Goal: Task Accomplishment & Management: Complete application form

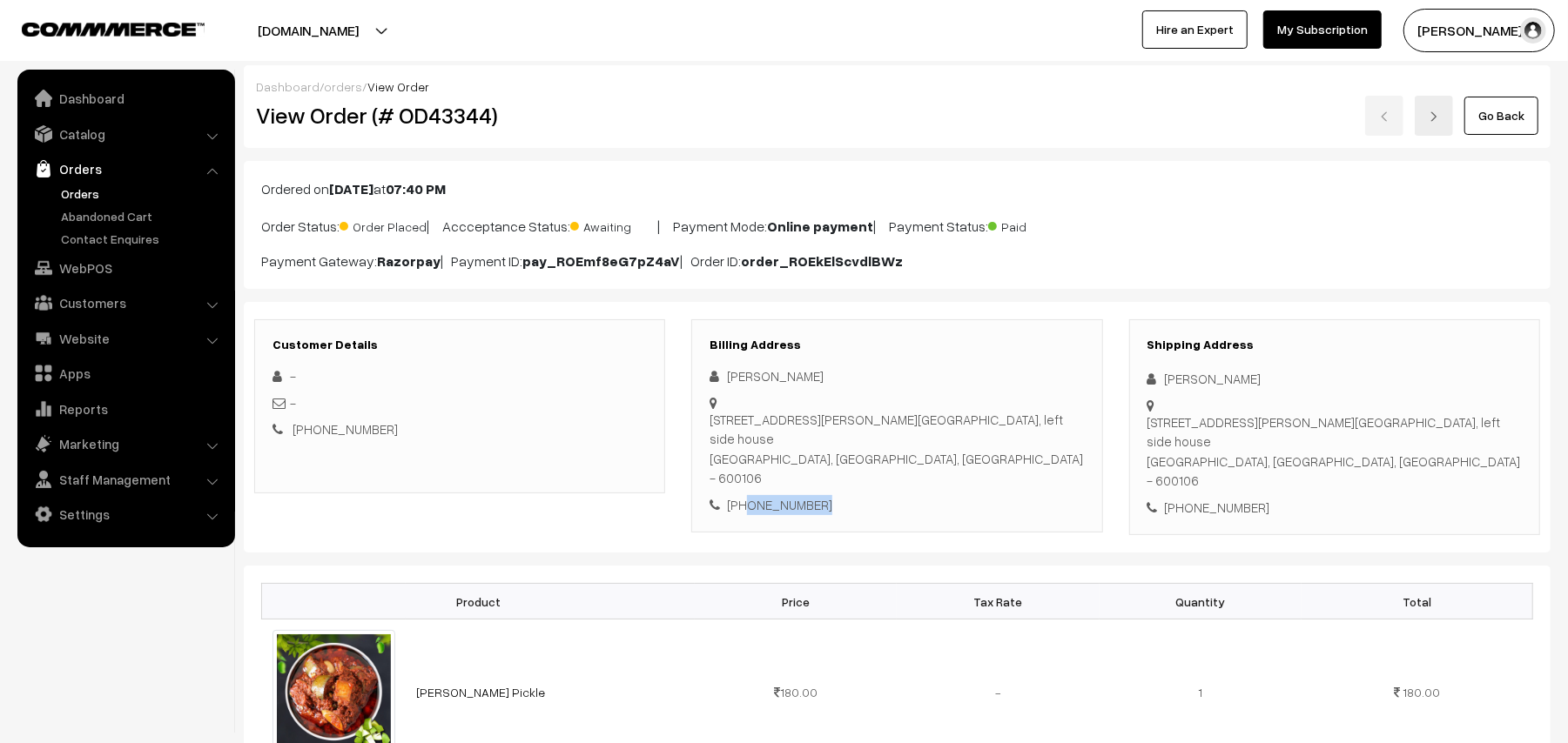
click at [91, 190] on link "Orders" at bounding box center [143, 194] width 173 height 18
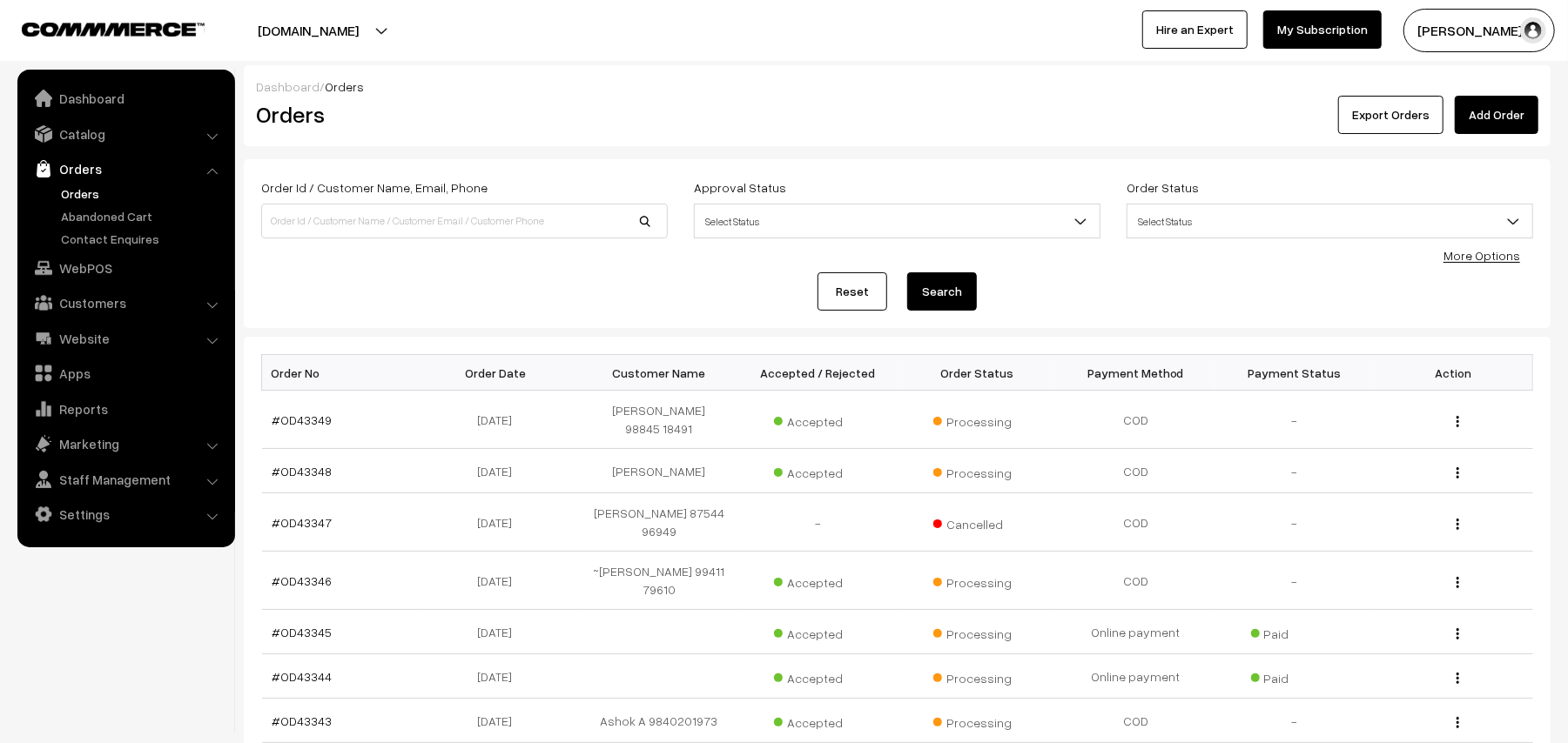
click at [95, 193] on link "Orders" at bounding box center [143, 194] width 173 height 18
click at [91, 191] on link "Orders" at bounding box center [143, 194] width 173 height 18
click at [85, 188] on link "Orders" at bounding box center [143, 194] width 173 height 18
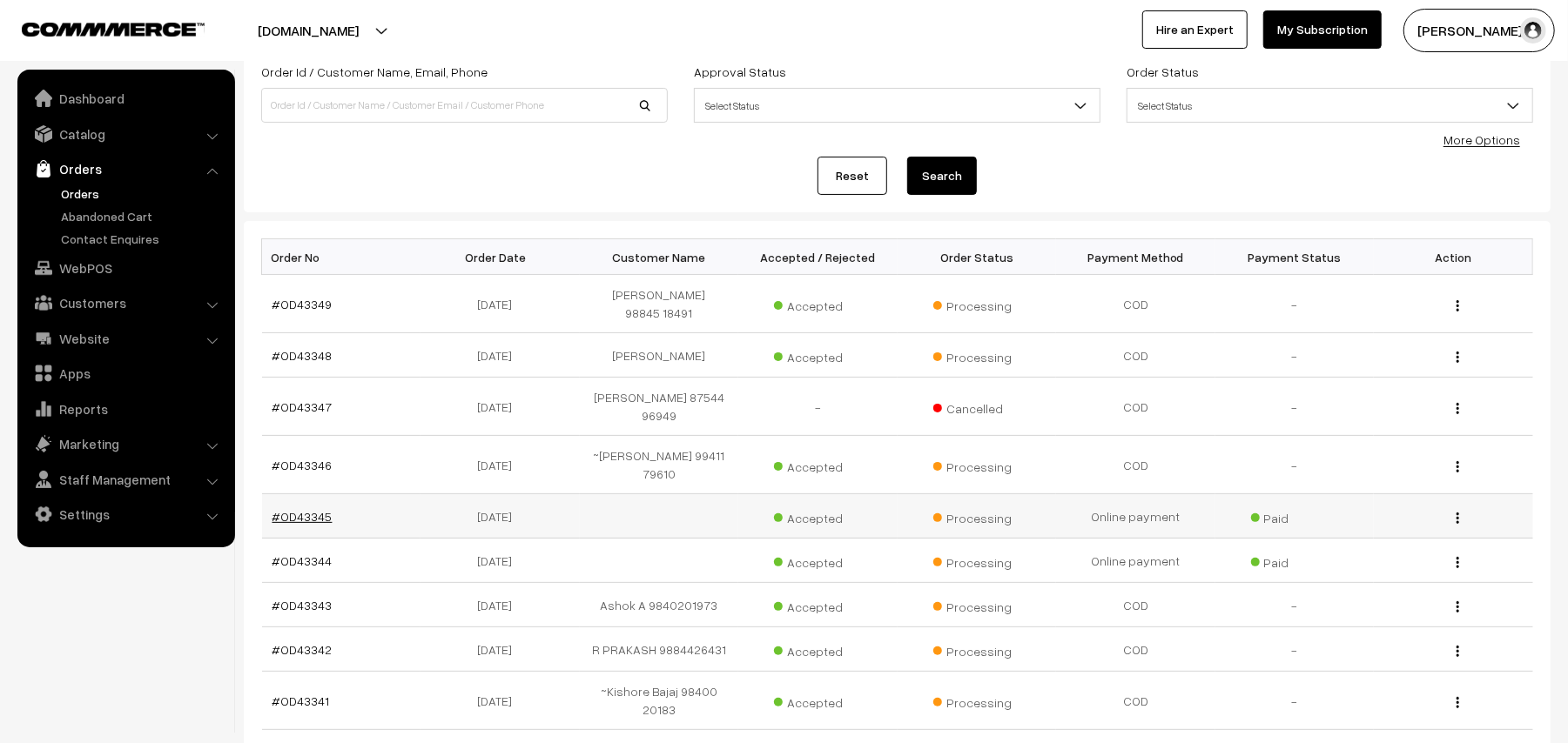
click at [315, 509] on link "#OD43345" at bounding box center [303, 516] width 60 height 15
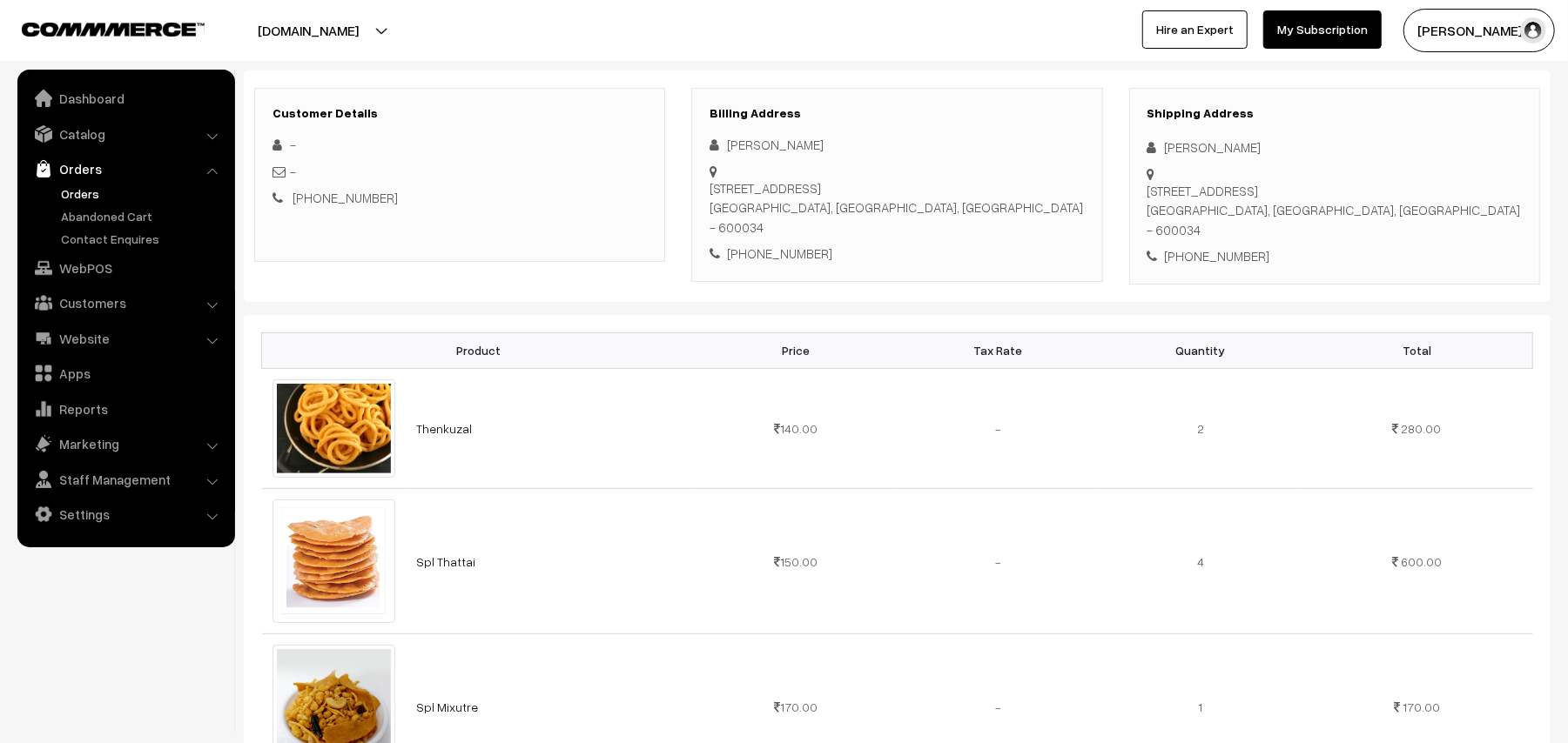
scroll to position [696, 0]
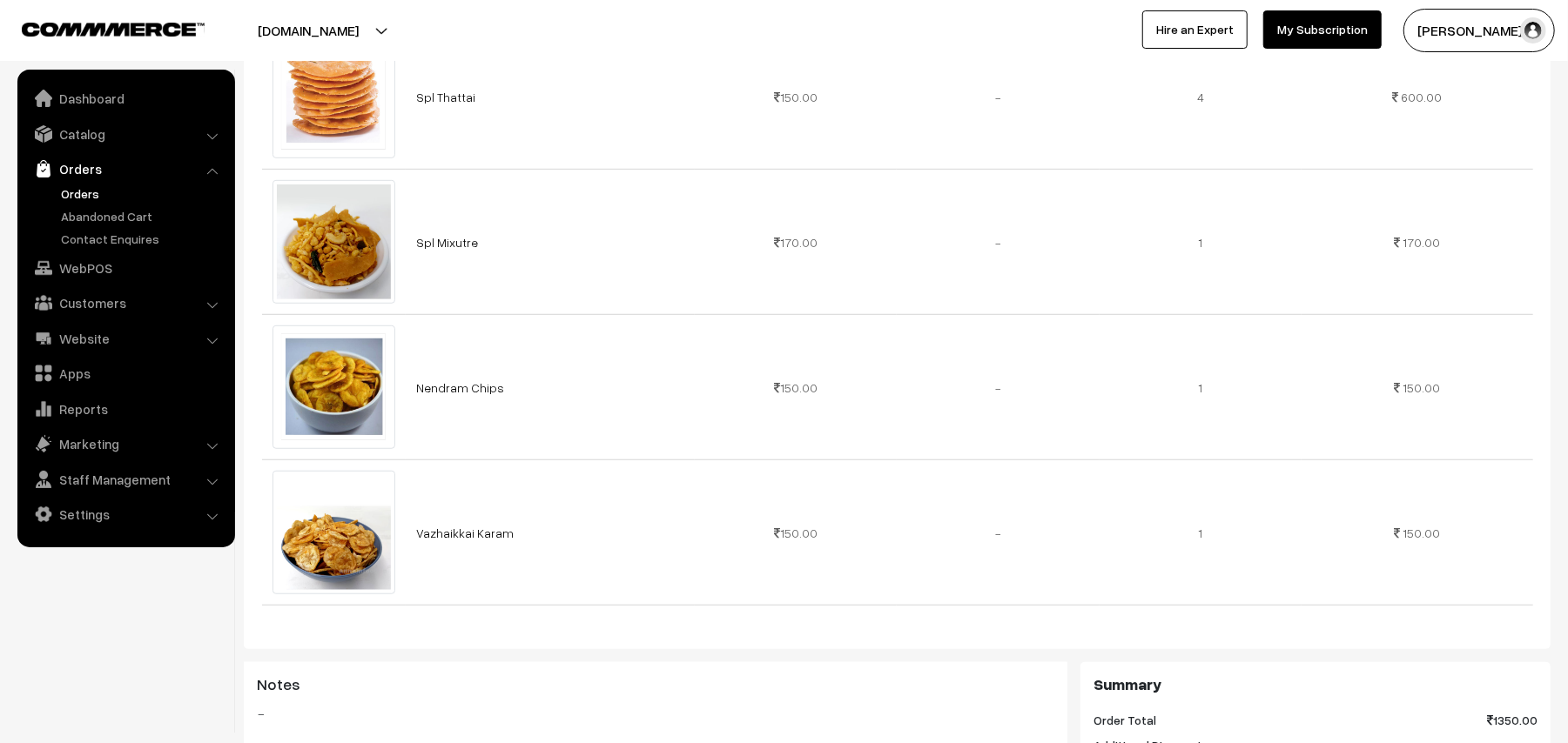
click at [80, 190] on link "Orders" at bounding box center [143, 194] width 173 height 18
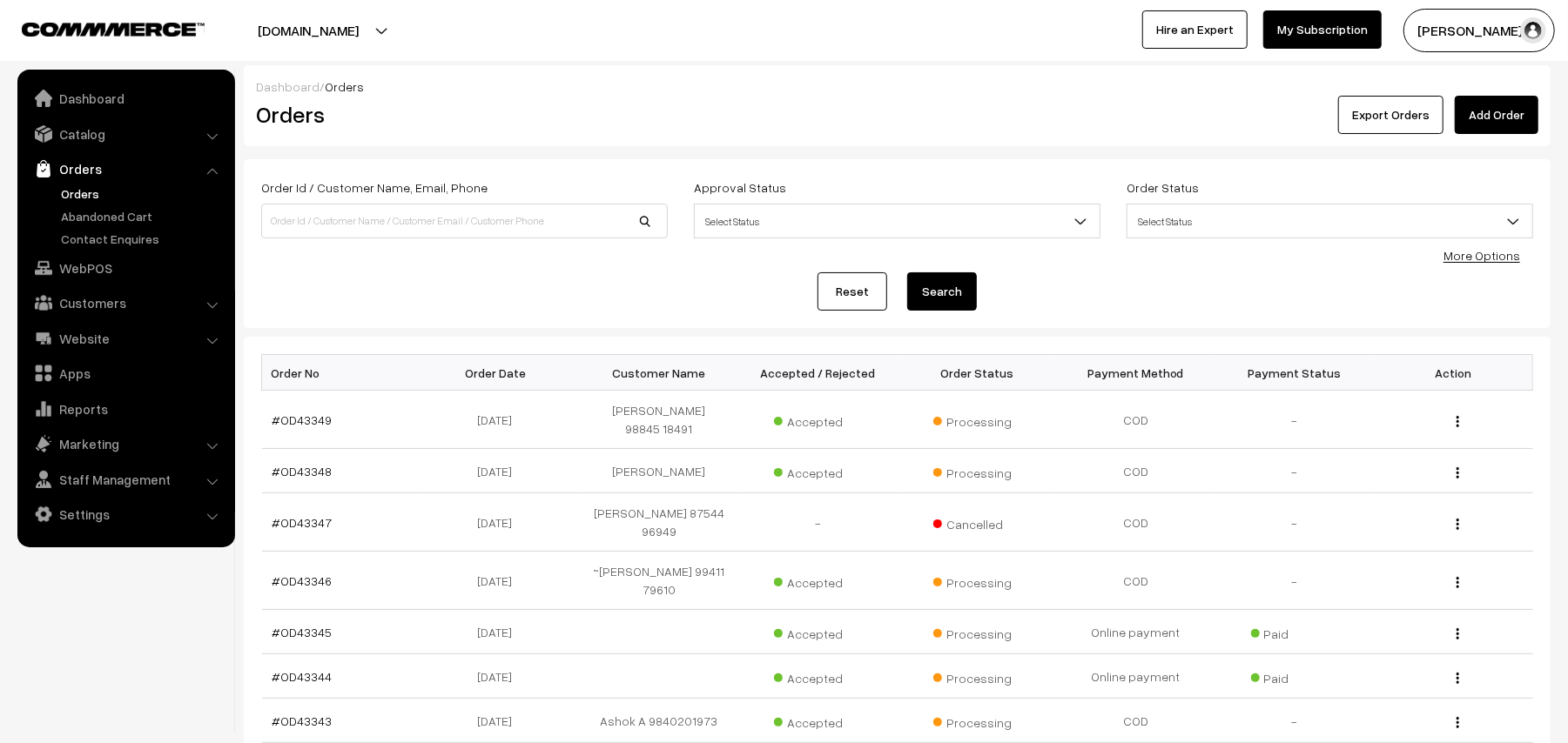
click at [87, 204] on ul "Orders" at bounding box center [126, 217] width 208 height 64
click at [88, 195] on link "Orders" at bounding box center [143, 194] width 173 height 18
click at [79, 189] on link "Orders" at bounding box center [143, 194] width 173 height 18
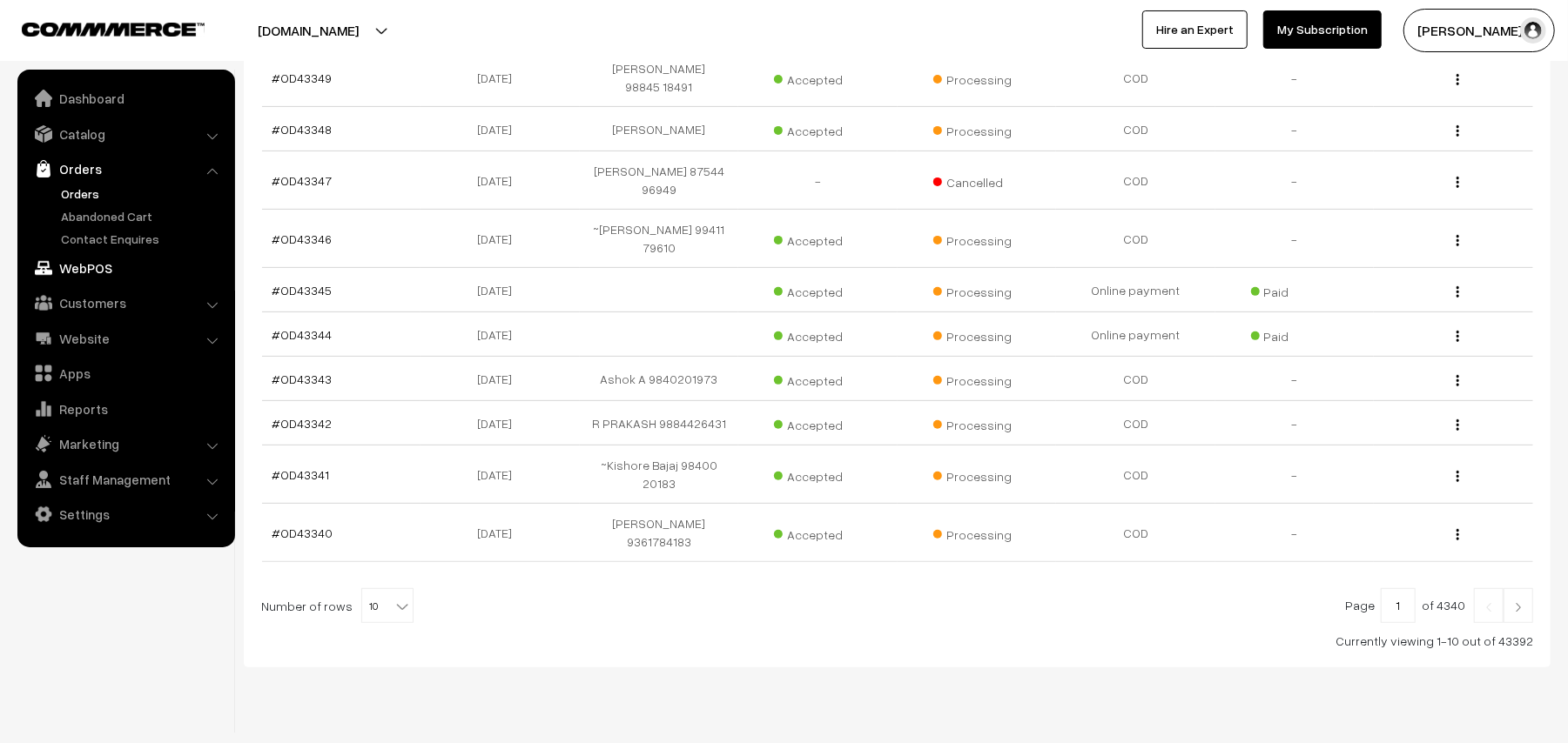
click at [99, 255] on link "WebPOS" at bounding box center [125, 268] width 208 height 31
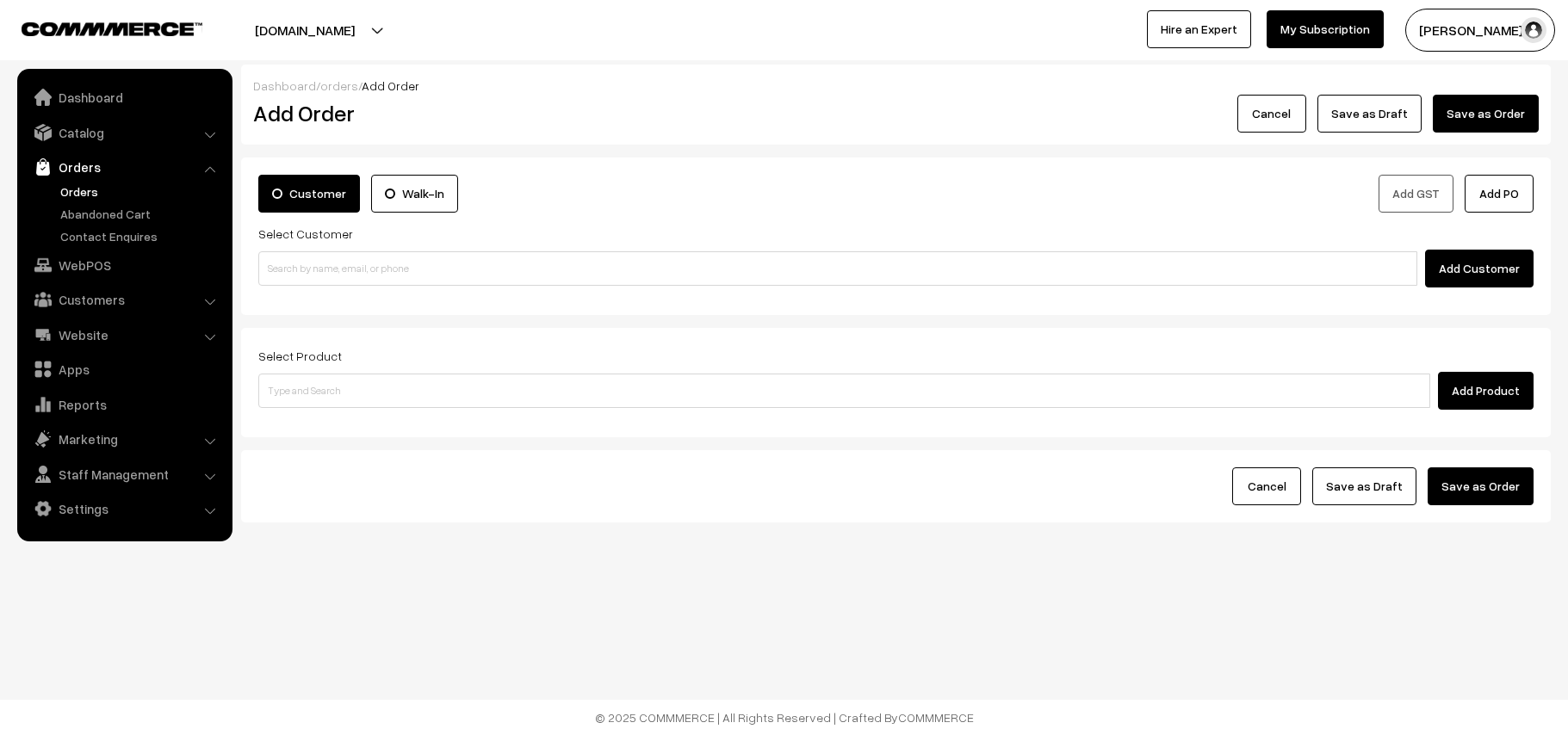
click at [80, 180] on link "Orders" at bounding box center [124, 167] width 205 height 31
click at [82, 189] on link "Orders" at bounding box center [141, 192] width 171 height 18
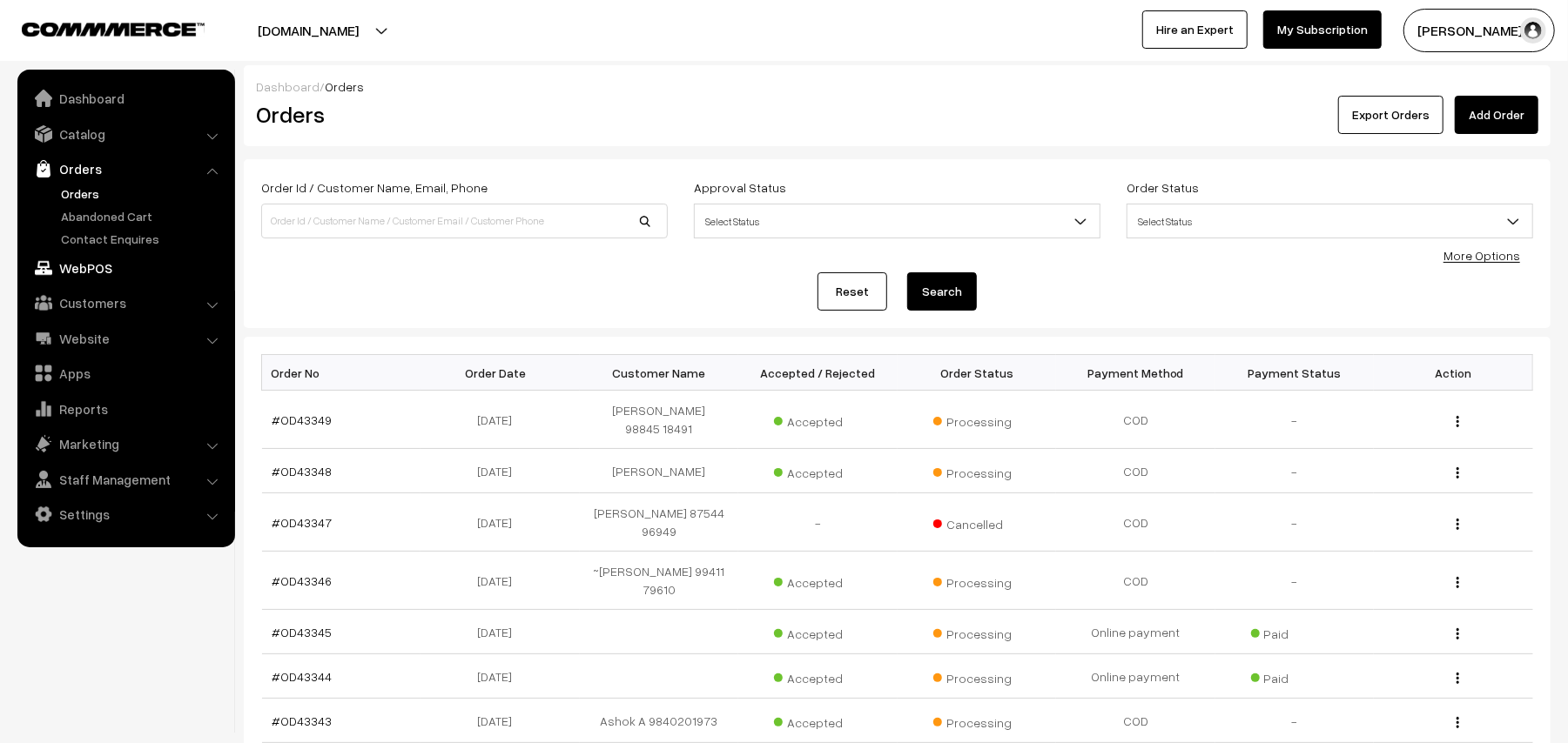
click at [120, 259] on link "WebPOS" at bounding box center [125, 268] width 208 height 31
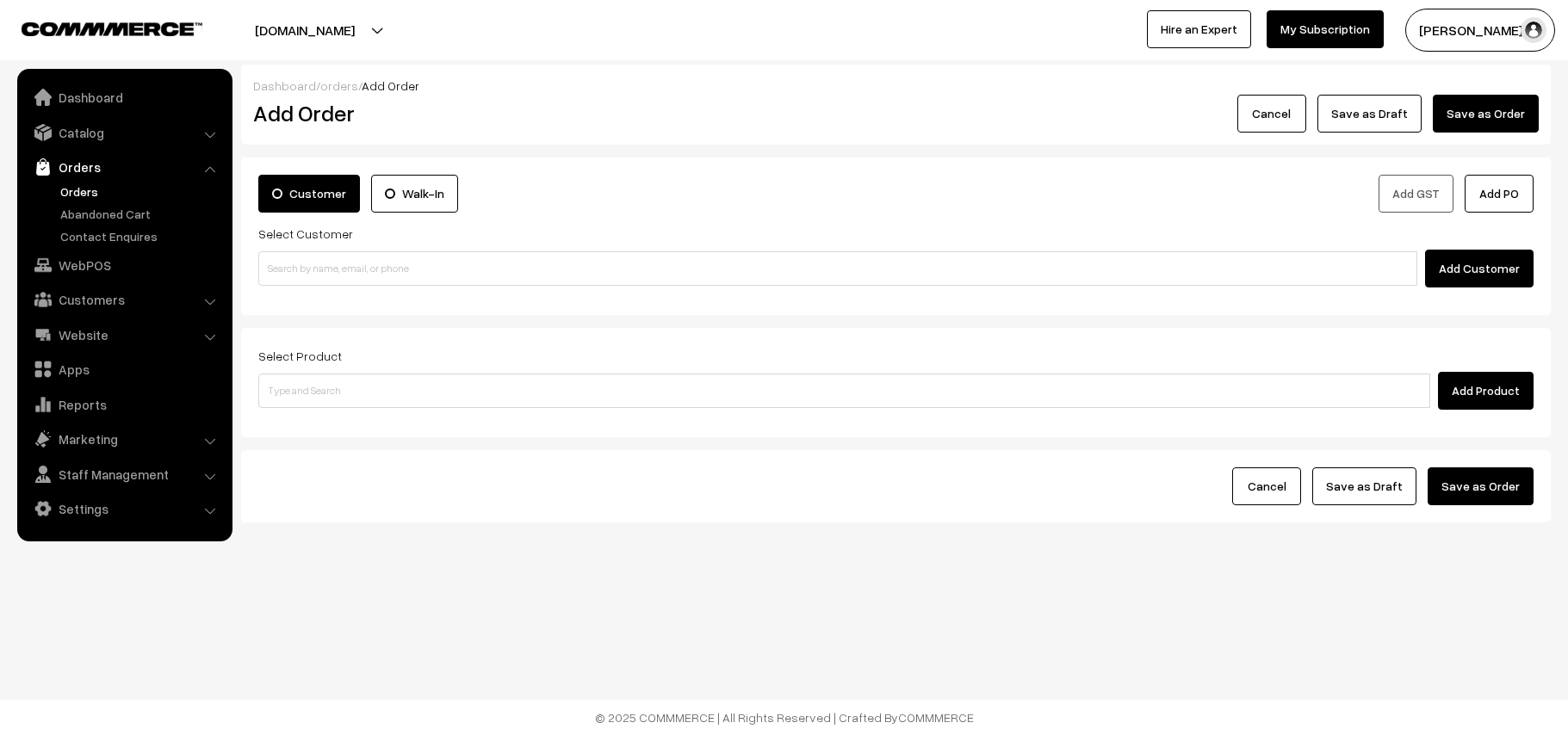
click at [341, 231] on label "Select Customer" at bounding box center [306, 233] width 95 height 18
click at [350, 290] on div "Customer Walk-In Add GST Add PO Select Customer Add Customer" at bounding box center [896, 236] width 1309 height 157
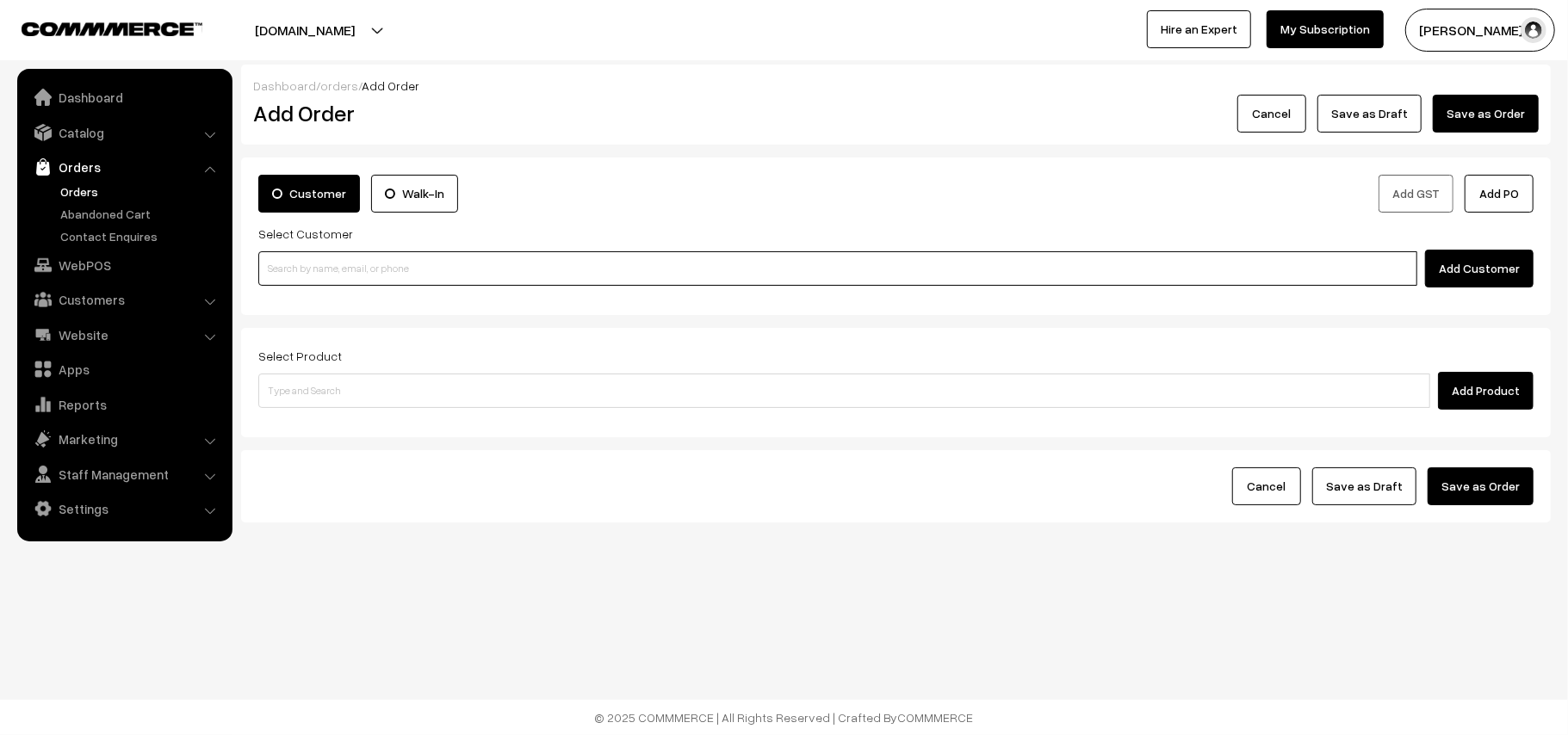
click at [358, 273] on input at bounding box center [837, 269] width 1158 height 34
paste input "98843 39104"
click at [315, 297] on link "Savithri 98843 39104 [9884339104]" at bounding box center [840, 300] width 1162 height 26
type input "98843 39104"
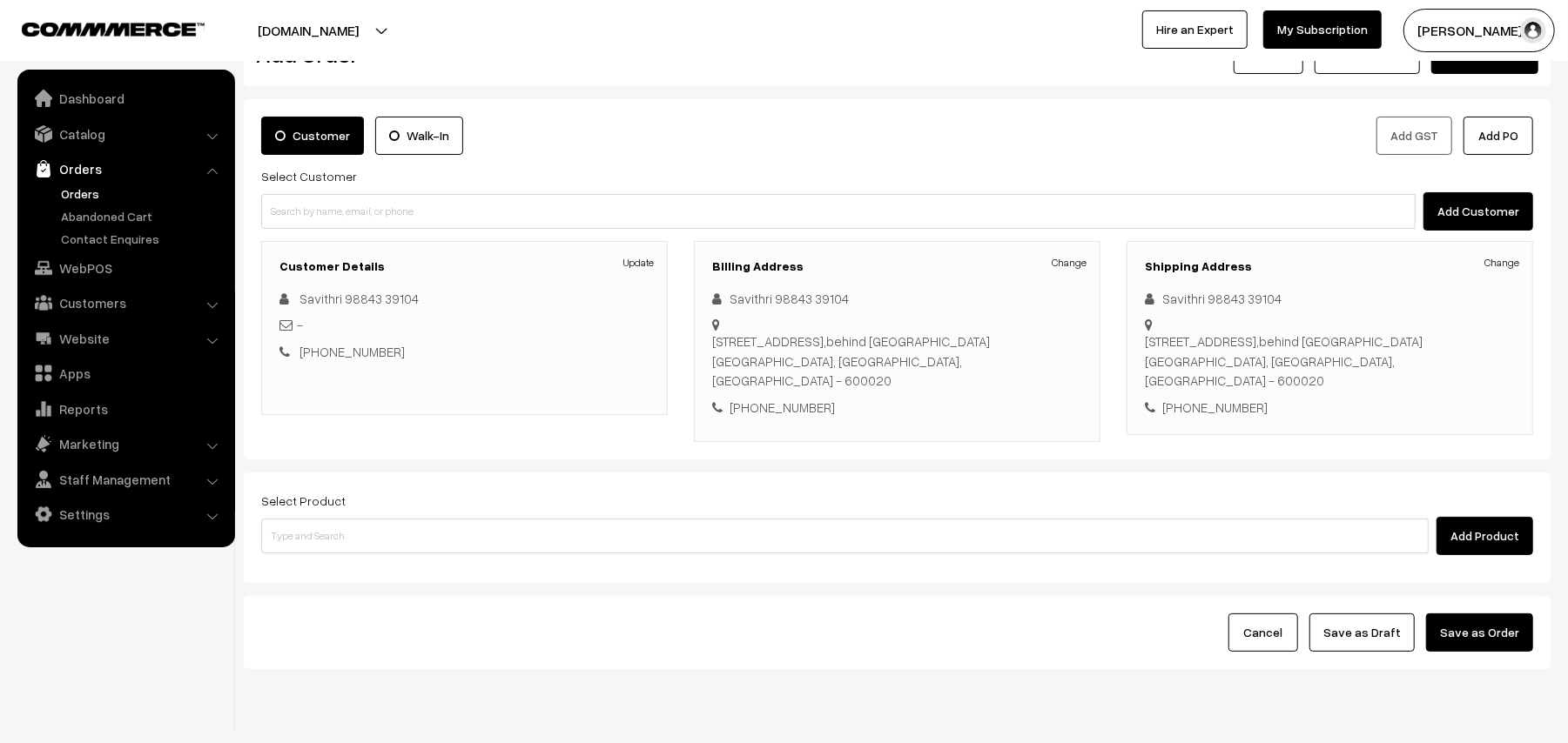
scroll to position [87, 0]
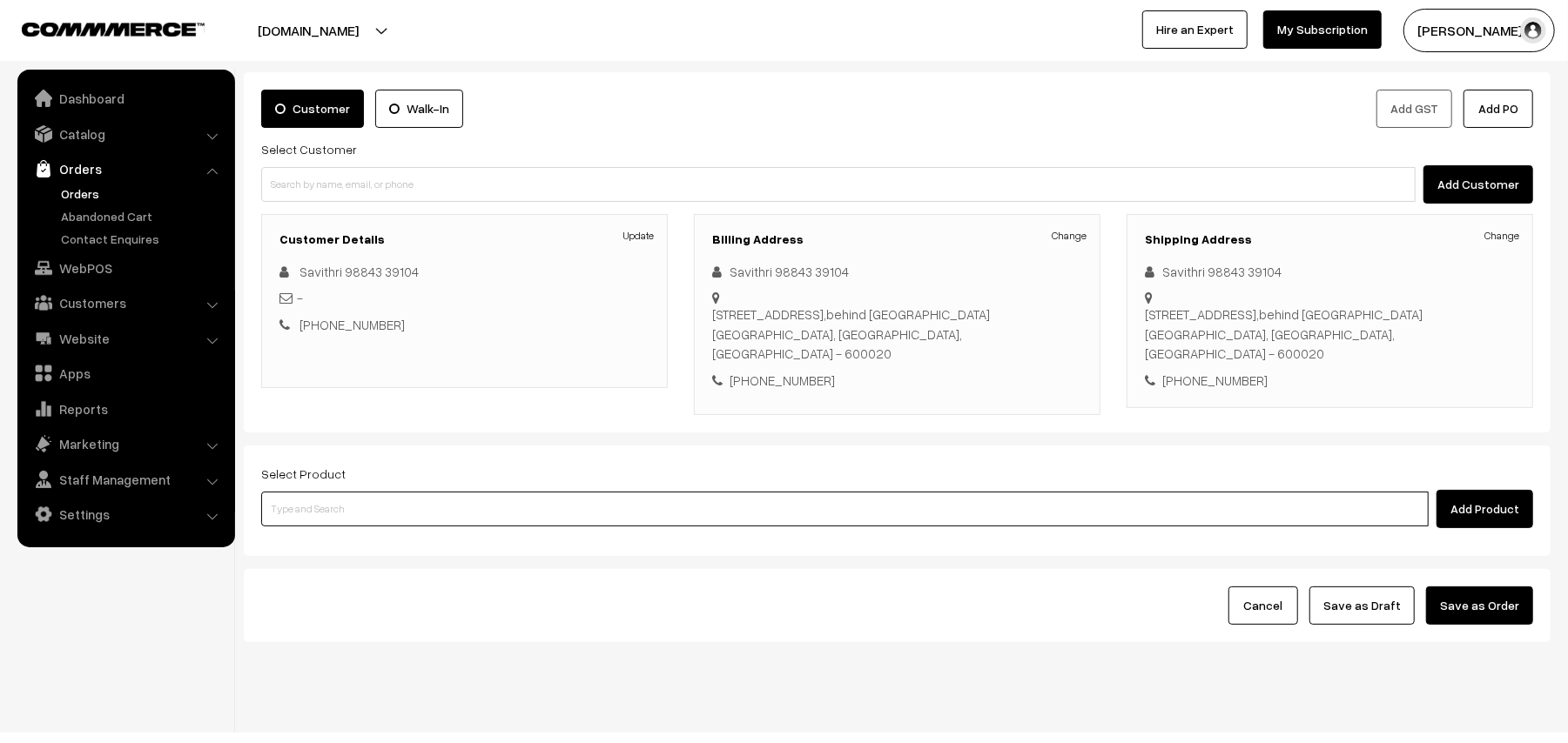
click at [359, 492] on input at bounding box center [845, 509] width 1168 height 35
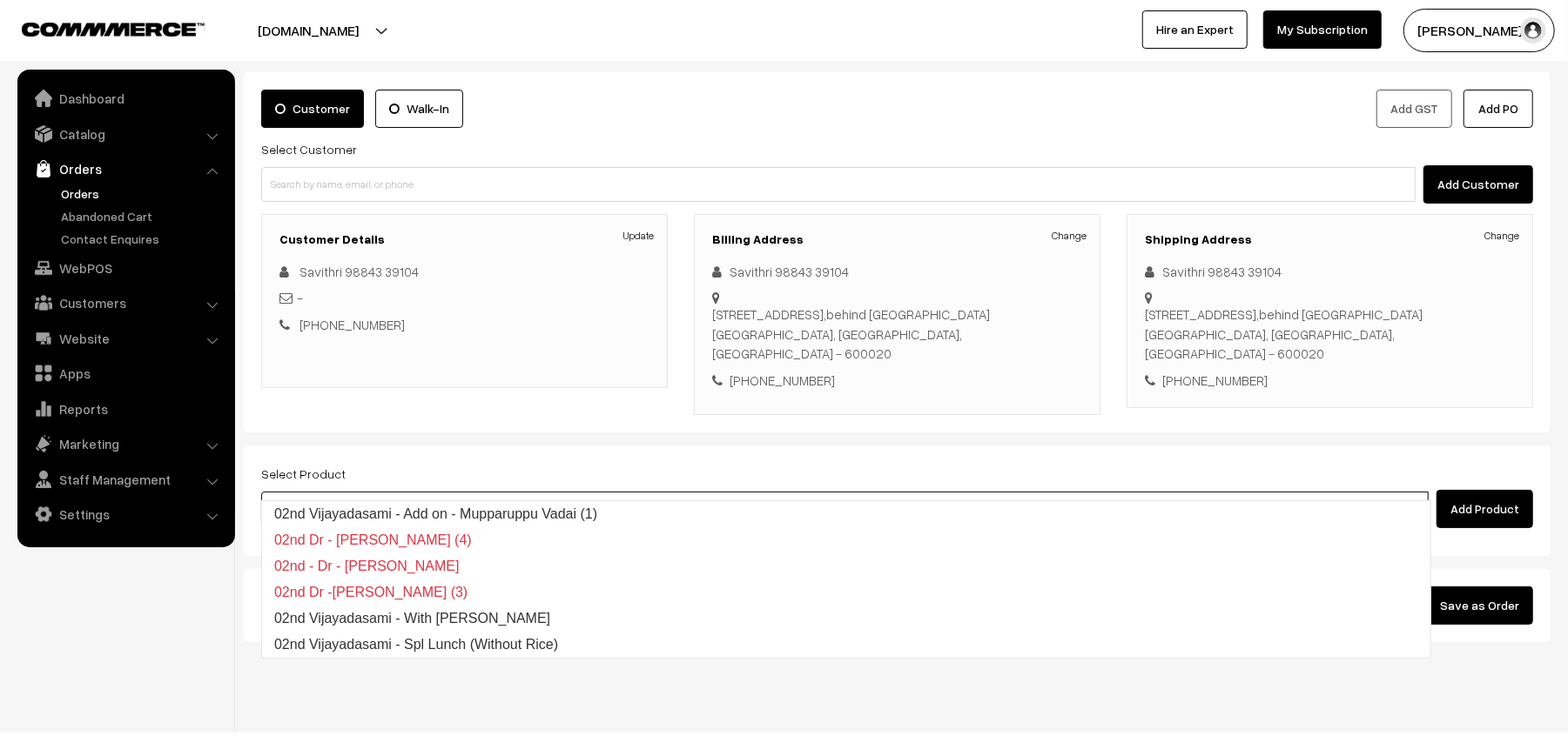
type input "02nd lu"
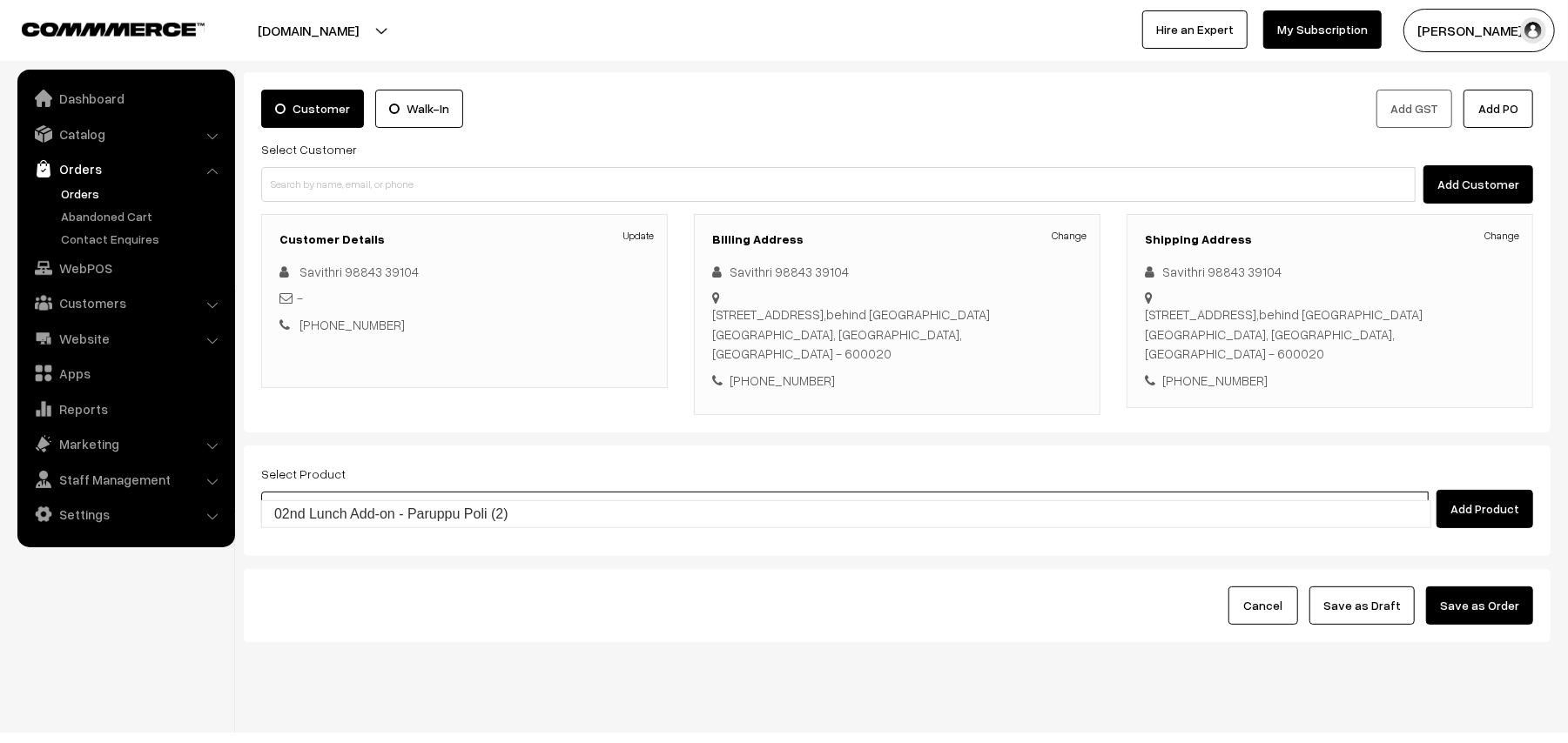
click at [552, 526] on link "02nd Lunch Add-on - Paruppu Poli (2)" at bounding box center [847, 514] width 1168 height 27
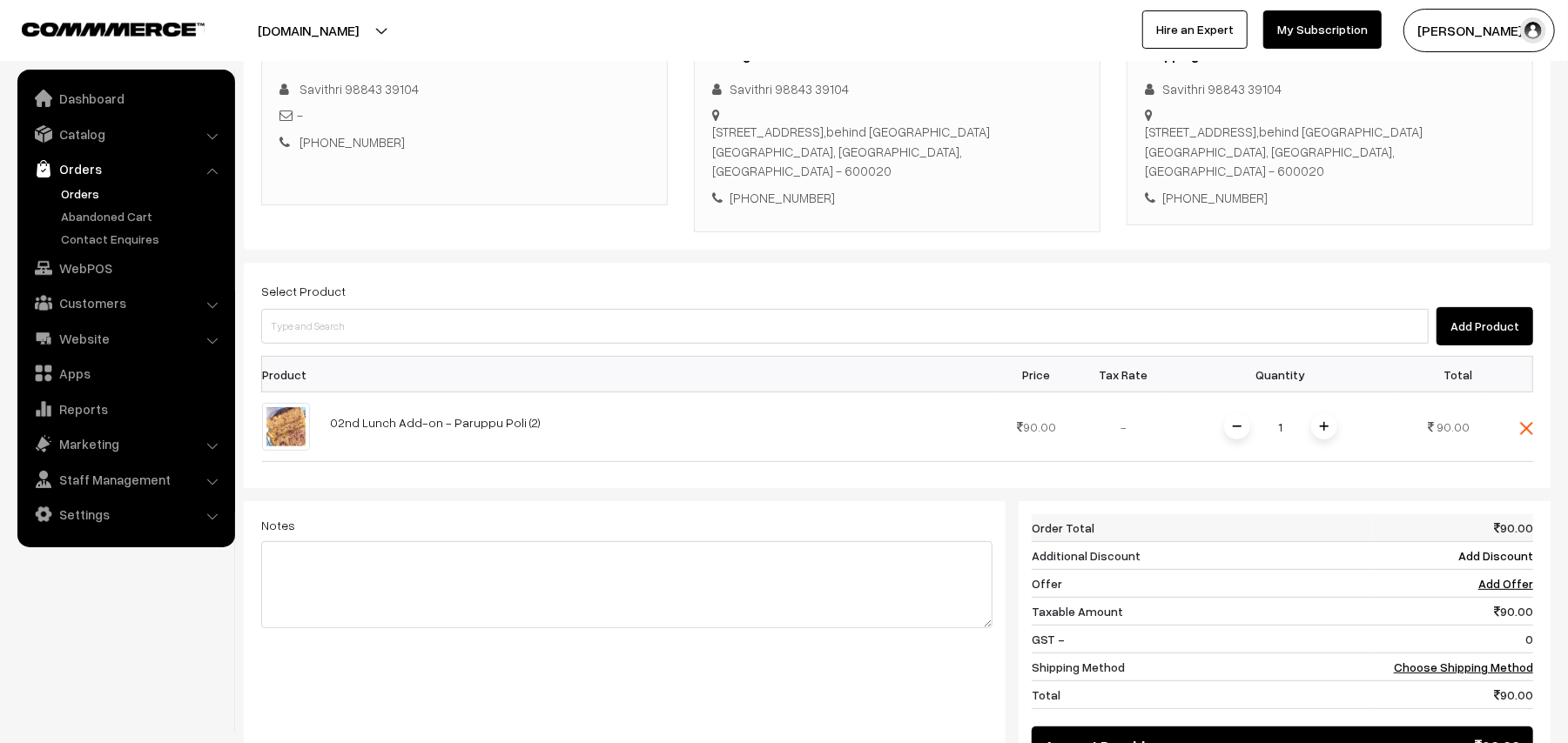
scroll to position [318, 0]
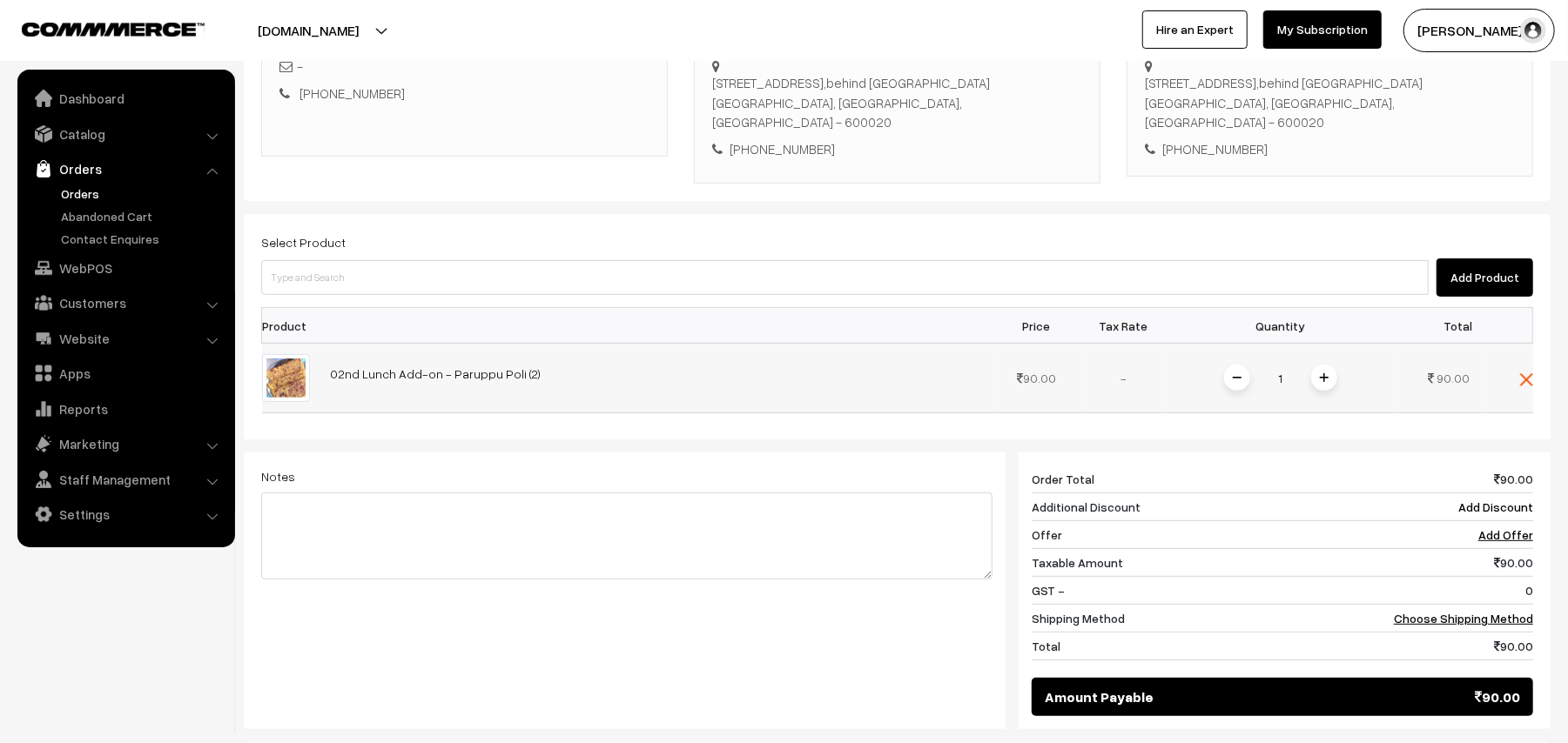
click at [1321, 373] on img at bounding box center [1324, 377] width 9 height 9
click at [1227, 365] on span at bounding box center [1237, 377] width 27 height 27
click at [1328, 365] on span at bounding box center [1324, 377] width 27 height 27
click at [1474, 610] on link "Choose Shipping Method" at bounding box center [1463, 618] width 139 height 15
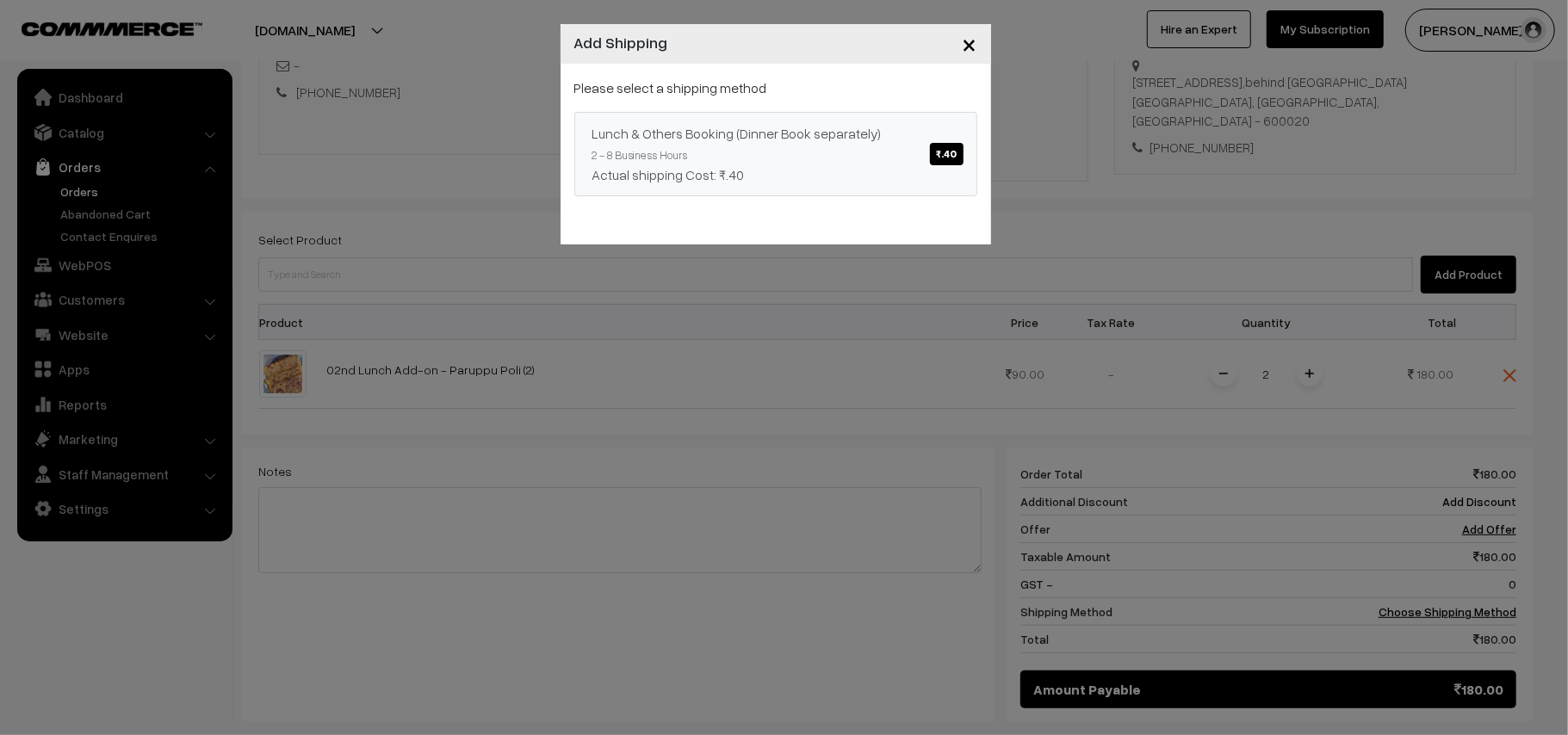
click at [854, 136] on div "Lunch & Others Booking (Dinner Book separately) ₹.40" at bounding box center [776, 133] width 367 height 21
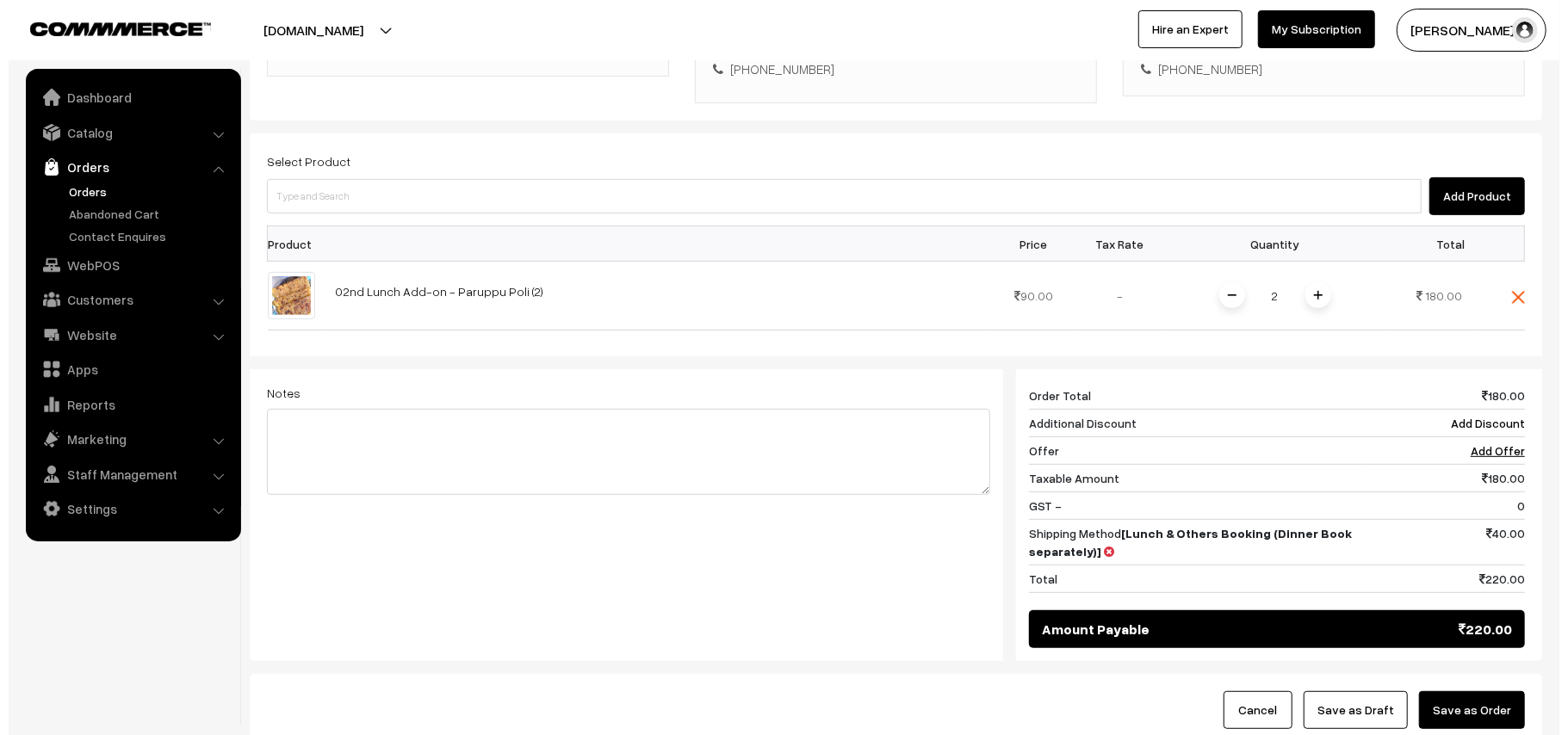
scroll to position [507, 0]
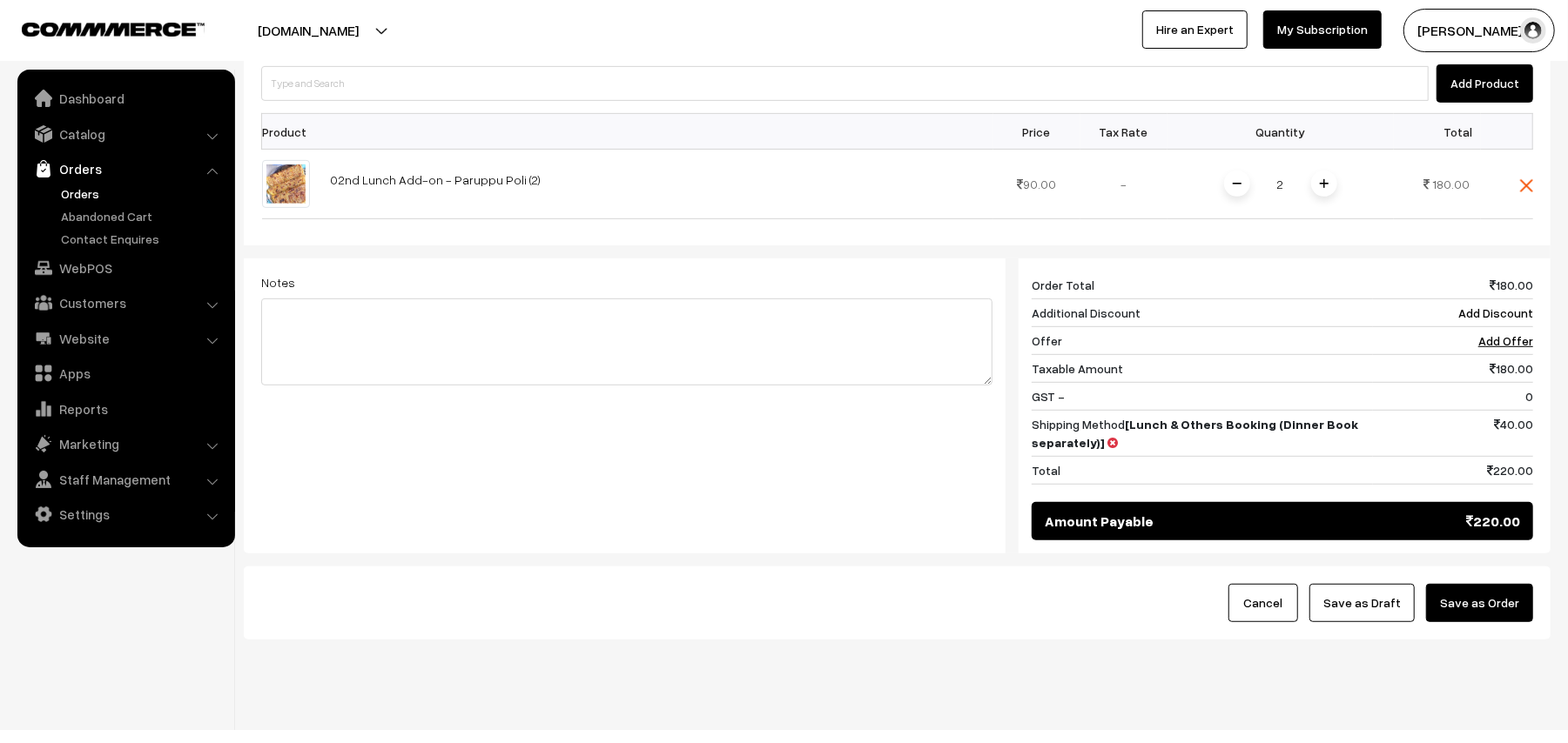
click at [1454, 584] on button "Save as Order" at bounding box center [1479, 603] width 107 height 38
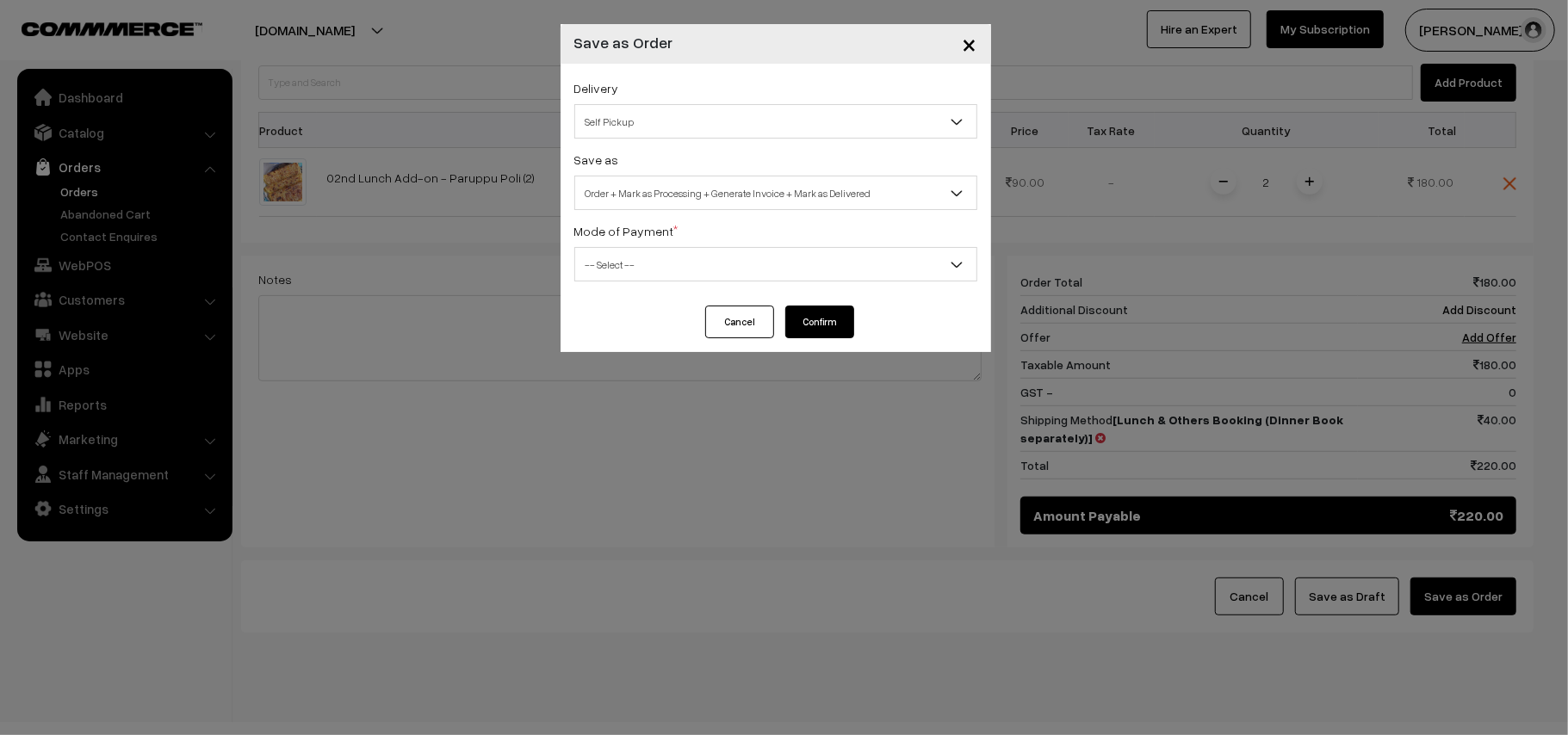
click at [655, 121] on span "Self Pickup" at bounding box center [776, 121] width 401 height 30
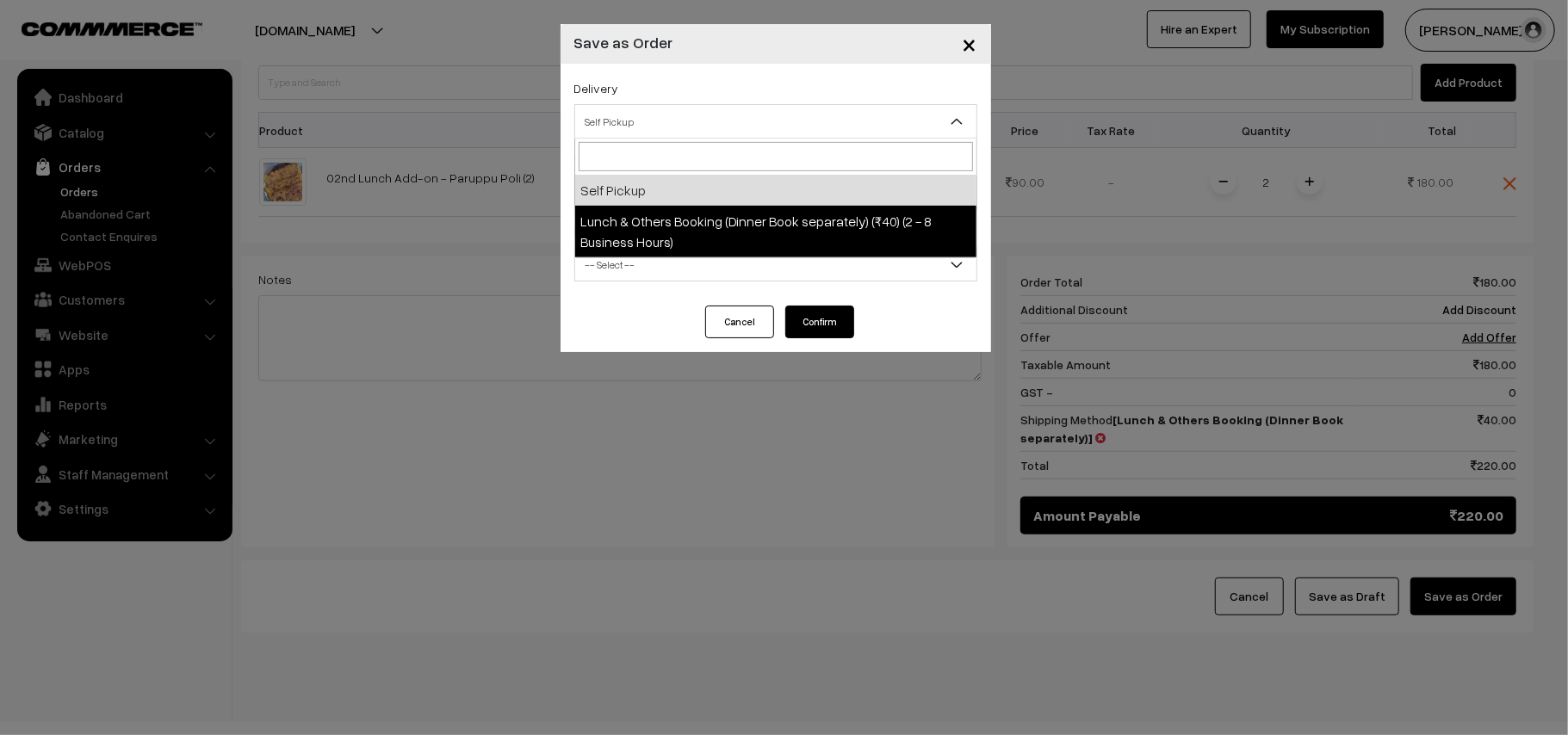
select select "LOB1"
select select "3"
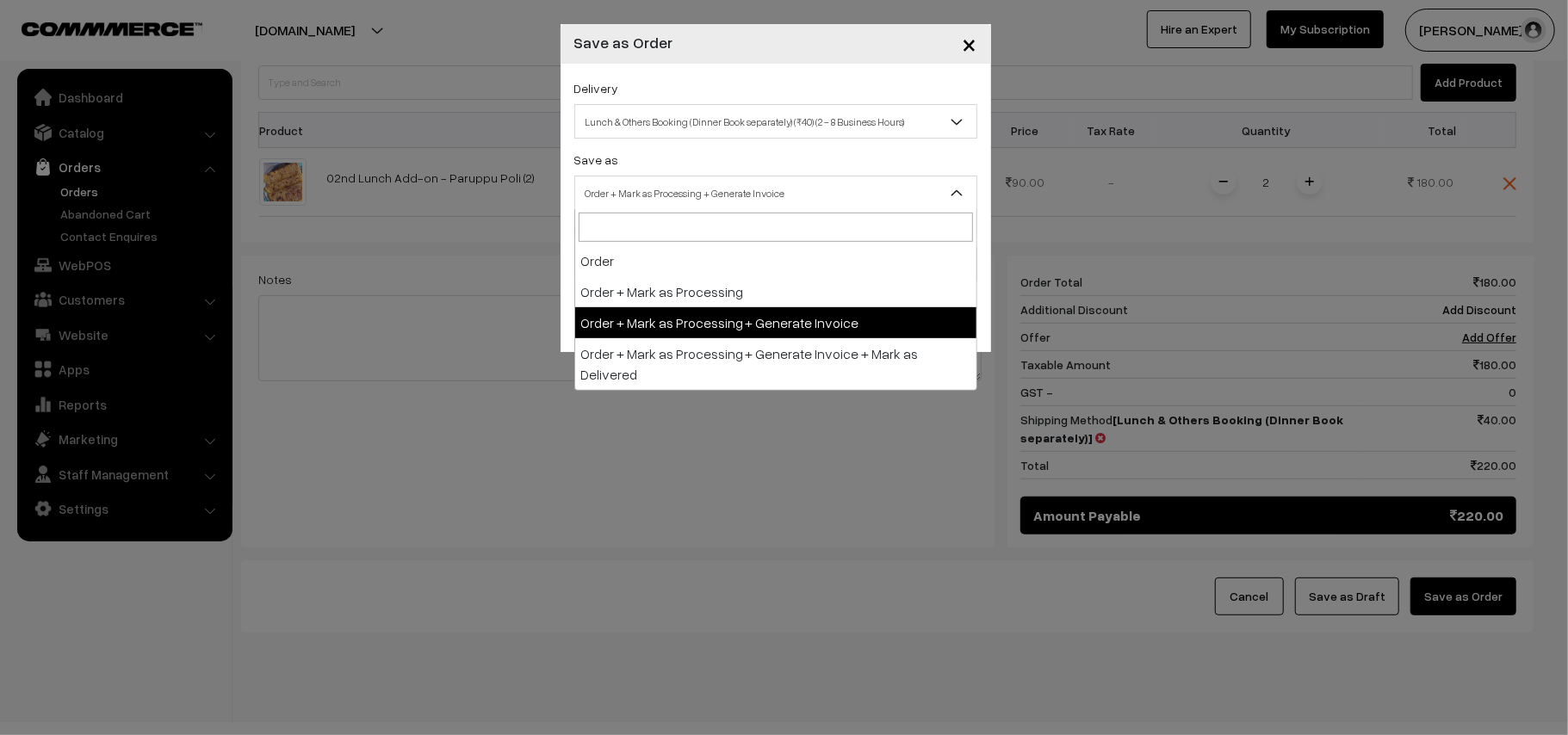
click at [685, 183] on span "Order + Mark as Processing + Generate Invoice" at bounding box center [776, 193] width 401 height 30
drag, startPoint x: 699, startPoint y: 321, endPoint x: 628, endPoint y: 270, distance: 87.4
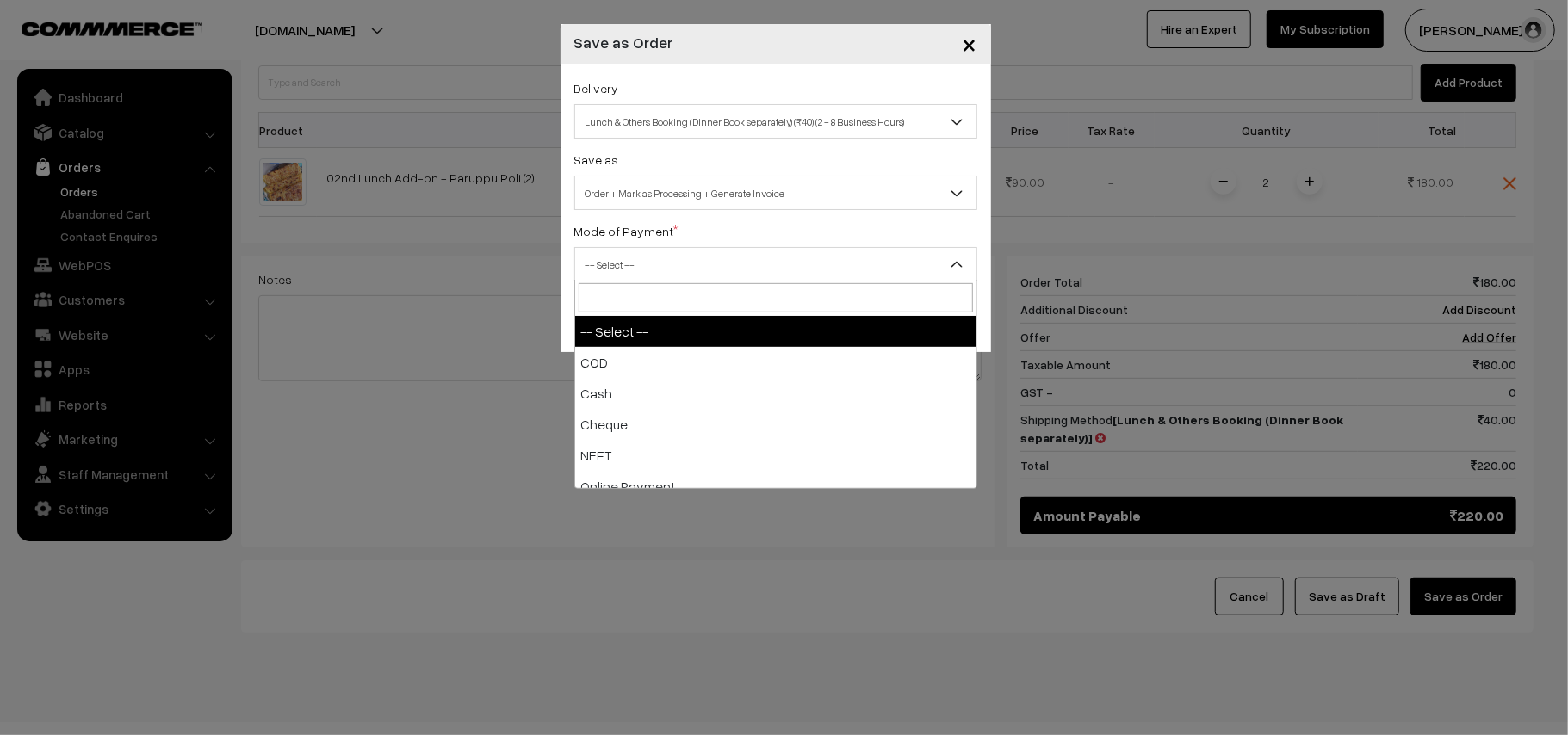
click at [628, 266] on span "-- Select --" at bounding box center [776, 264] width 401 height 30
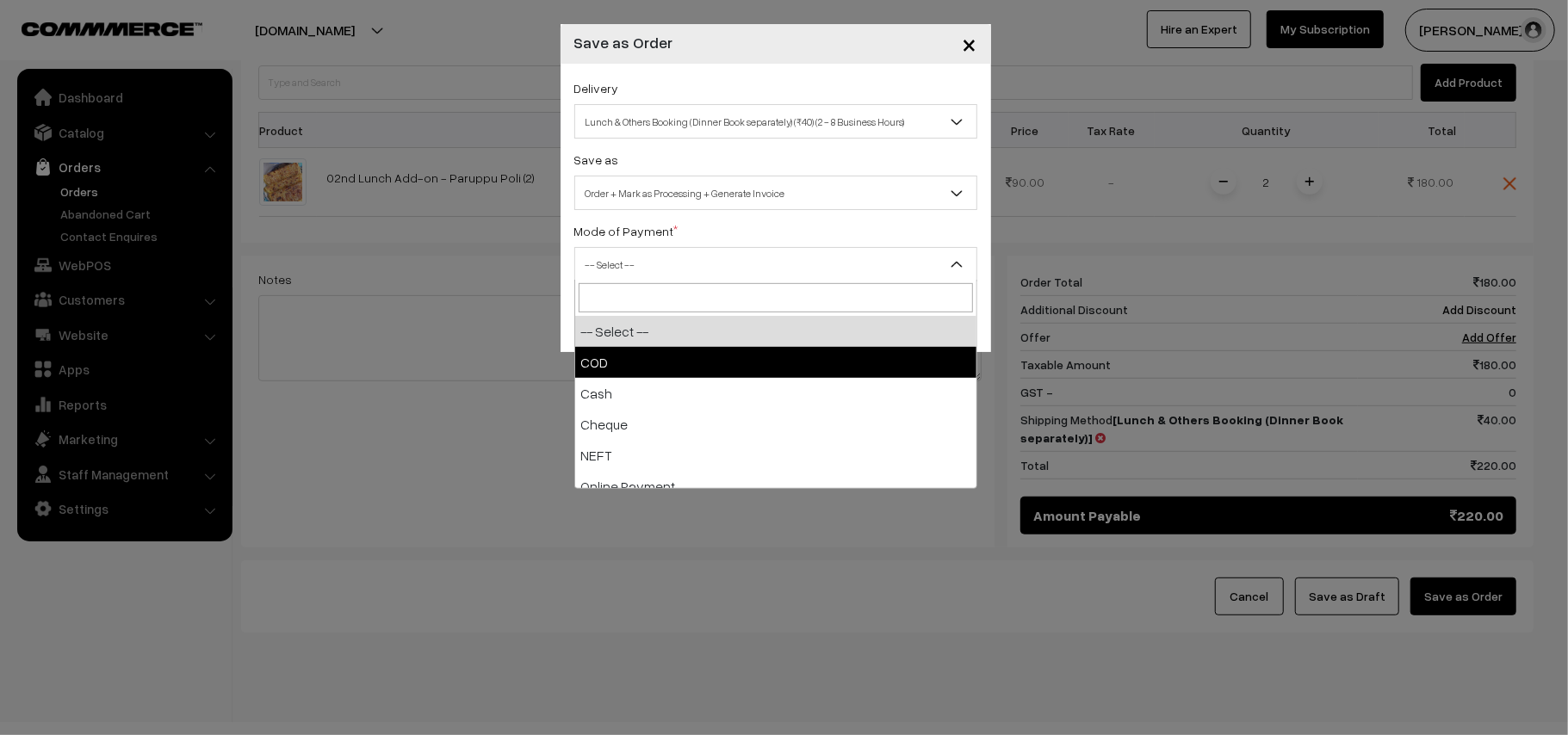
select select "1"
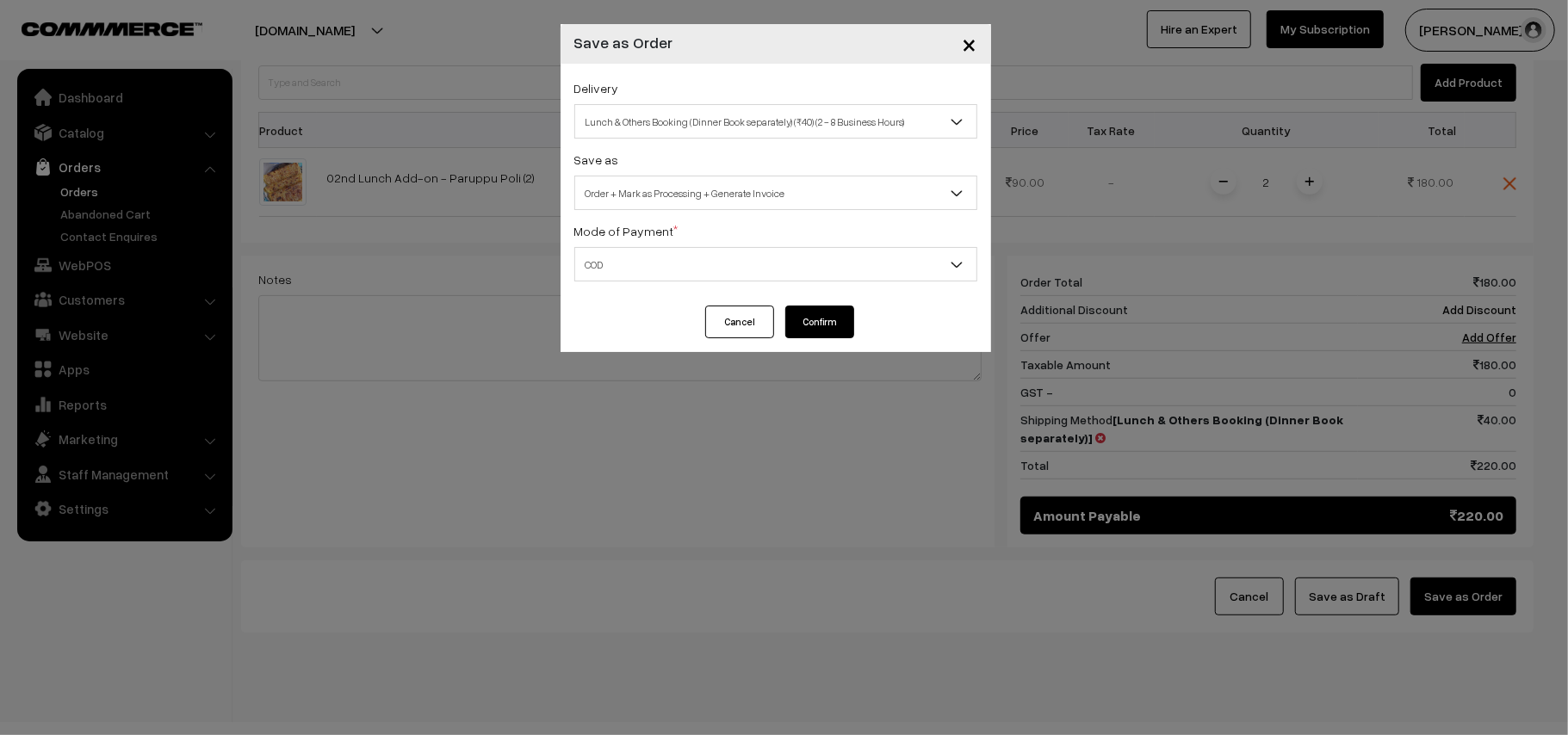
click at [845, 320] on button "Confirm" at bounding box center [819, 322] width 69 height 33
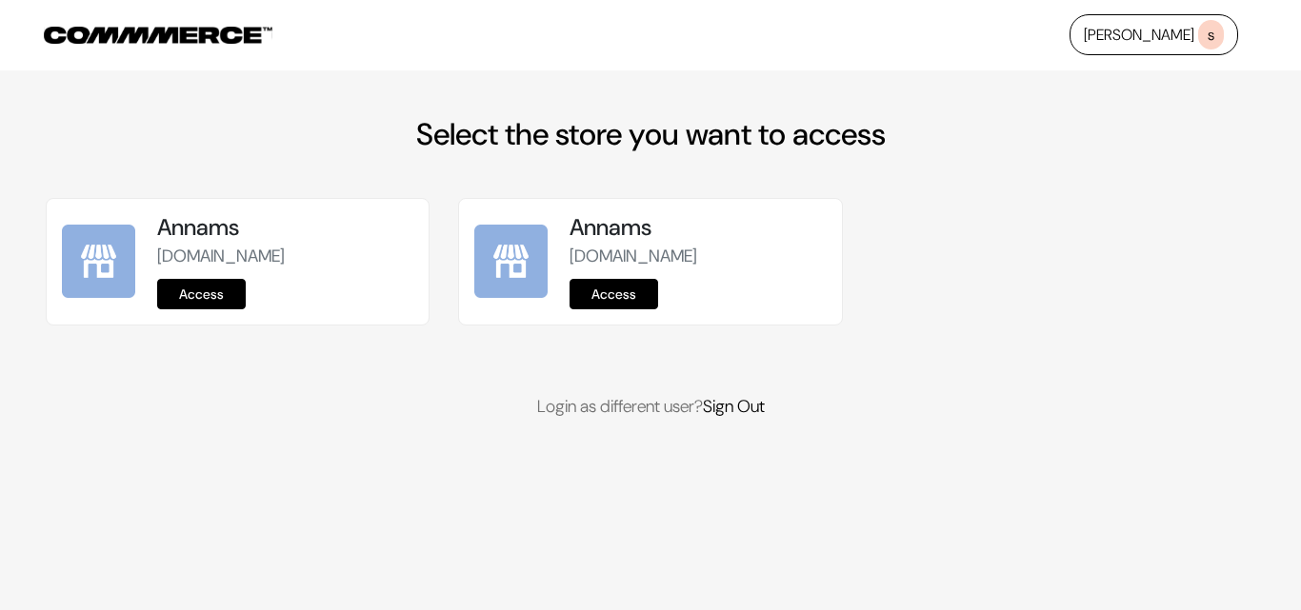
click at [169, 299] on link "Access" at bounding box center [201, 294] width 89 height 30
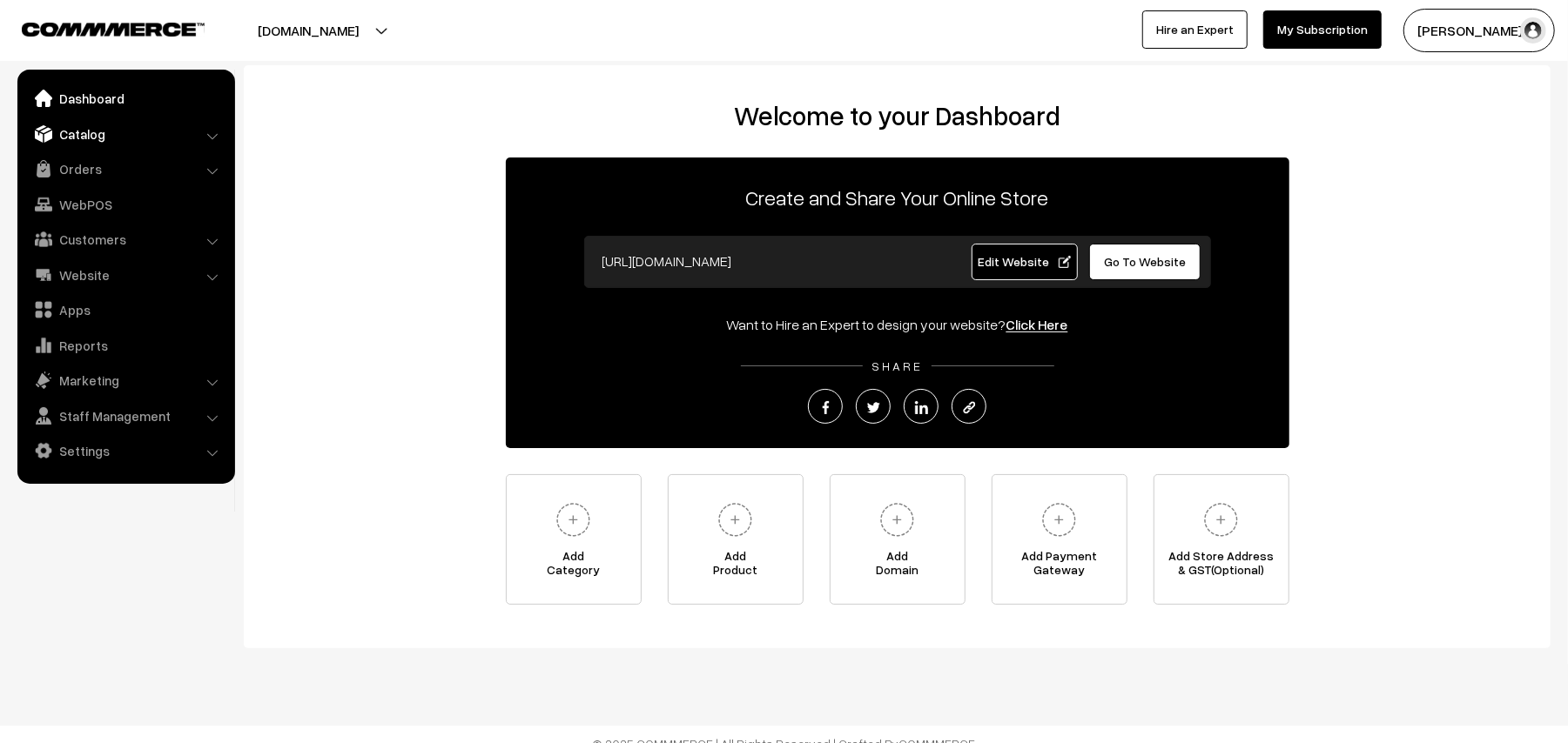
click at [123, 127] on link "Catalog" at bounding box center [125, 133] width 208 height 31
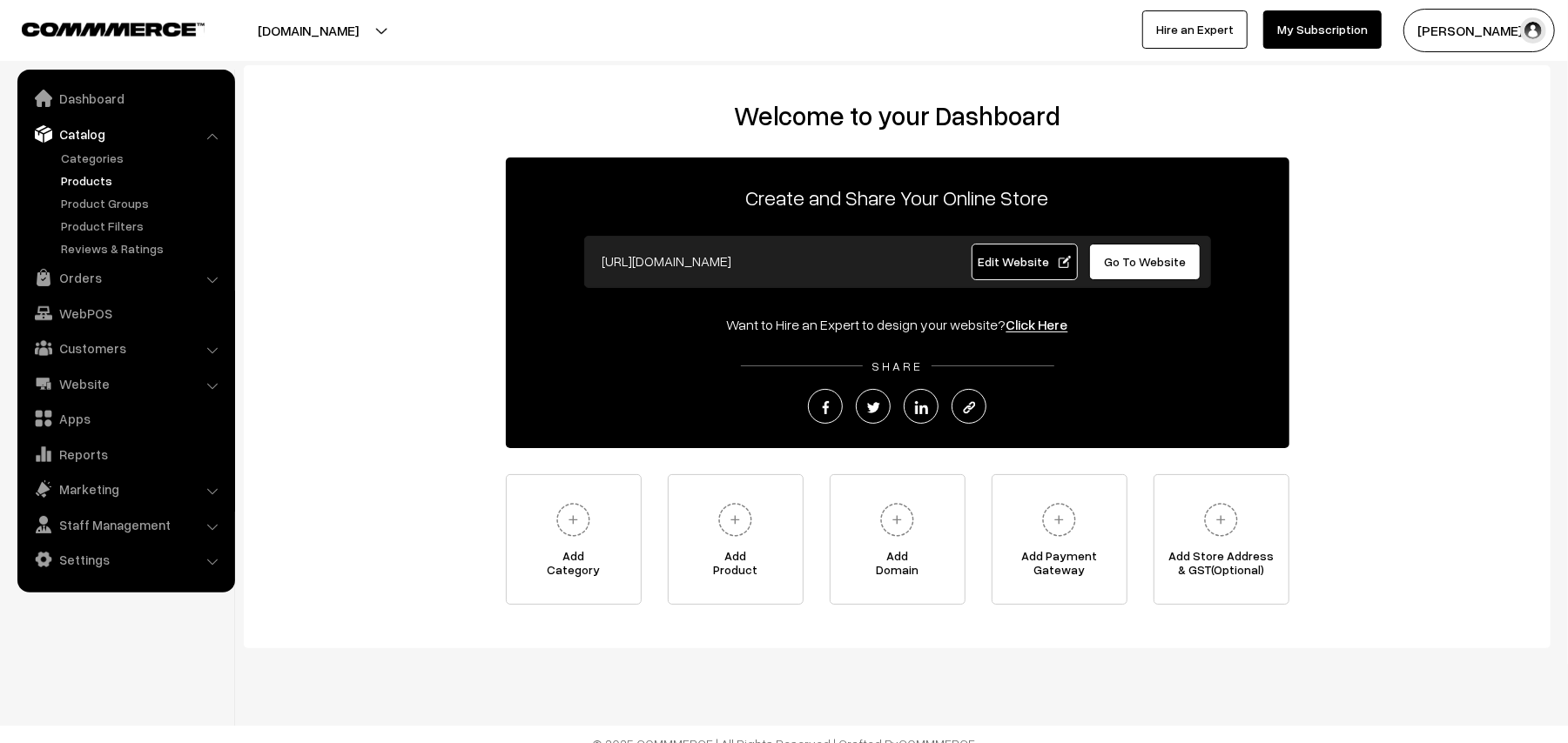
click at [99, 181] on link "Products" at bounding box center [143, 181] width 173 height 18
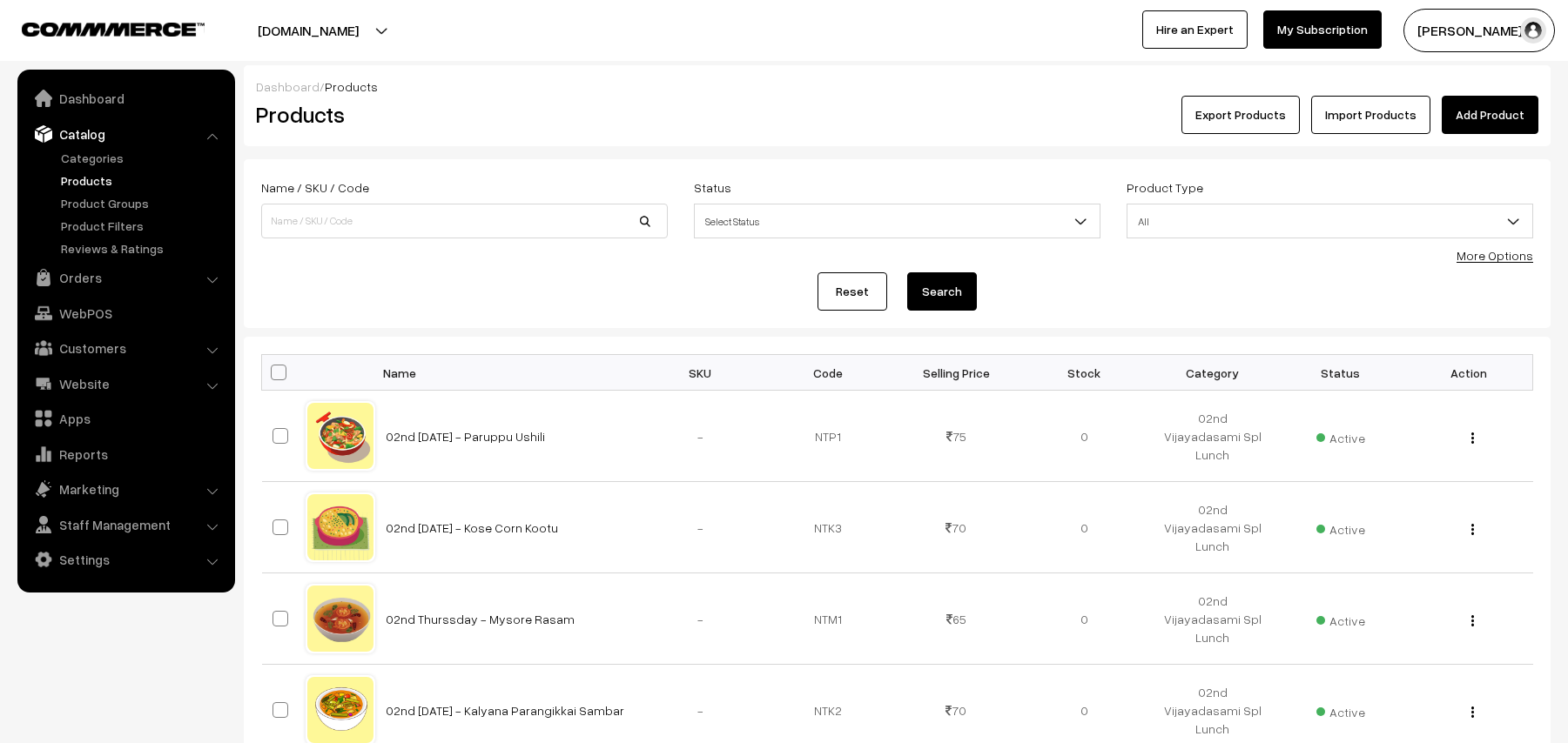
click at [390, 225] on input at bounding box center [464, 221] width 407 height 35
type input "poli"
click at [907, 272] on button "Search" at bounding box center [942, 292] width 69 height 38
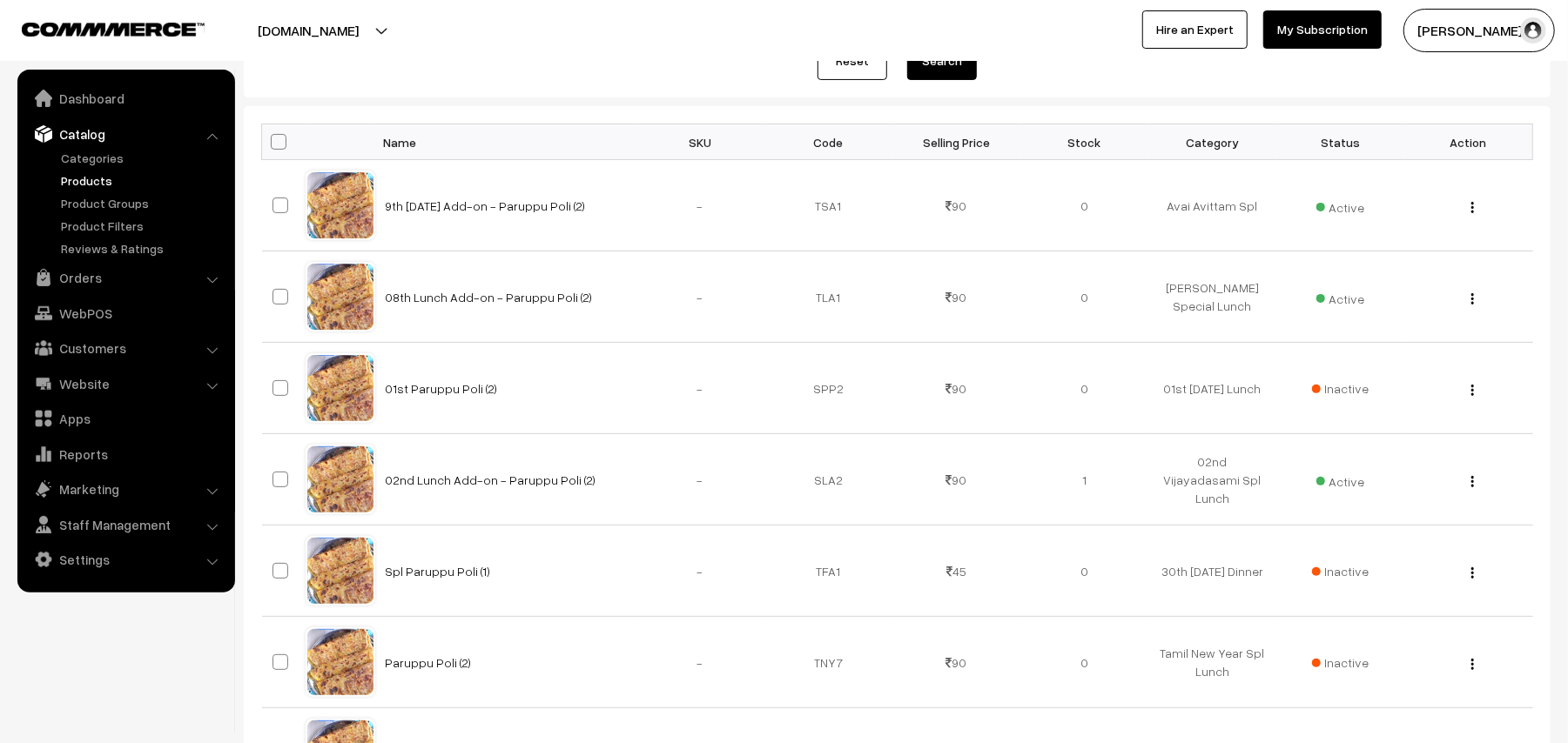
scroll to position [231, 0]
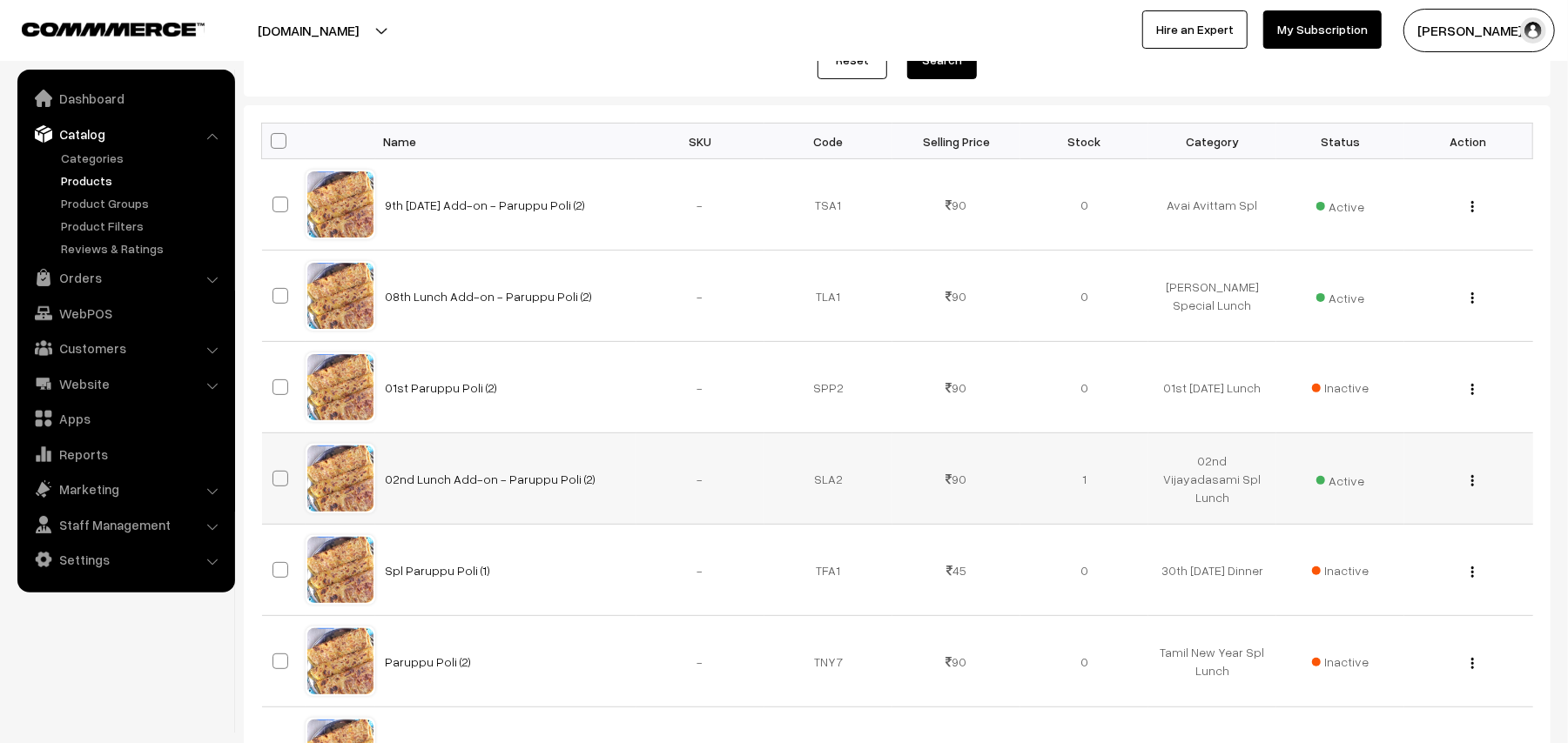
click at [1475, 484] on button "button" at bounding box center [1472, 480] width 5 height 14
click at [1377, 543] on link "Edit" at bounding box center [1394, 544] width 148 height 38
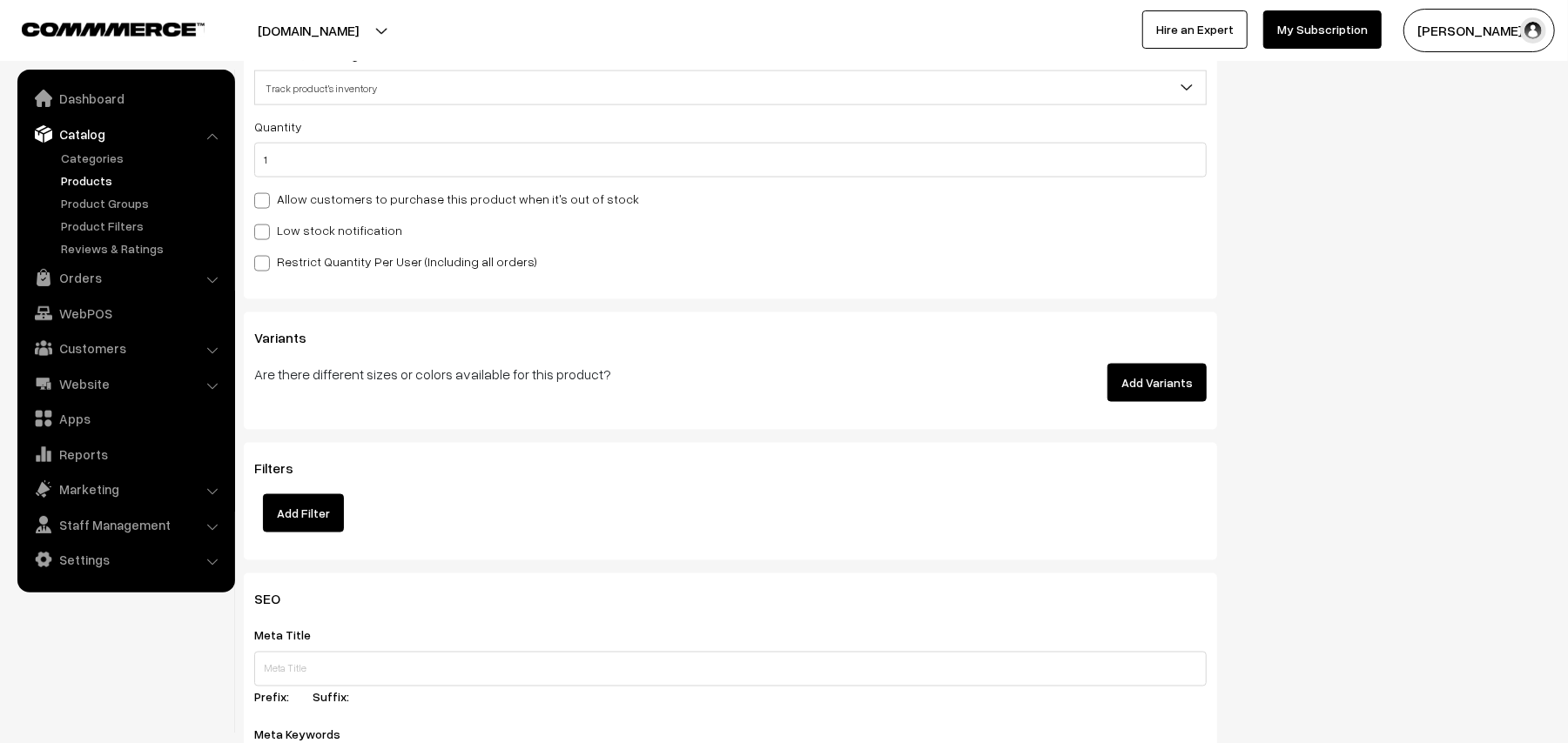
scroll to position [1624, 0]
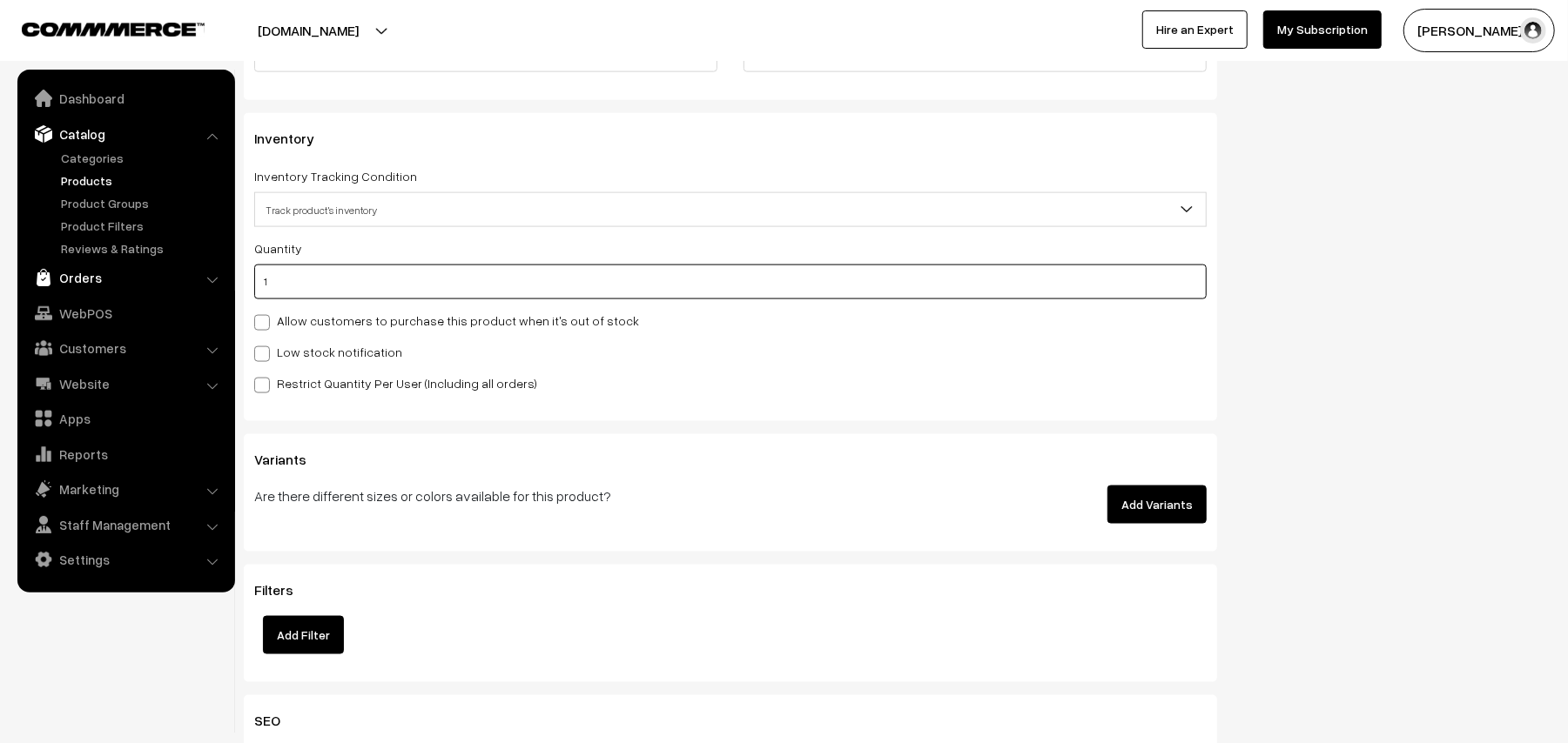
drag, startPoint x: 275, startPoint y: 281, endPoint x: 176, endPoint y: 281, distance: 99.0
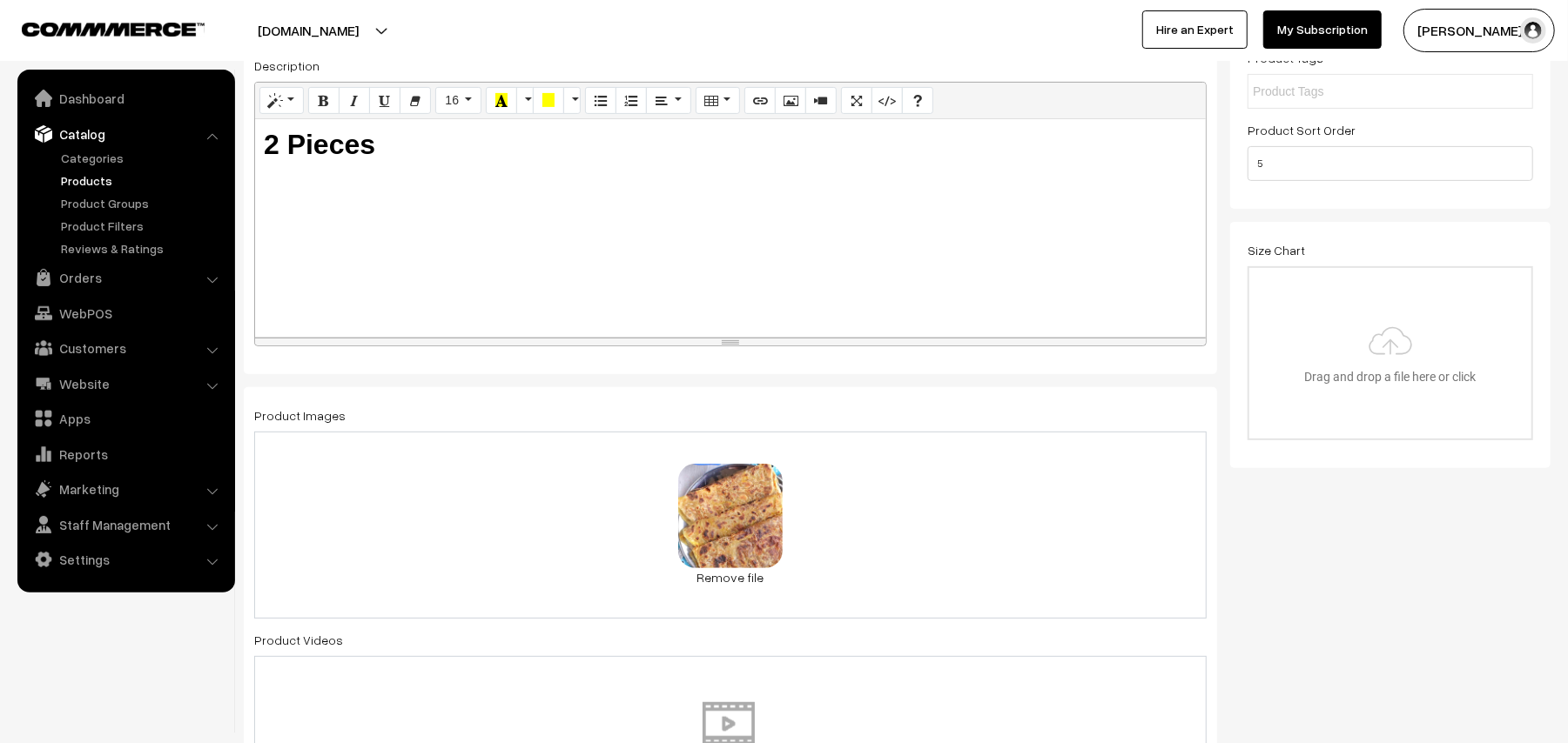
scroll to position [0, 0]
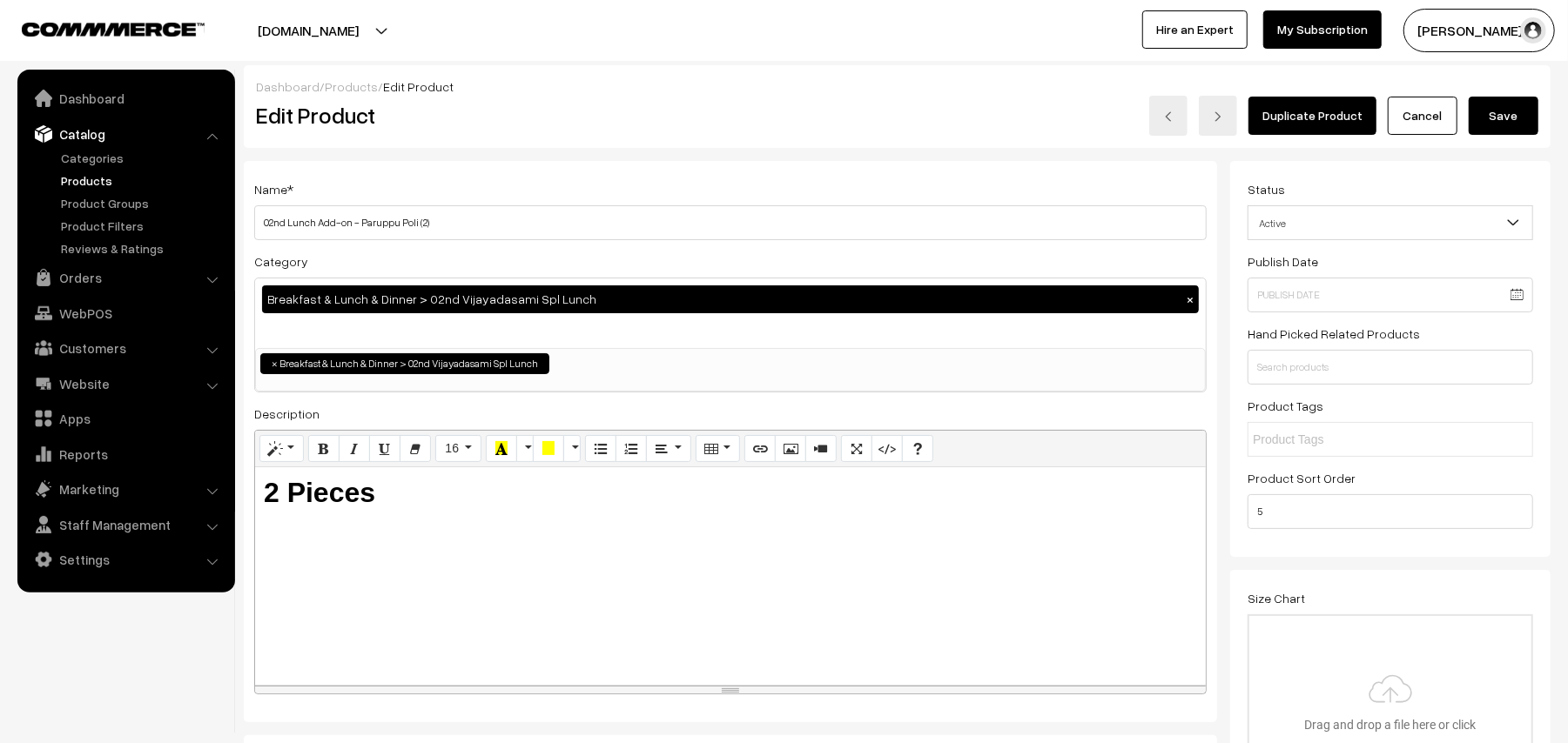
type input "2"
click at [1501, 120] on button "Save" at bounding box center [1503, 116] width 69 height 38
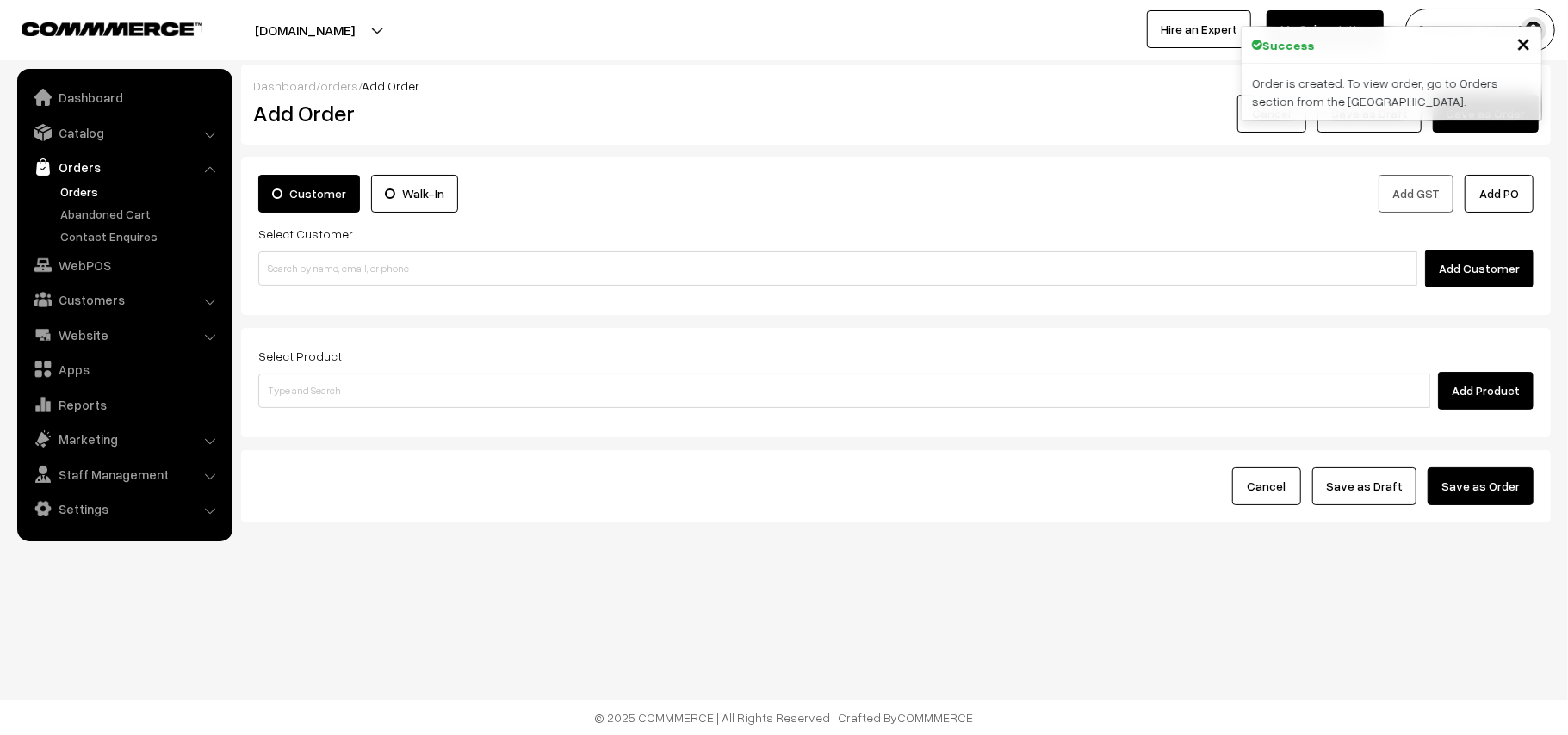
click at [77, 197] on link "Orders" at bounding box center [141, 192] width 171 height 18
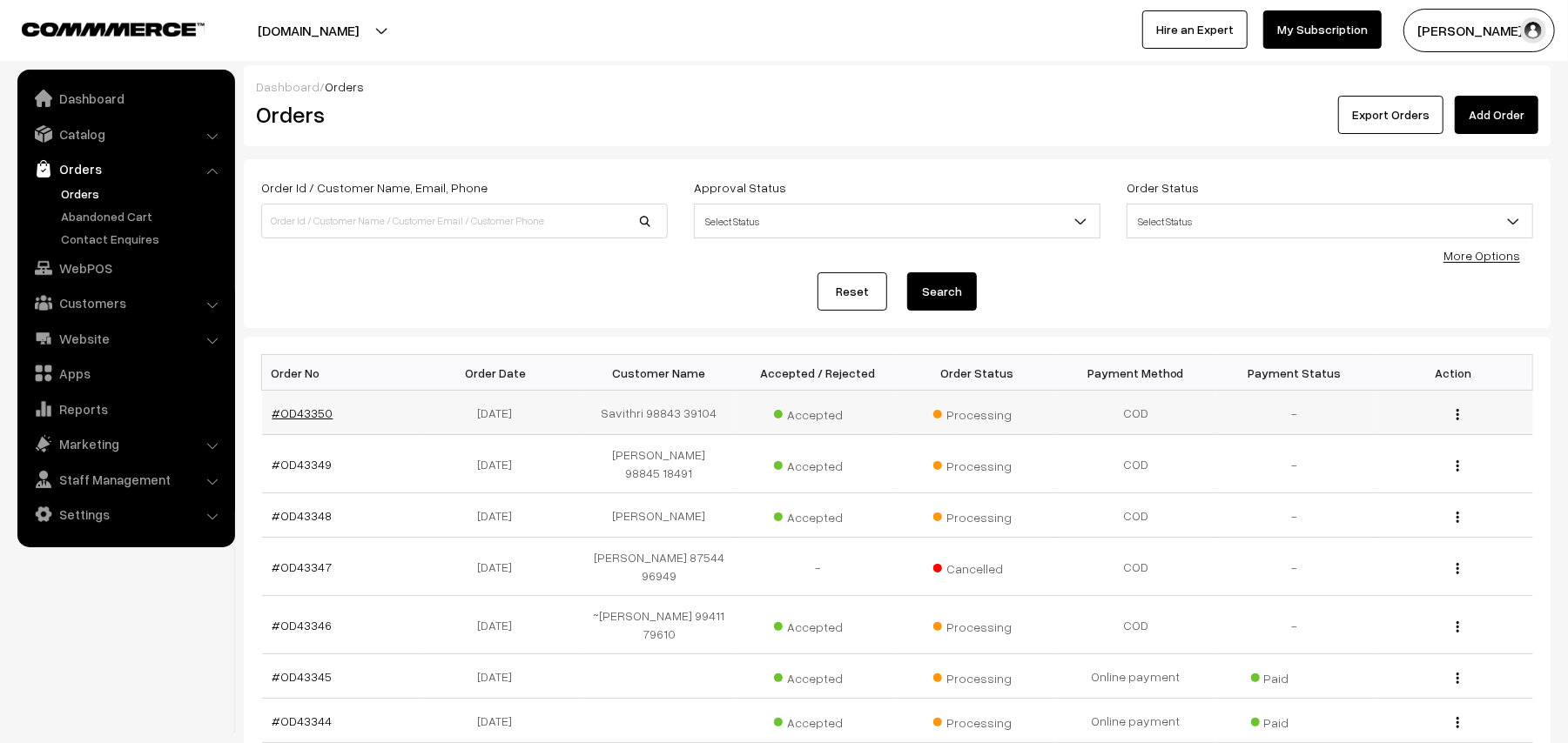
click at [298, 412] on link "#OD43350" at bounding box center [303, 413] width 61 height 15
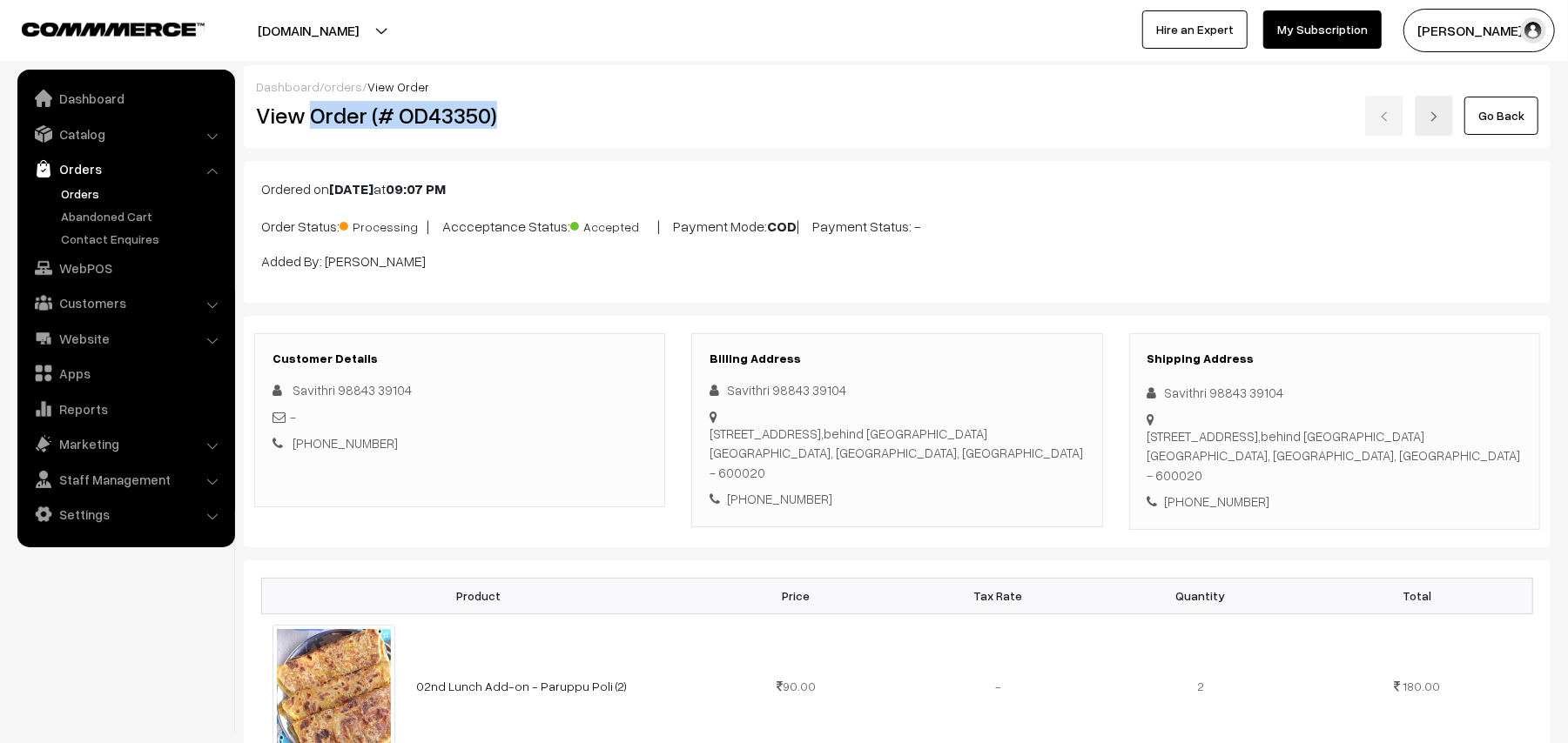
click at [551, 104] on h2 "View Order (# OD43350)" at bounding box center [461, 115] width 410 height 27
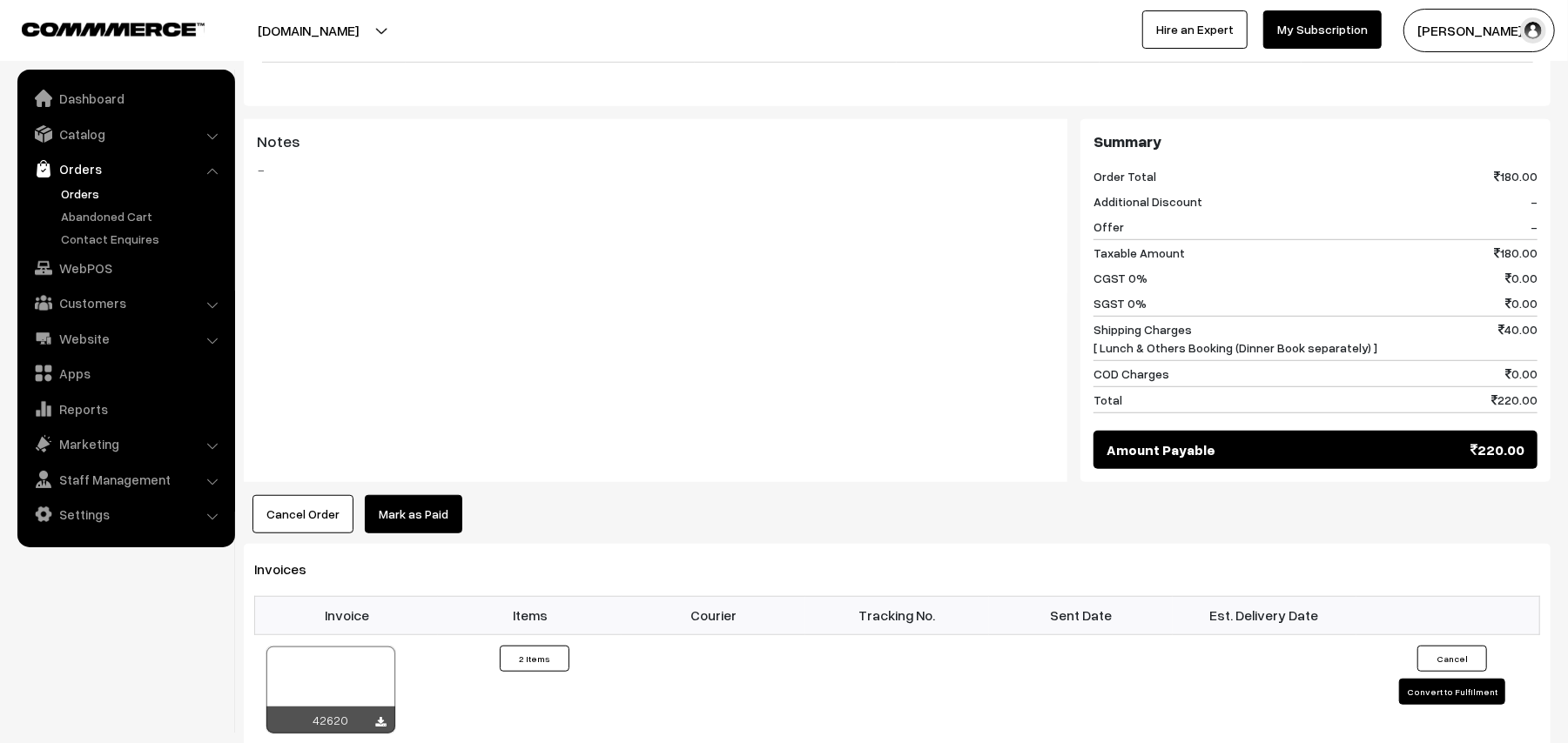
scroll to position [1044, 0]
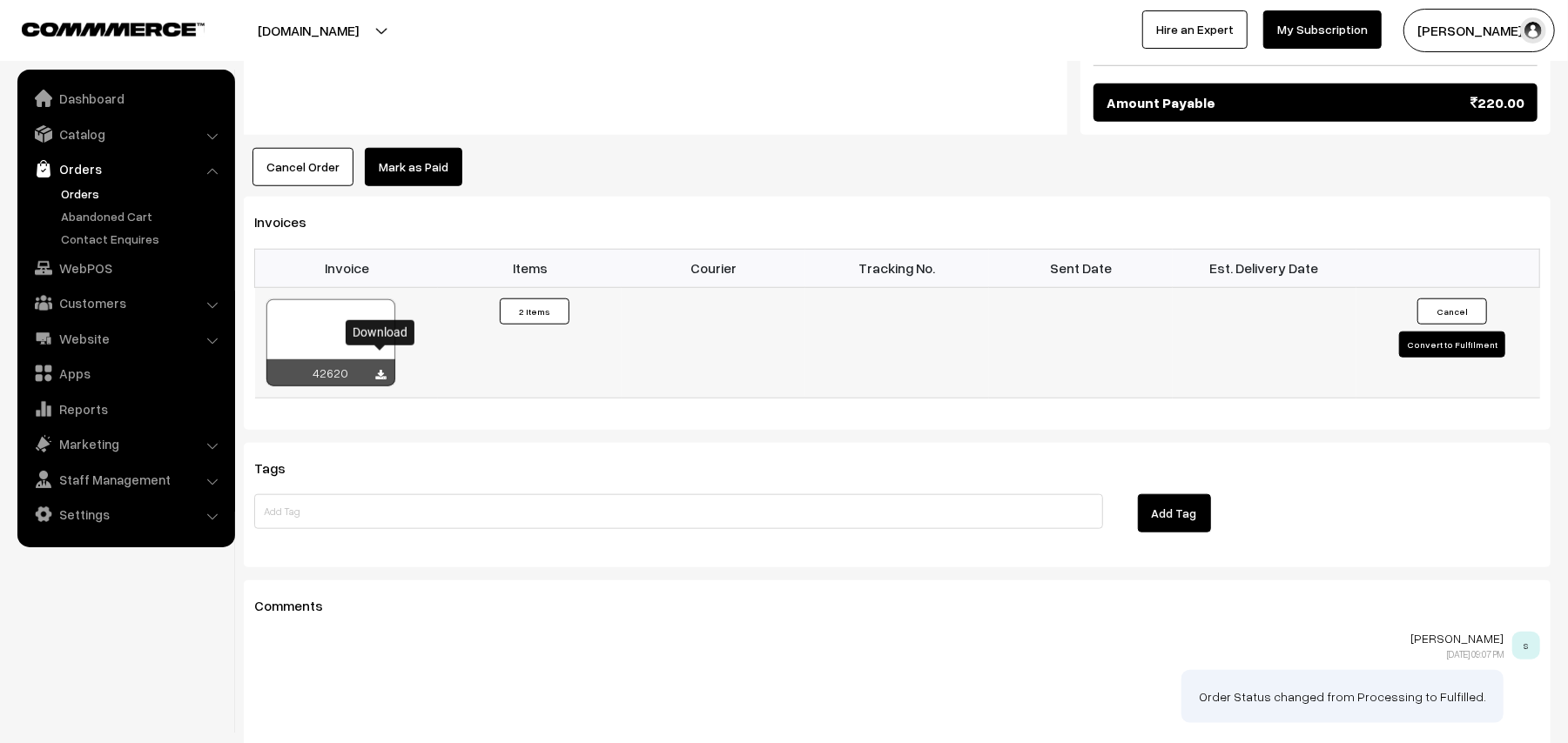
click at [381, 370] on icon at bounding box center [380, 376] width 10 height 11
click at [105, 272] on link "WebPOS" at bounding box center [125, 268] width 208 height 31
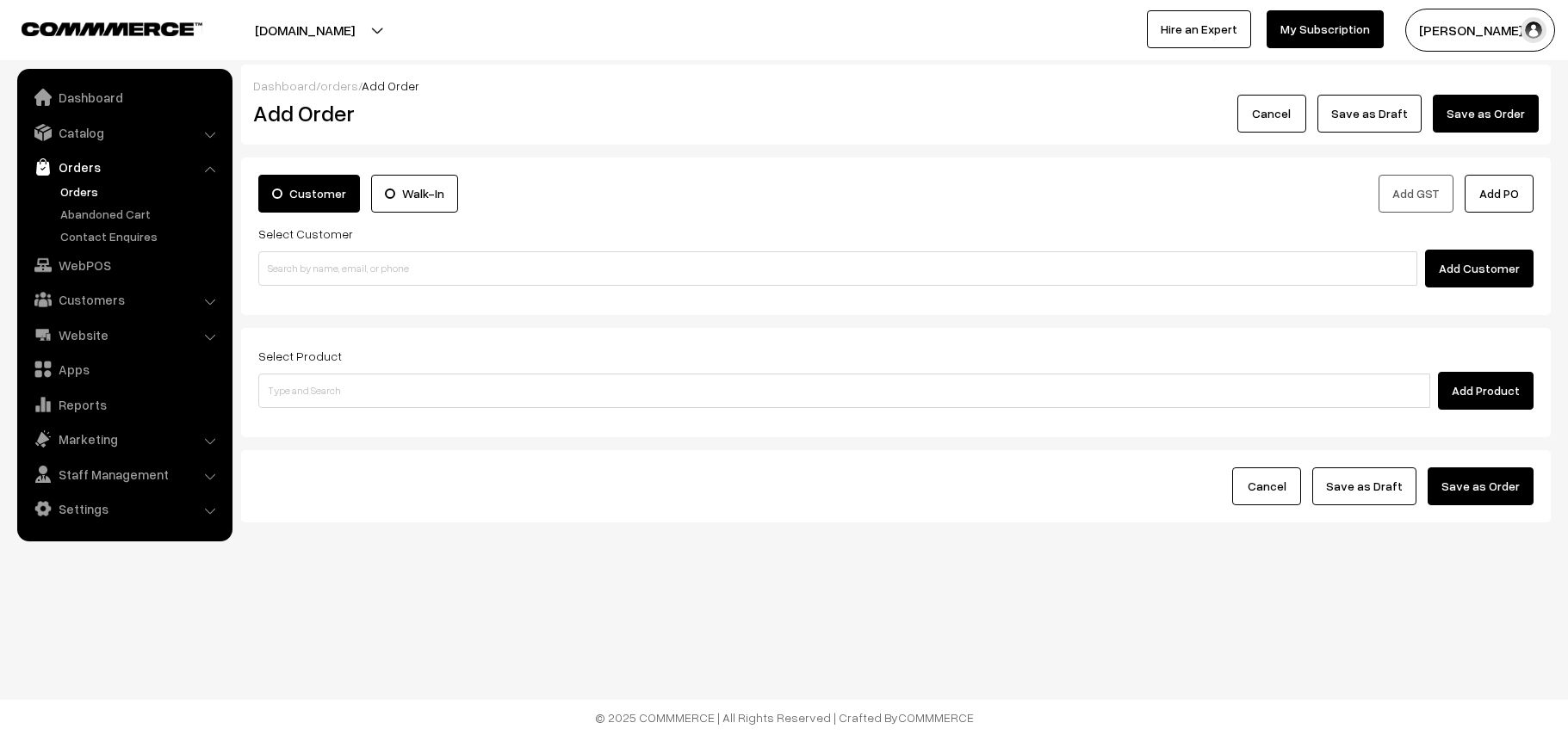
click at [325, 284] on input at bounding box center [837, 269] width 1158 height 34
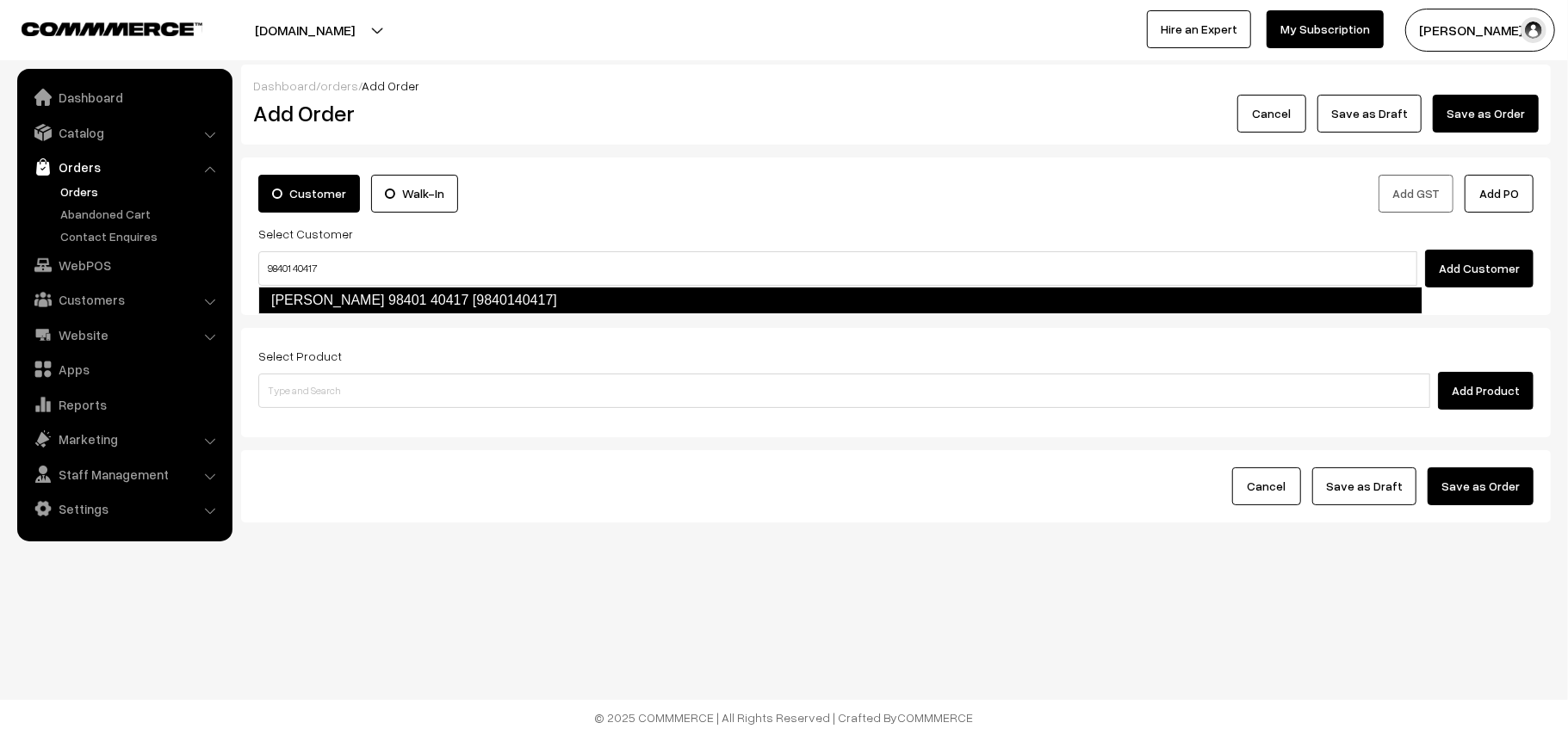
click at [307, 287] on link "[PERSON_NAME] 98401 40417 [9840140417]" at bounding box center [840, 300] width 1164 height 27
type input "98401 40417"
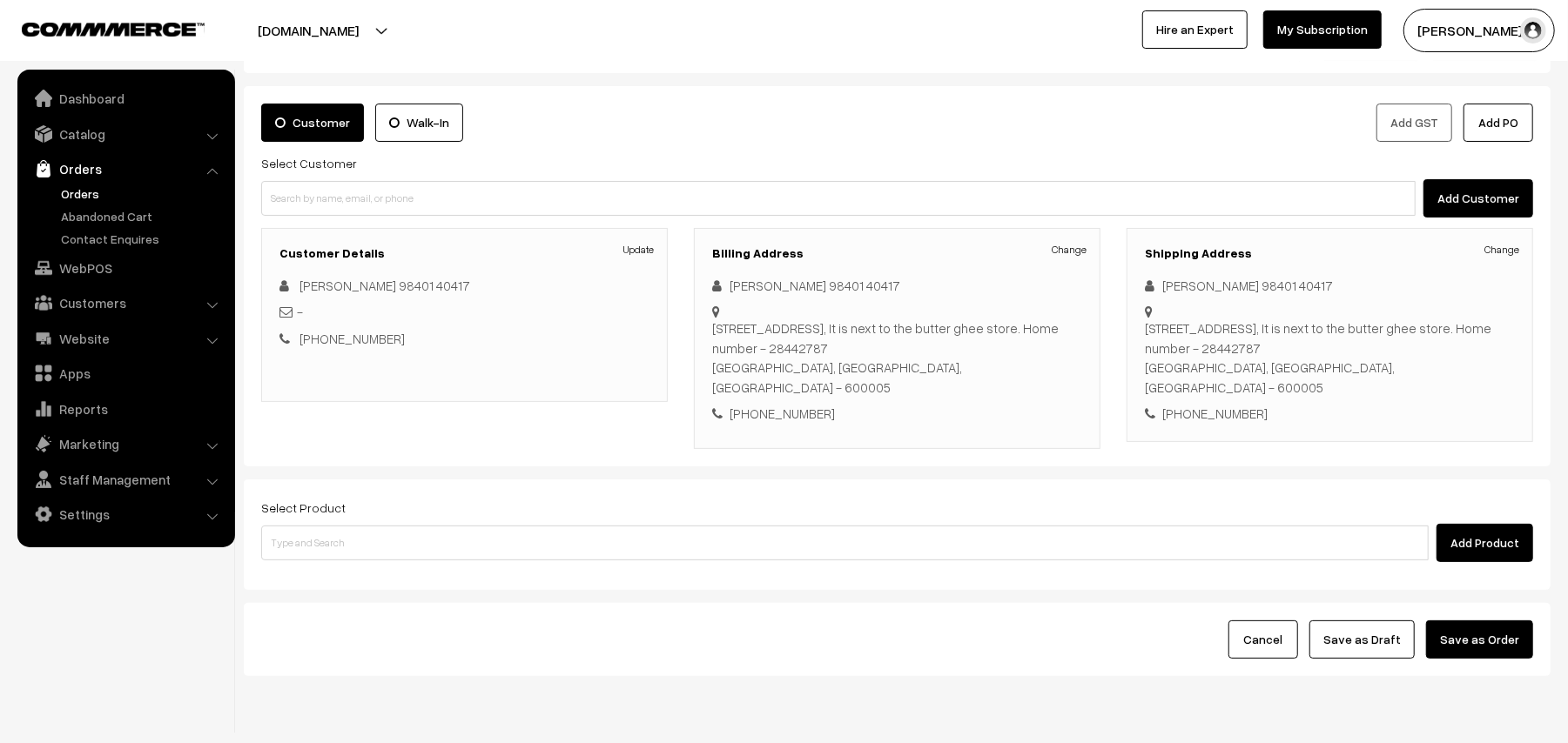
scroll to position [113, 0]
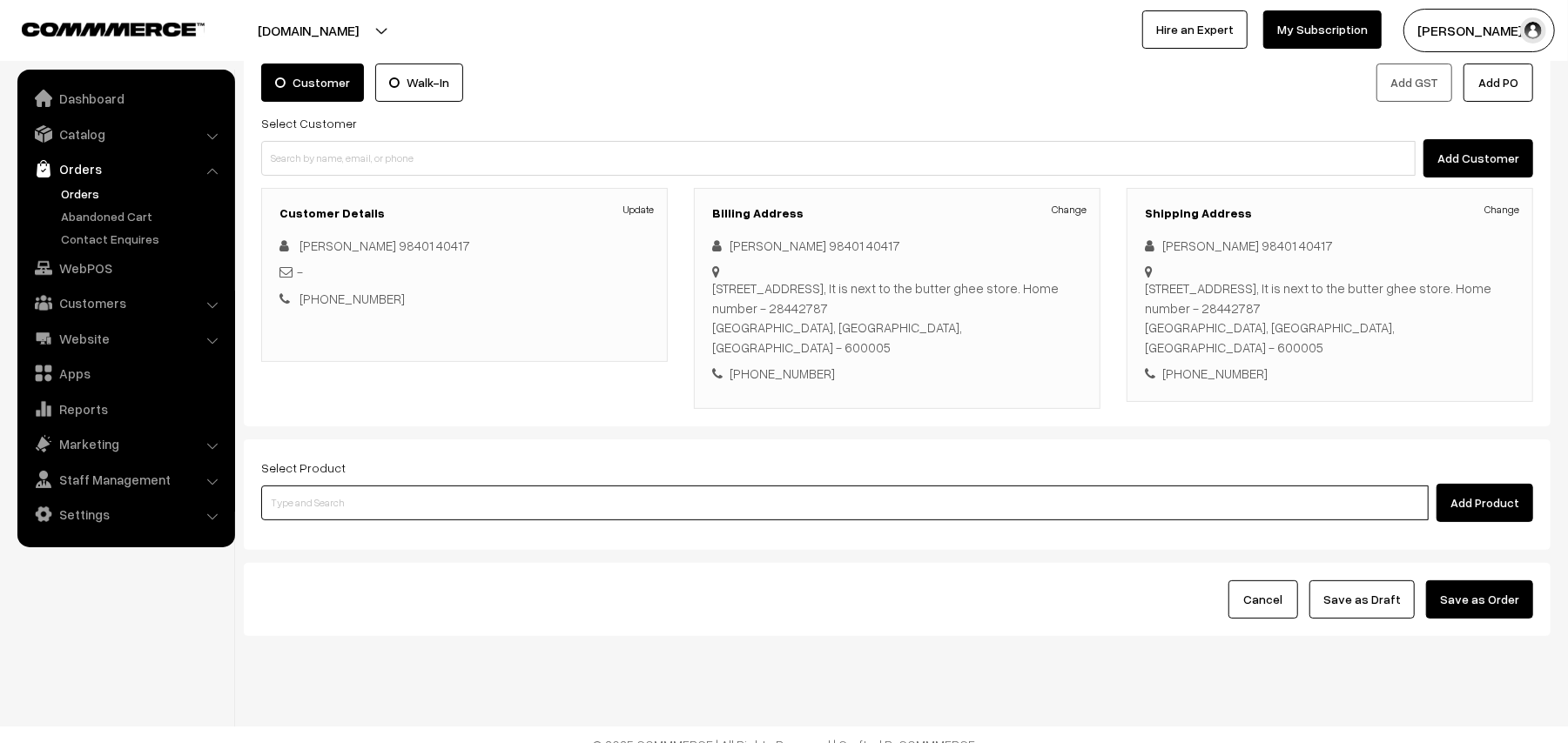
click at [349, 485] on input at bounding box center [845, 503] width 1168 height 35
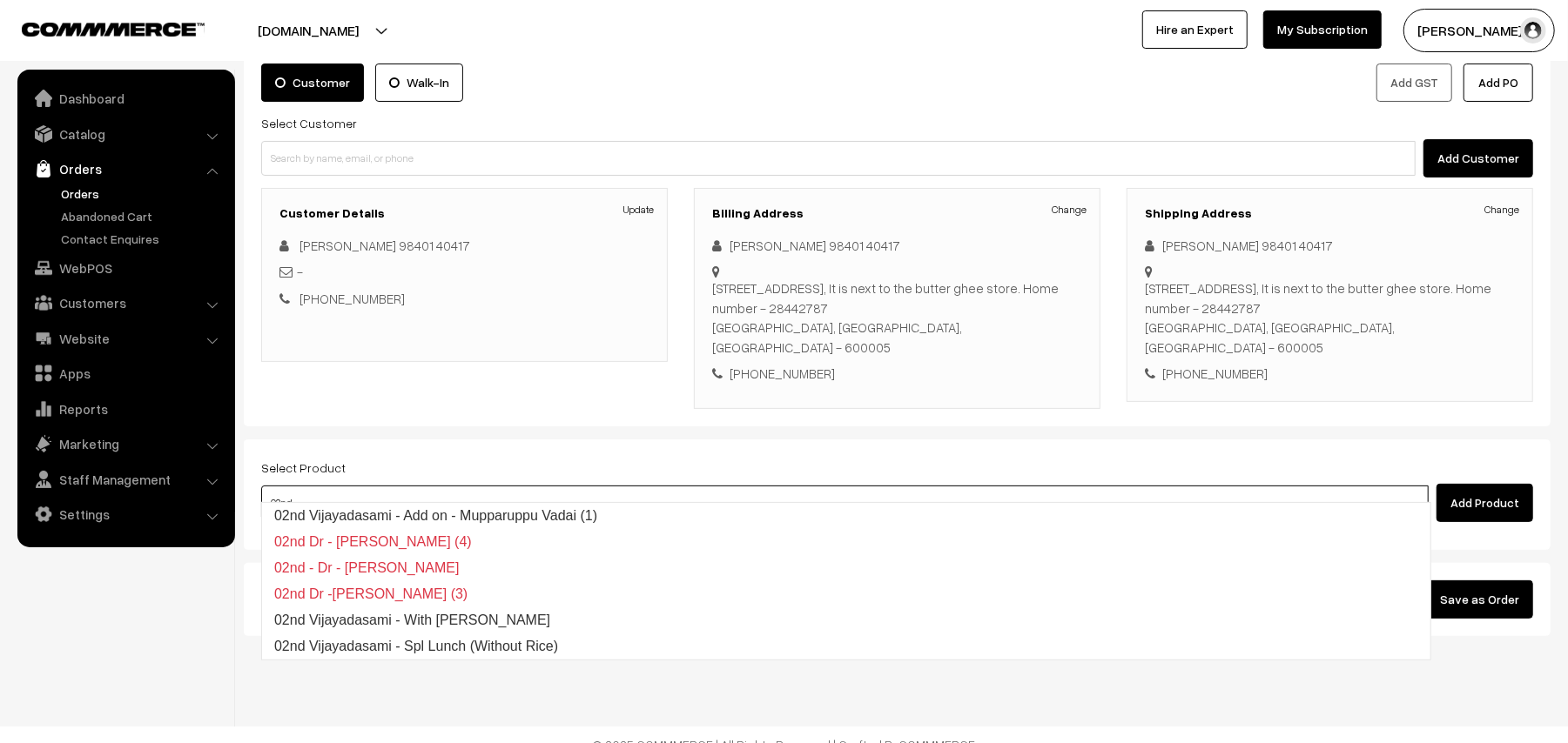
type input "02nd v"
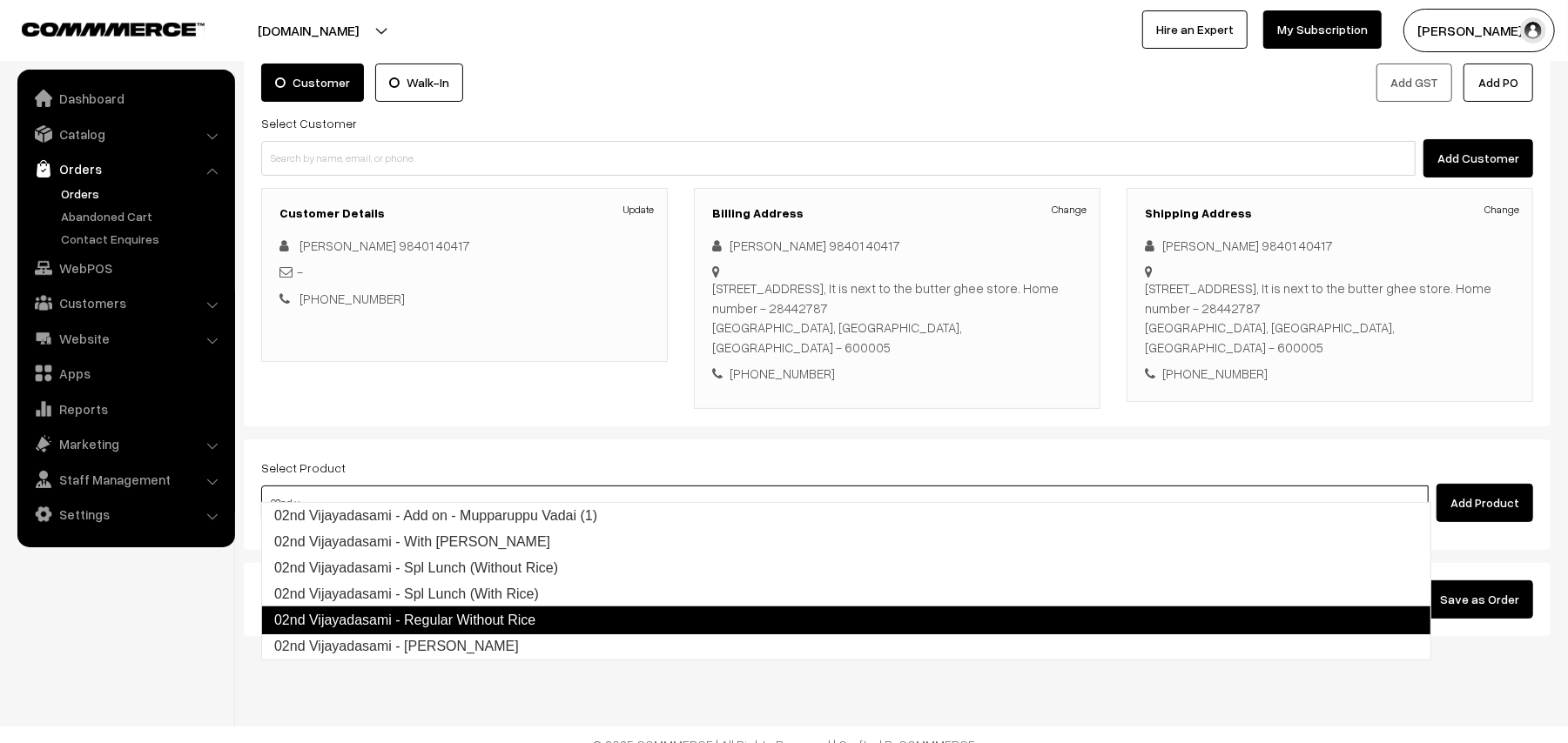
click at [514, 623] on link "02nd Vijayadasami - Regular Without Rice" at bounding box center [847, 621] width 1170 height 27
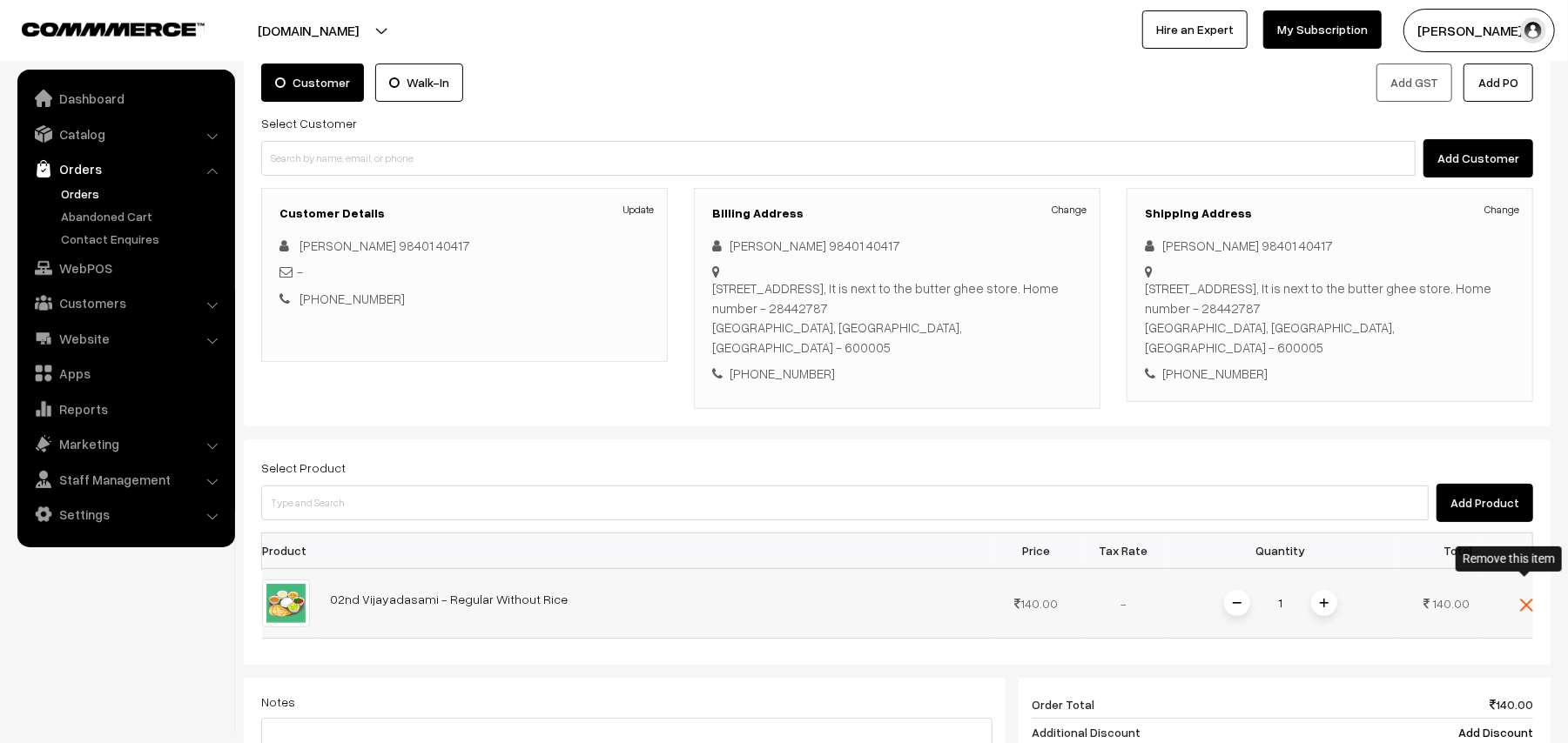
click at [1521, 599] on img at bounding box center [1526, 605] width 13 height 13
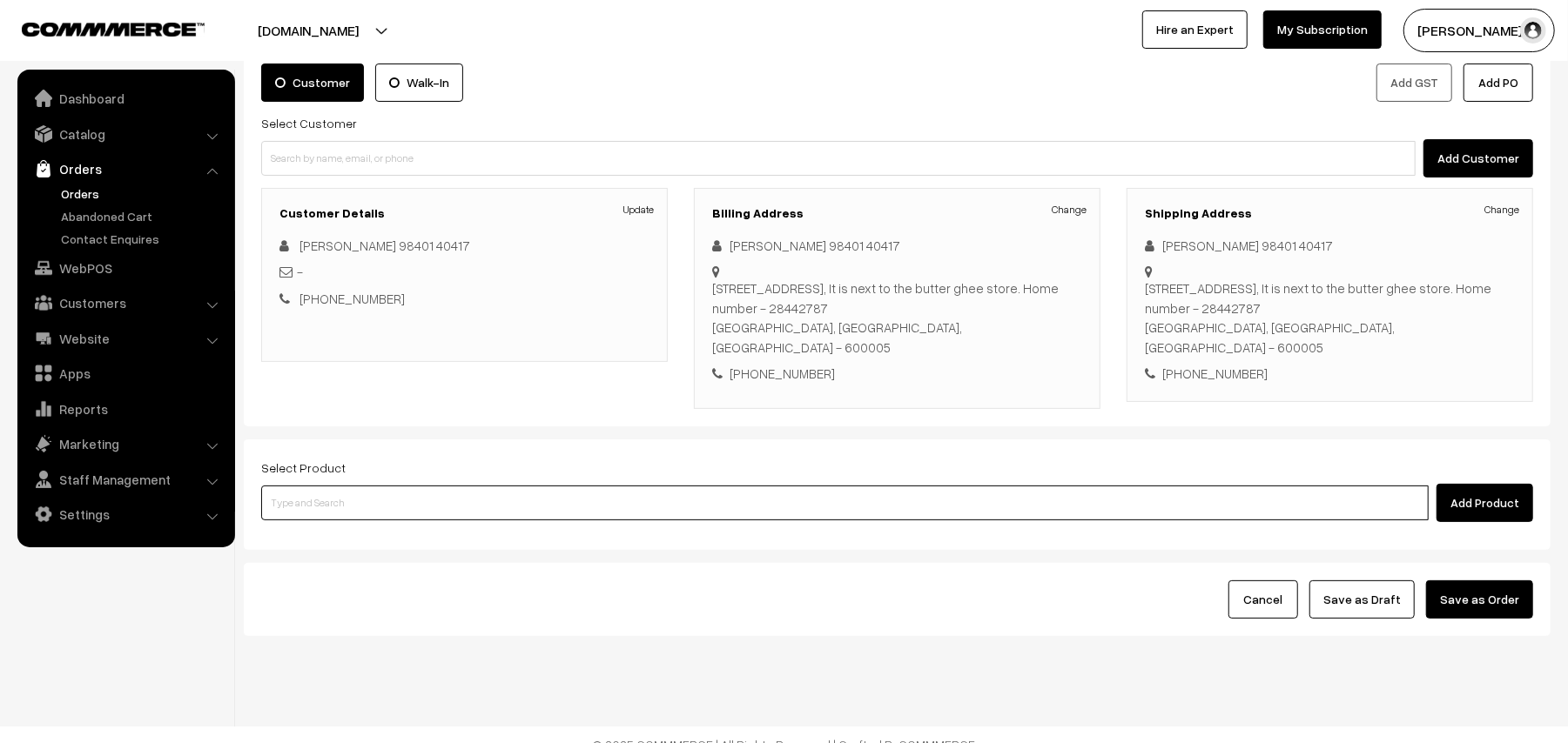
drag, startPoint x: 475, startPoint y: 499, endPoint x: 475, endPoint y: 485, distance: 14.0
click at [475, 496] on input at bounding box center [845, 503] width 1168 height 35
type input "02nd vi"
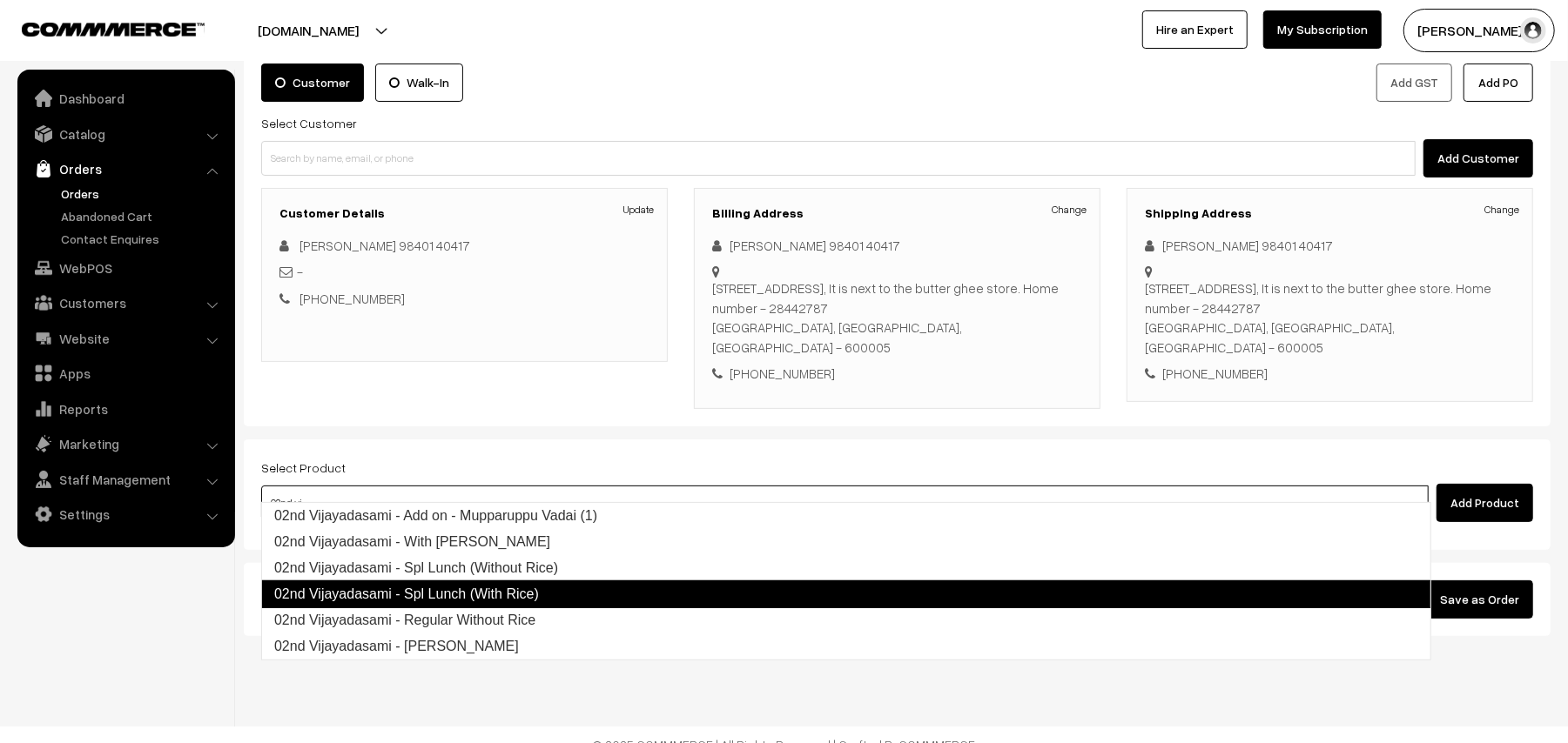
click at [539, 585] on link "02nd Vijayadasami - Spl Lunch (With Rice)" at bounding box center [847, 594] width 1170 height 27
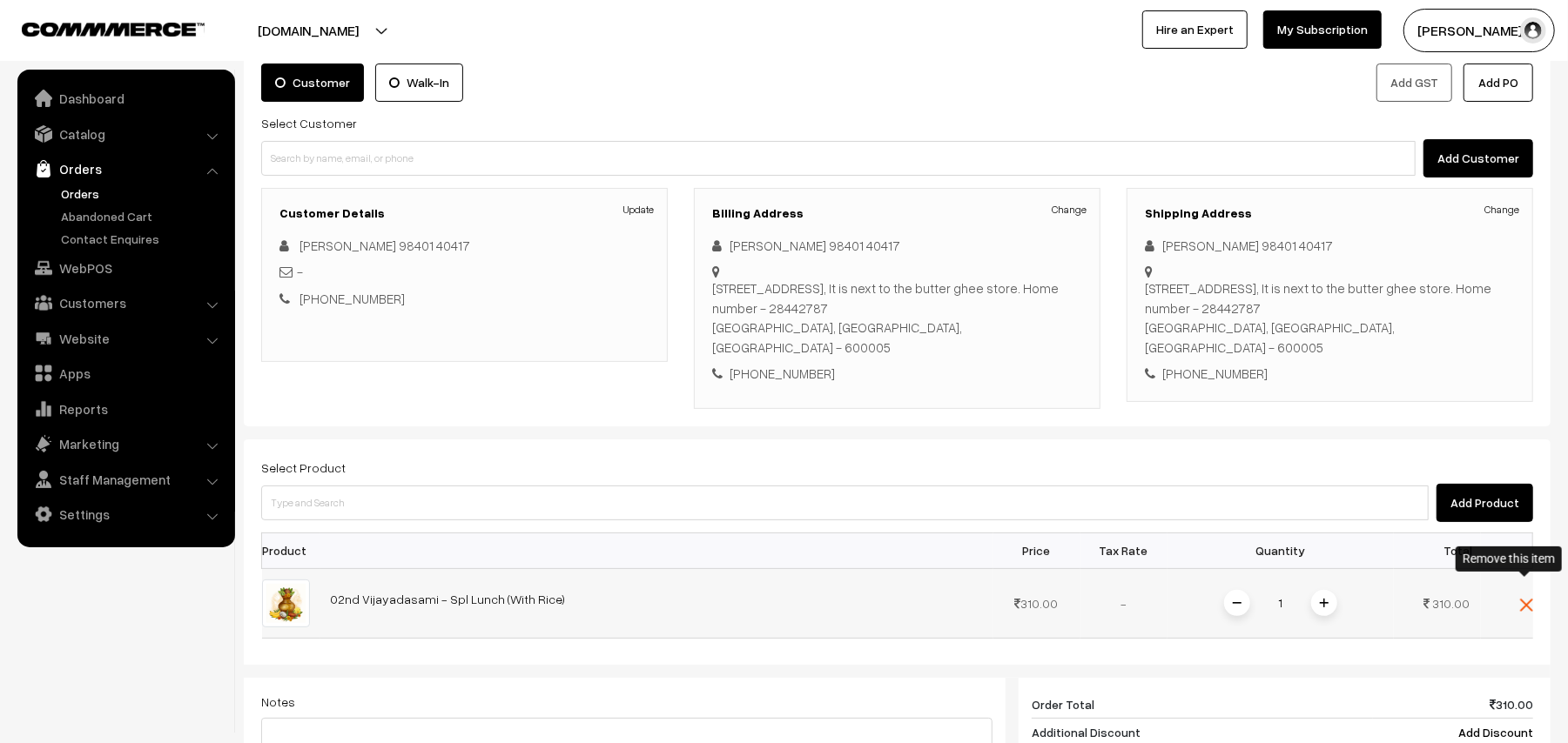
drag, startPoint x: 1526, startPoint y: 589, endPoint x: 724, endPoint y: 589, distance: 802.0
click at [1522, 599] on img at bounding box center [1526, 605] width 13 height 13
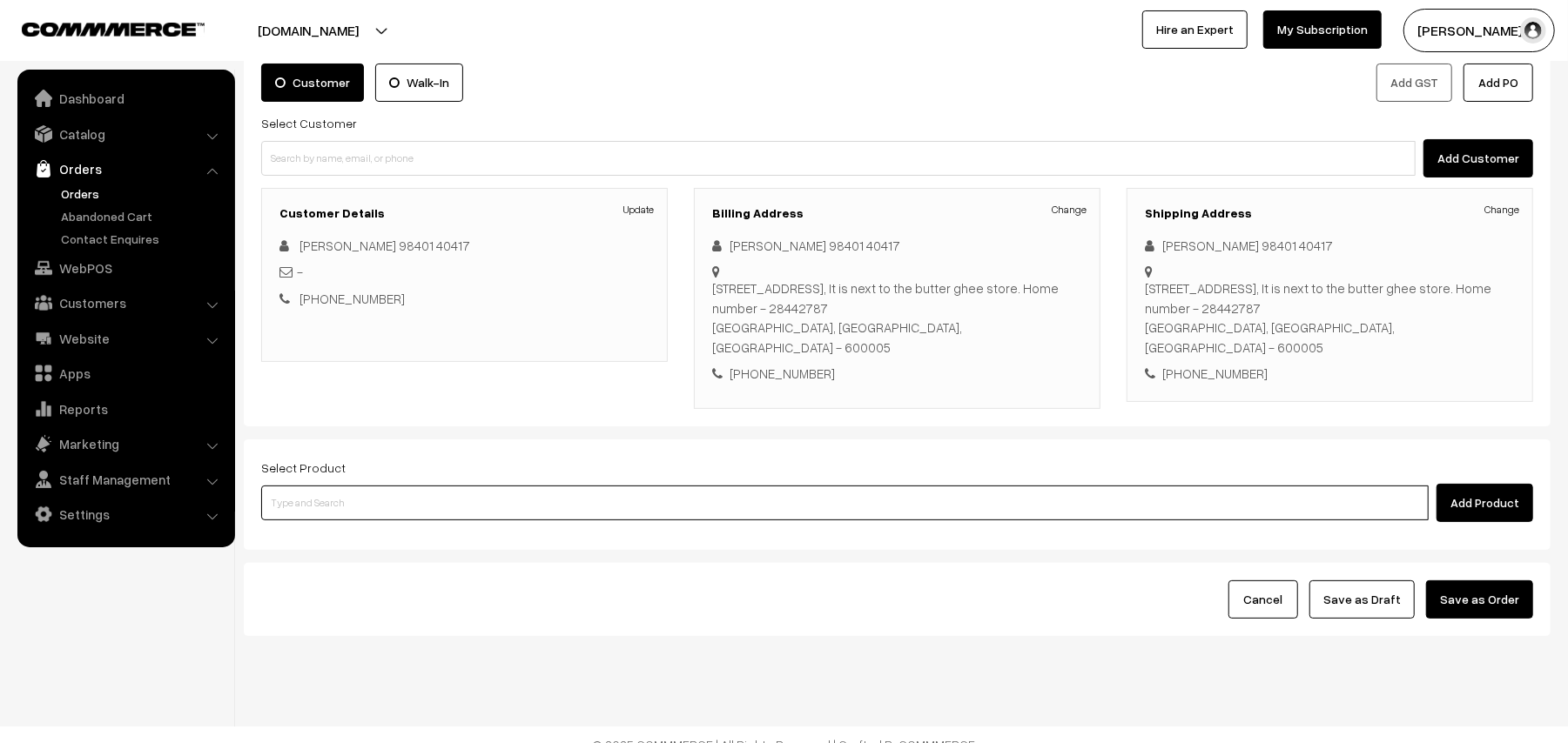
click at [412, 488] on input at bounding box center [845, 503] width 1168 height 35
type input "02nd vi"
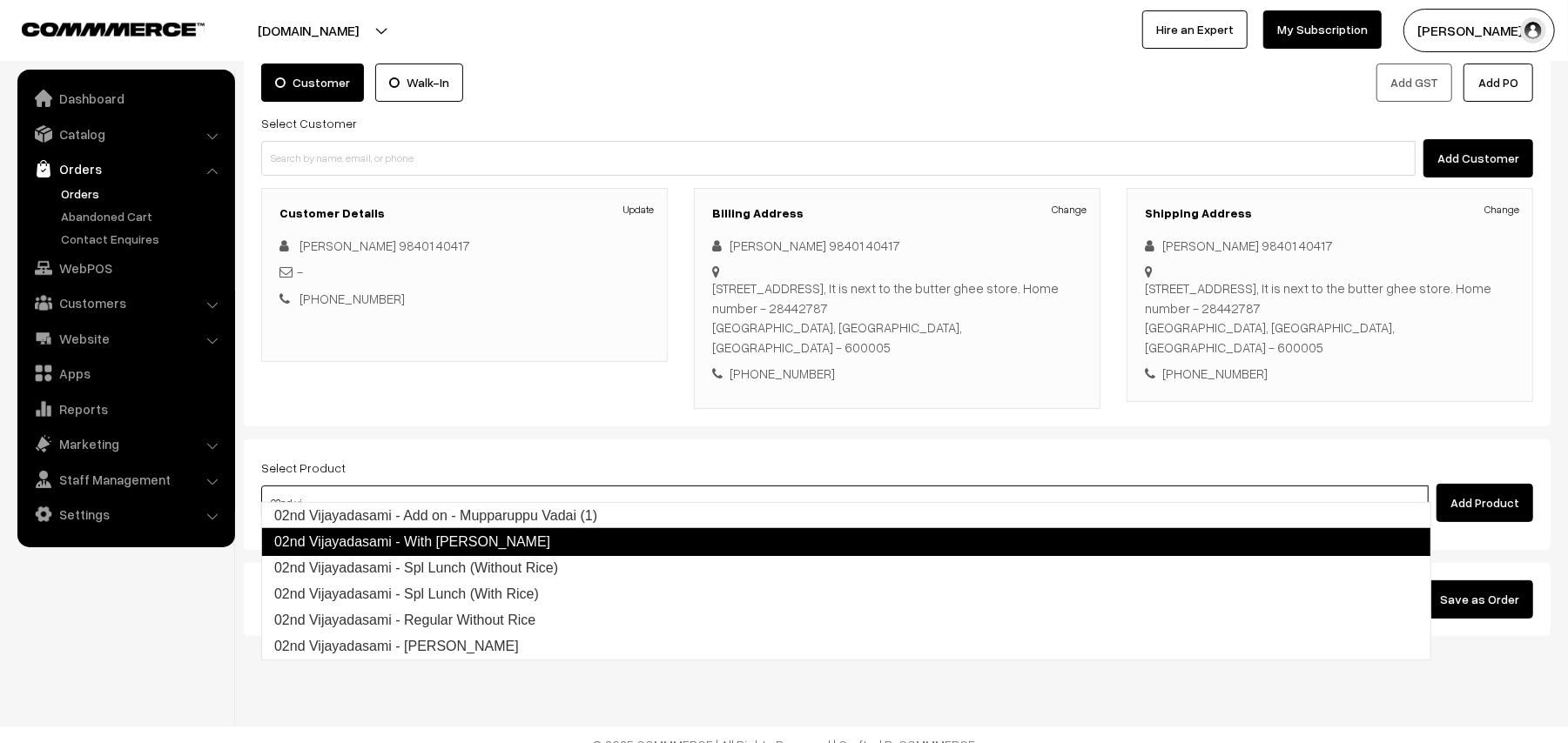
click at [428, 534] on link "02nd Vijayadasami - With Rice" at bounding box center [847, 542] width 1170 height 27
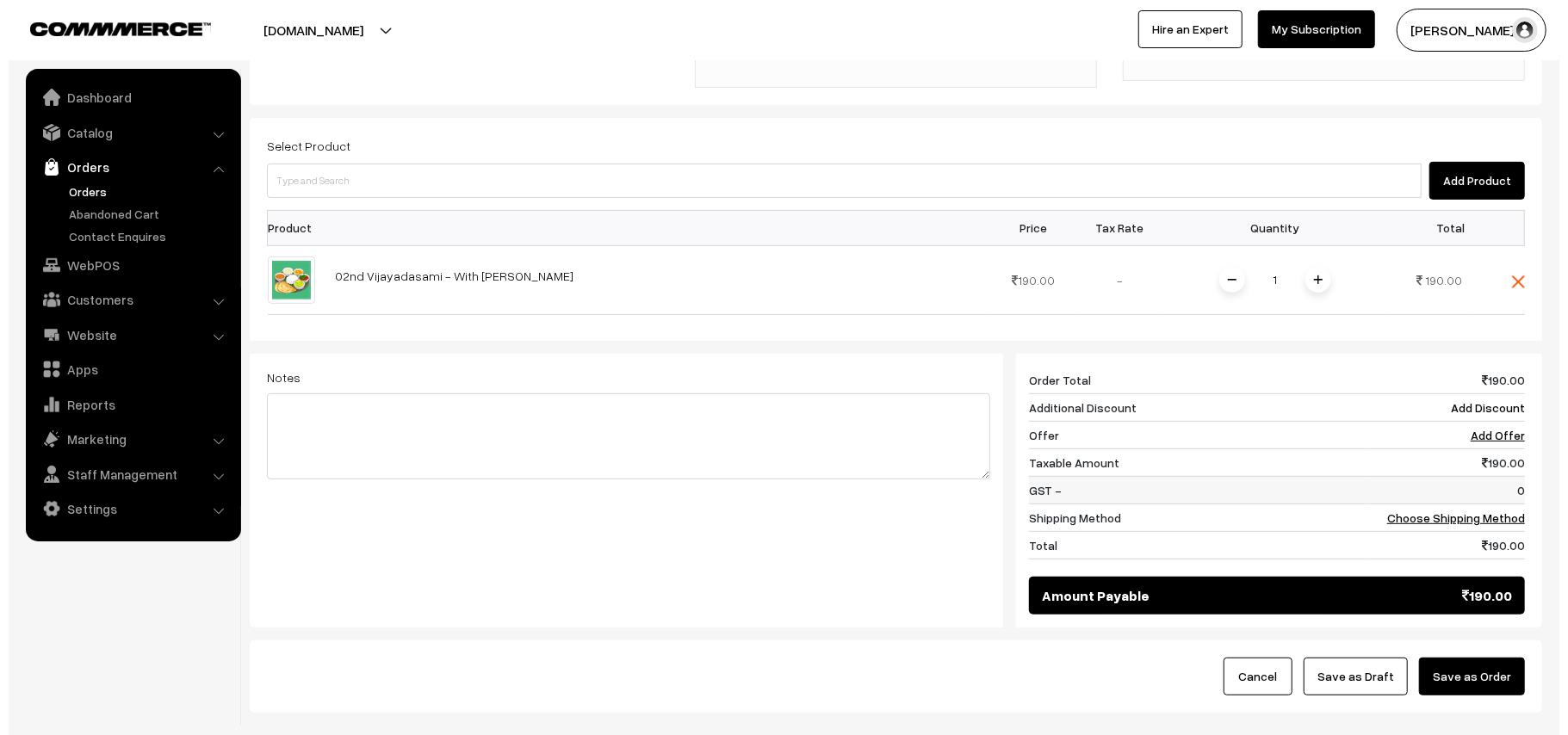
scroll to position [457, 0]
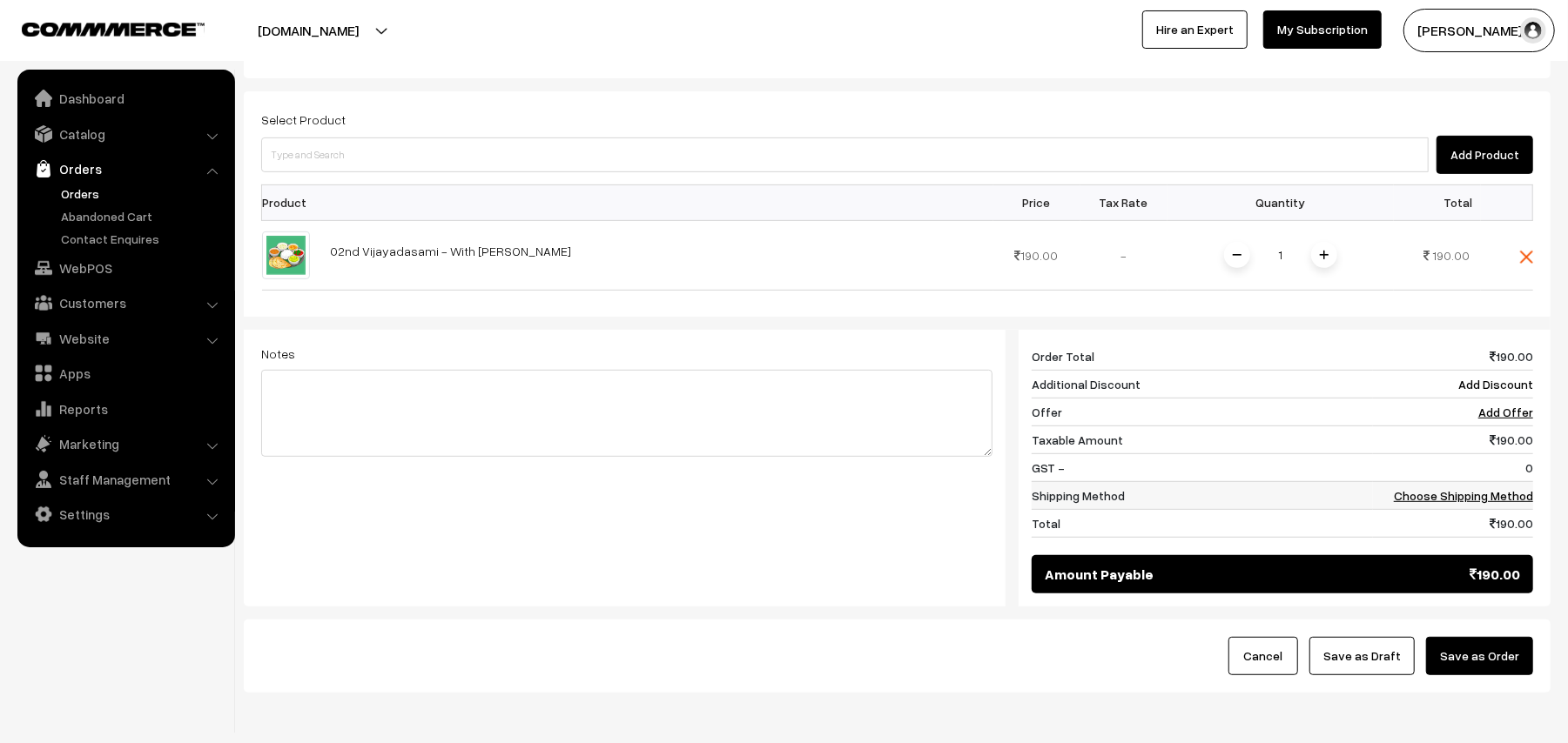
click at [1480, 488] on link "Choose Shipping Method" at bounding box center [1463, 495] width 139 height 15
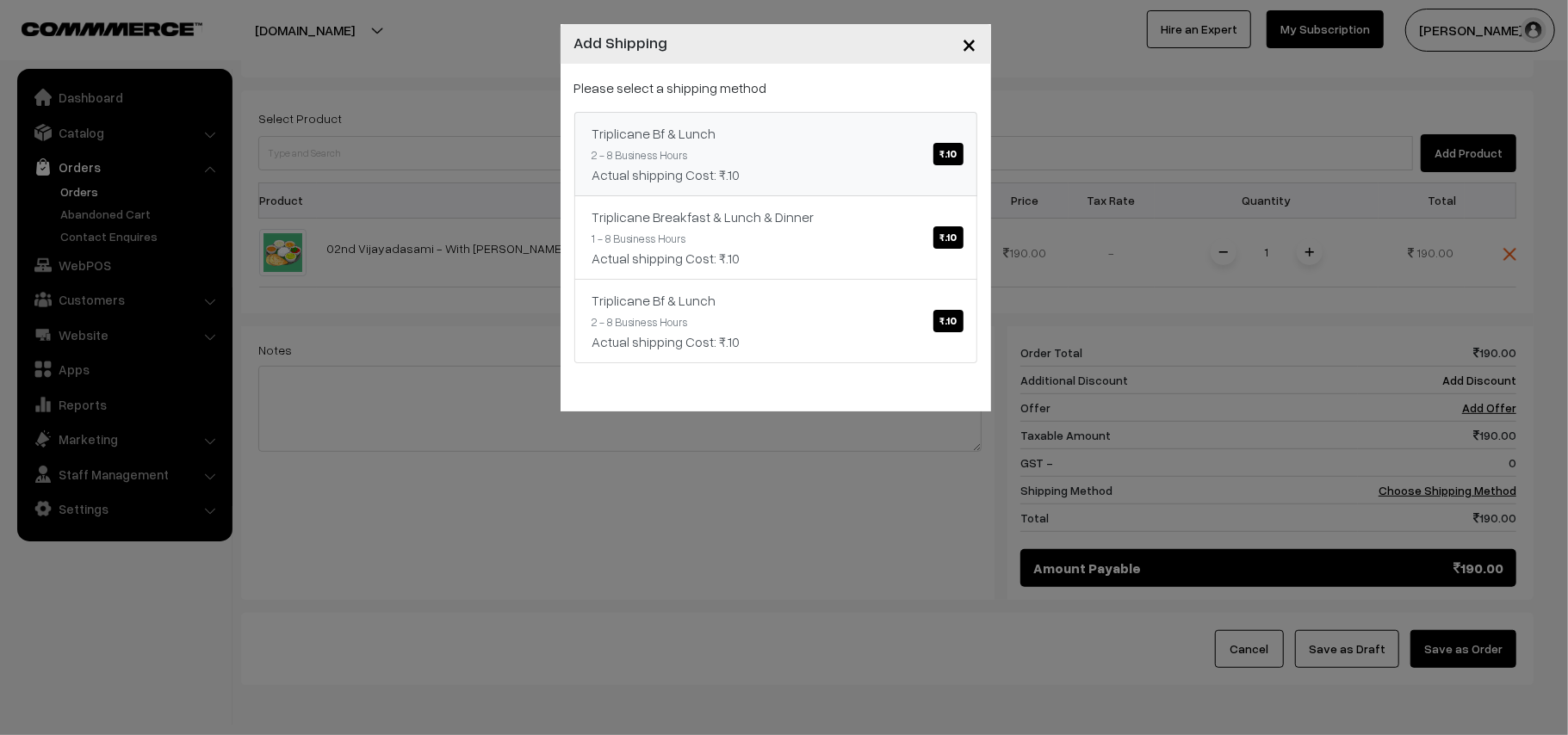
click at [779, 176] on div "Actual shipping Cost: ₹.10" at bounding box center [776, 174] width 367 height 21
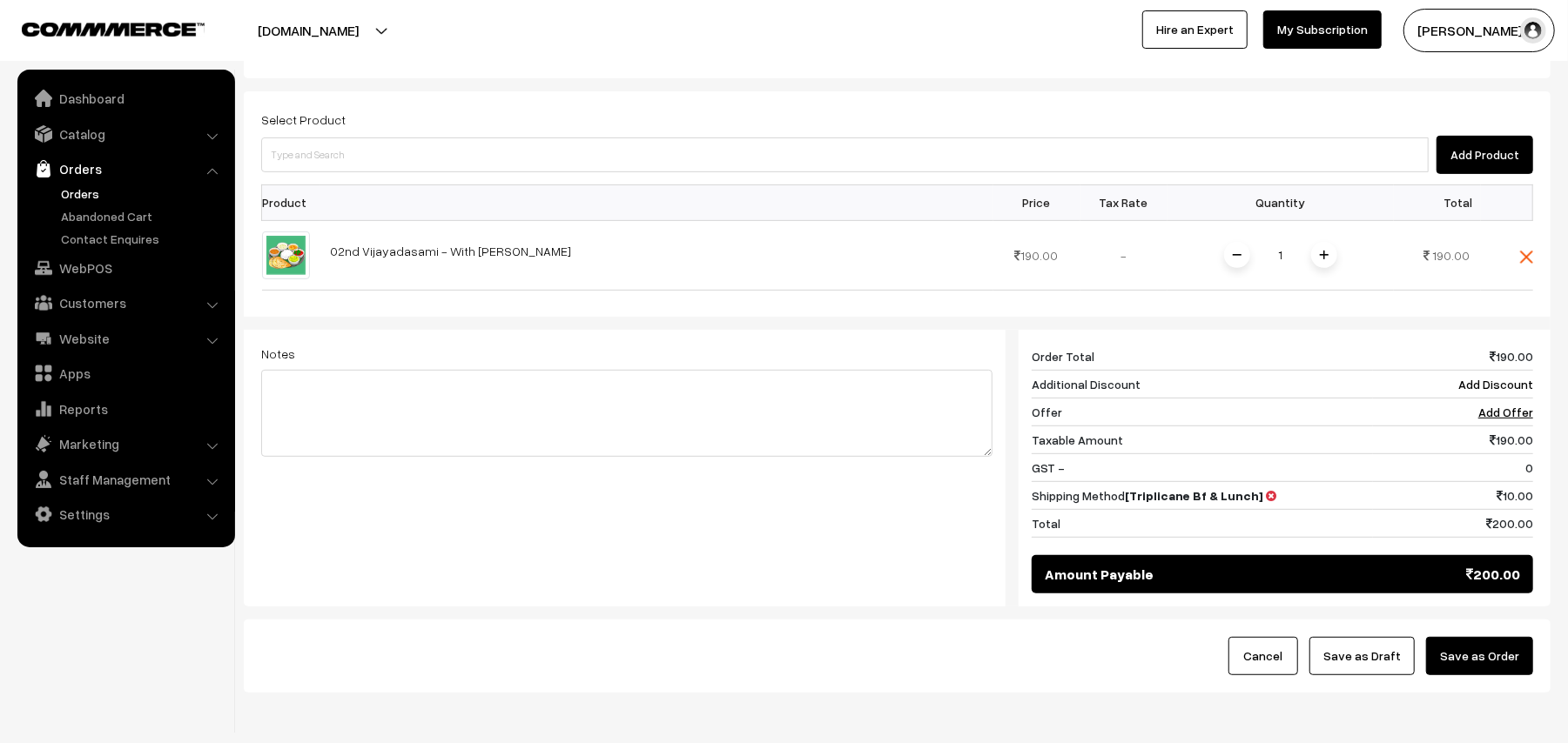
click at [1462, 647] on button "Save as Order" at bounding box center [1479, 656] width 107 height 38
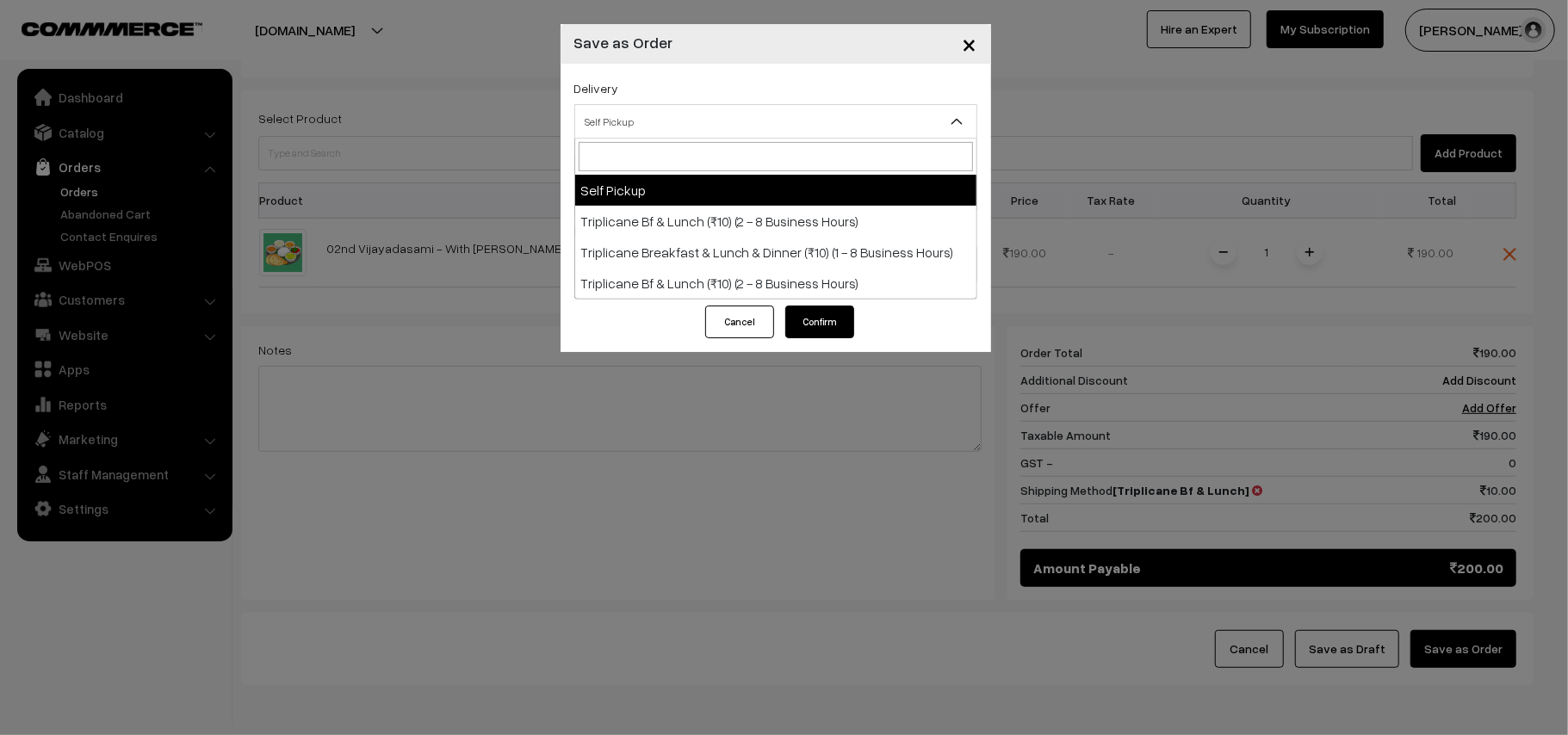
click at [653, 112] on span "Self Pickup" at bounding box center [776, 121] width 401 height 30
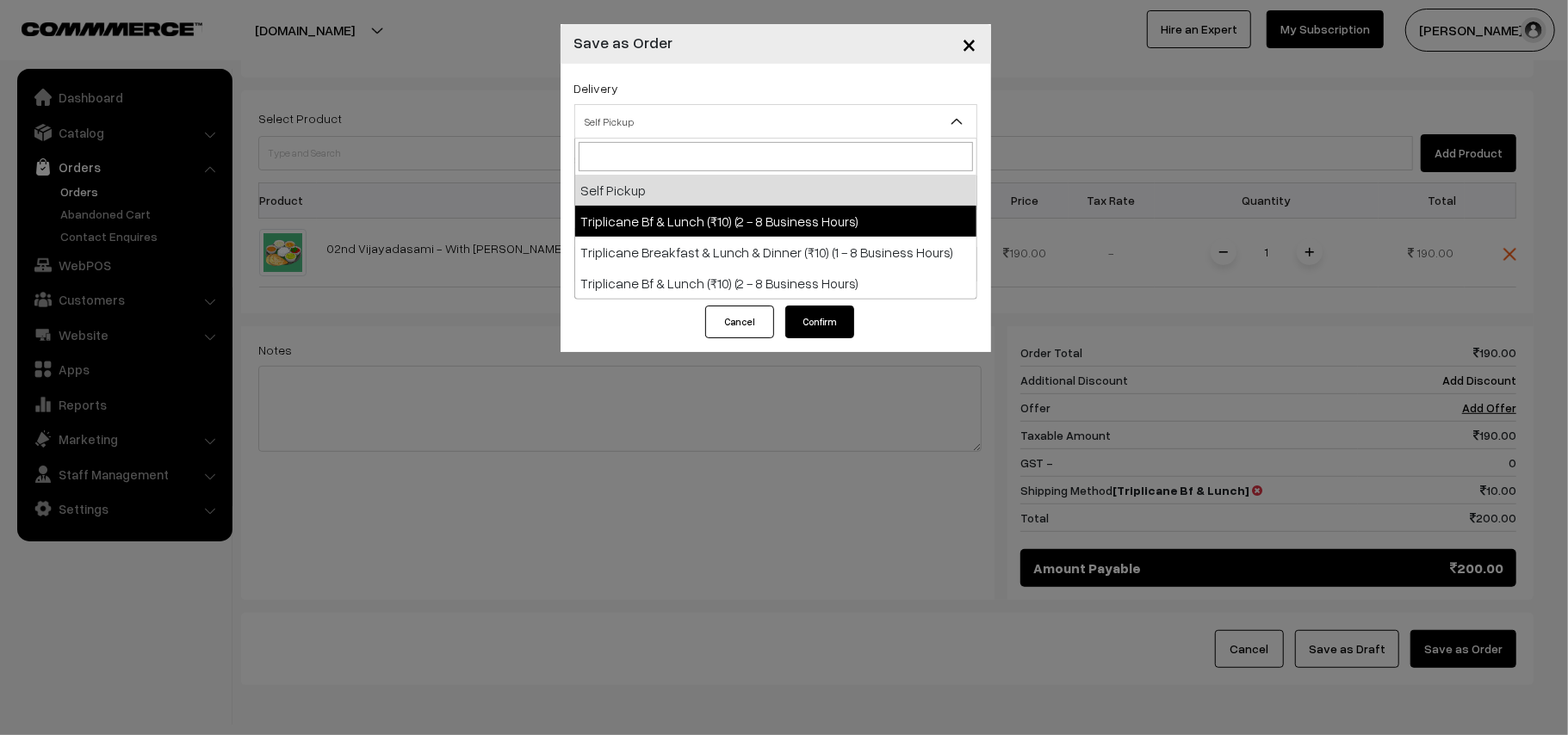
drag, startPoint x: 680, startPoint y: 225, endPoint x: 700, endPoint y: 184, distance: 45.6
select select "TO1"
select select "3"
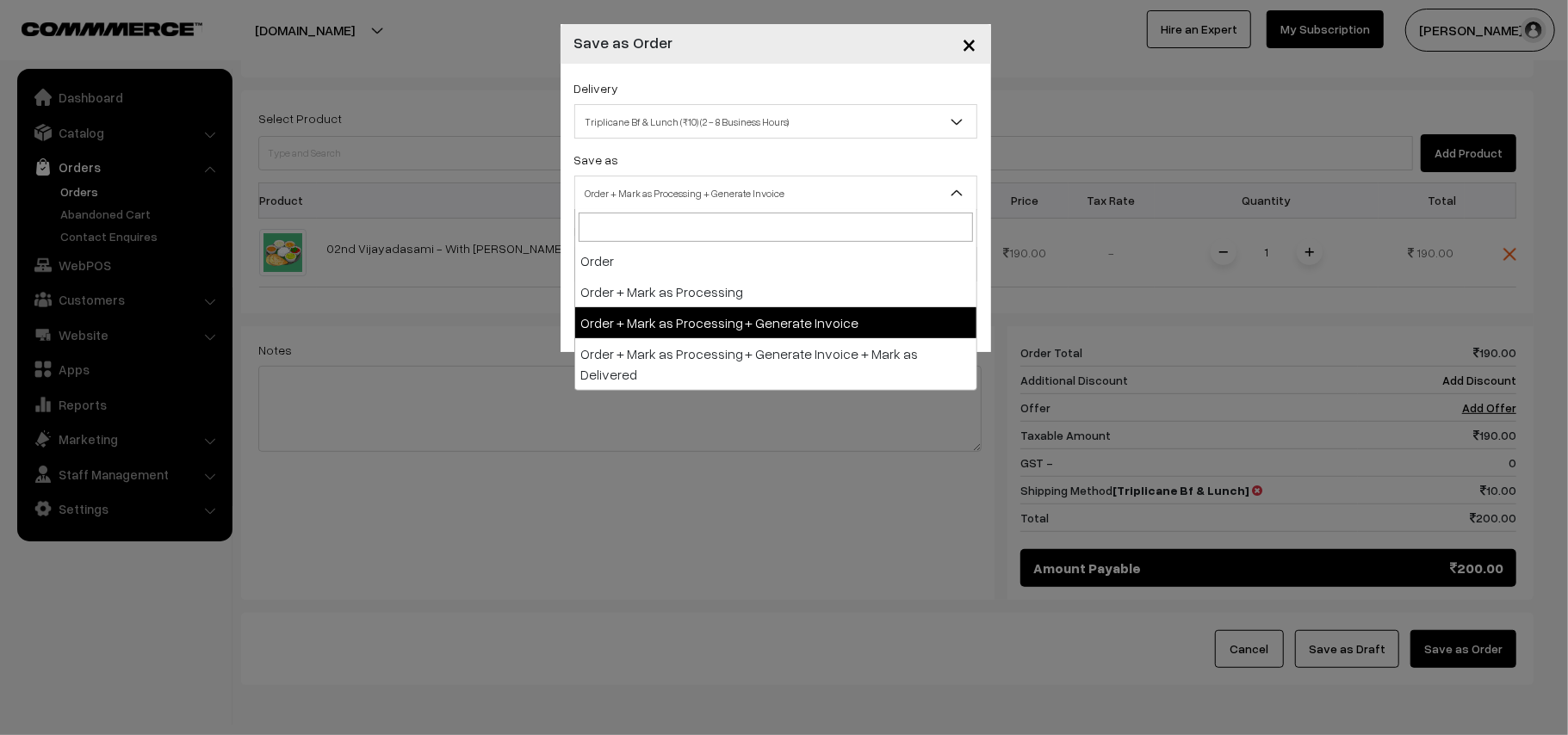
click at [699, 183] on span "Order + Mark as Processing + Generate Invoice" at bounding box center [776, 193] width 401 height 30
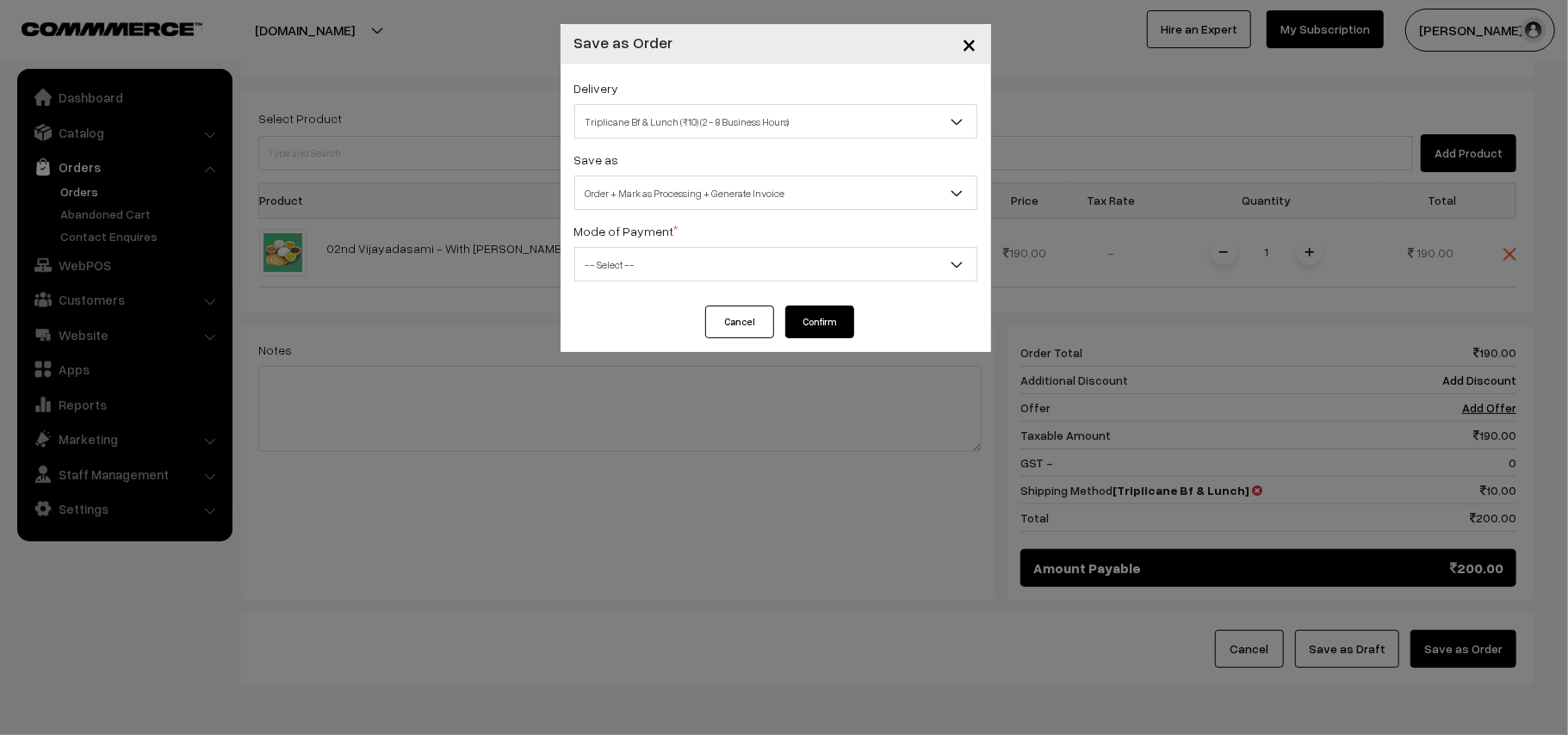
click at [659, 273] on span "-- Select --" at bounding box center [776, 264] width 401 height 30
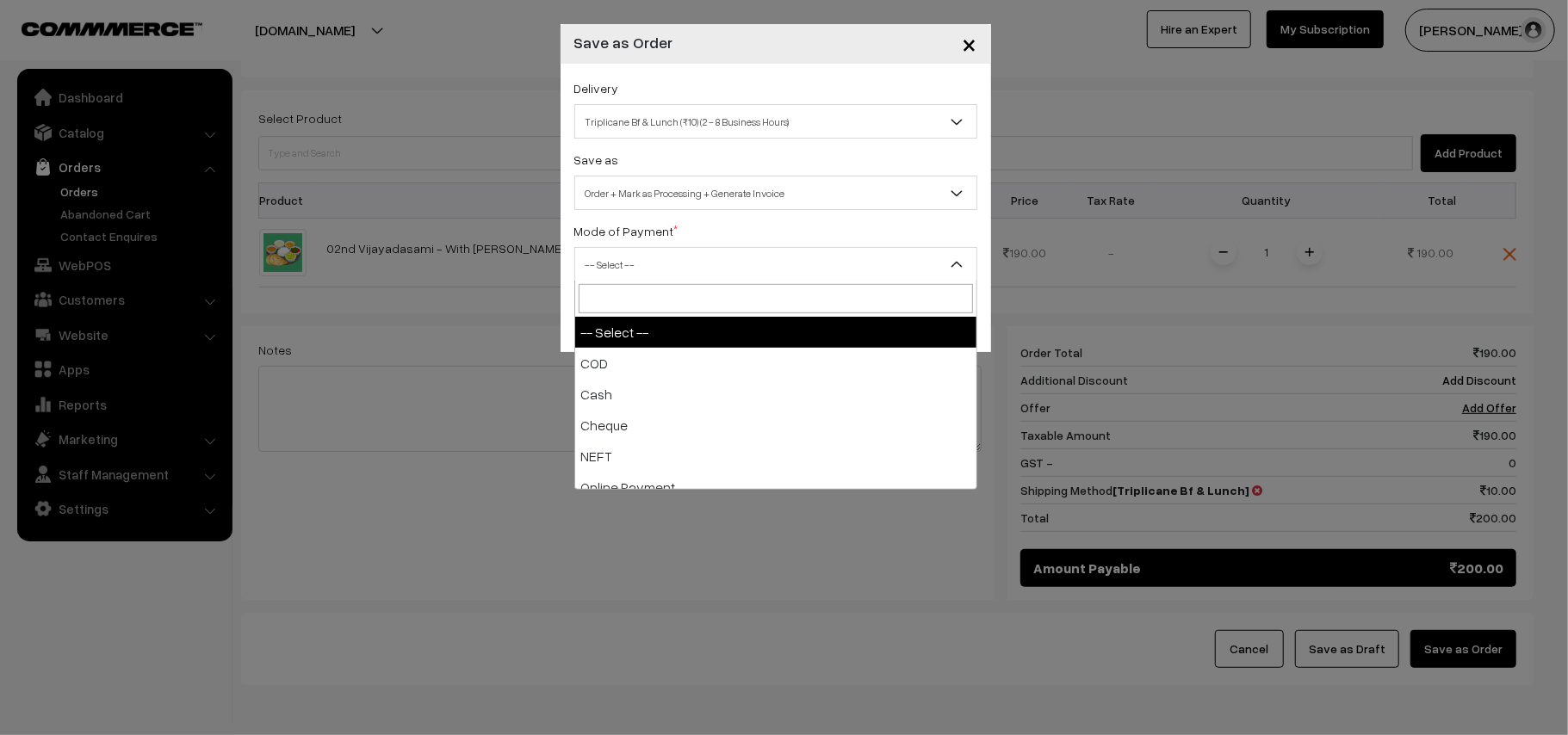
select select "1"
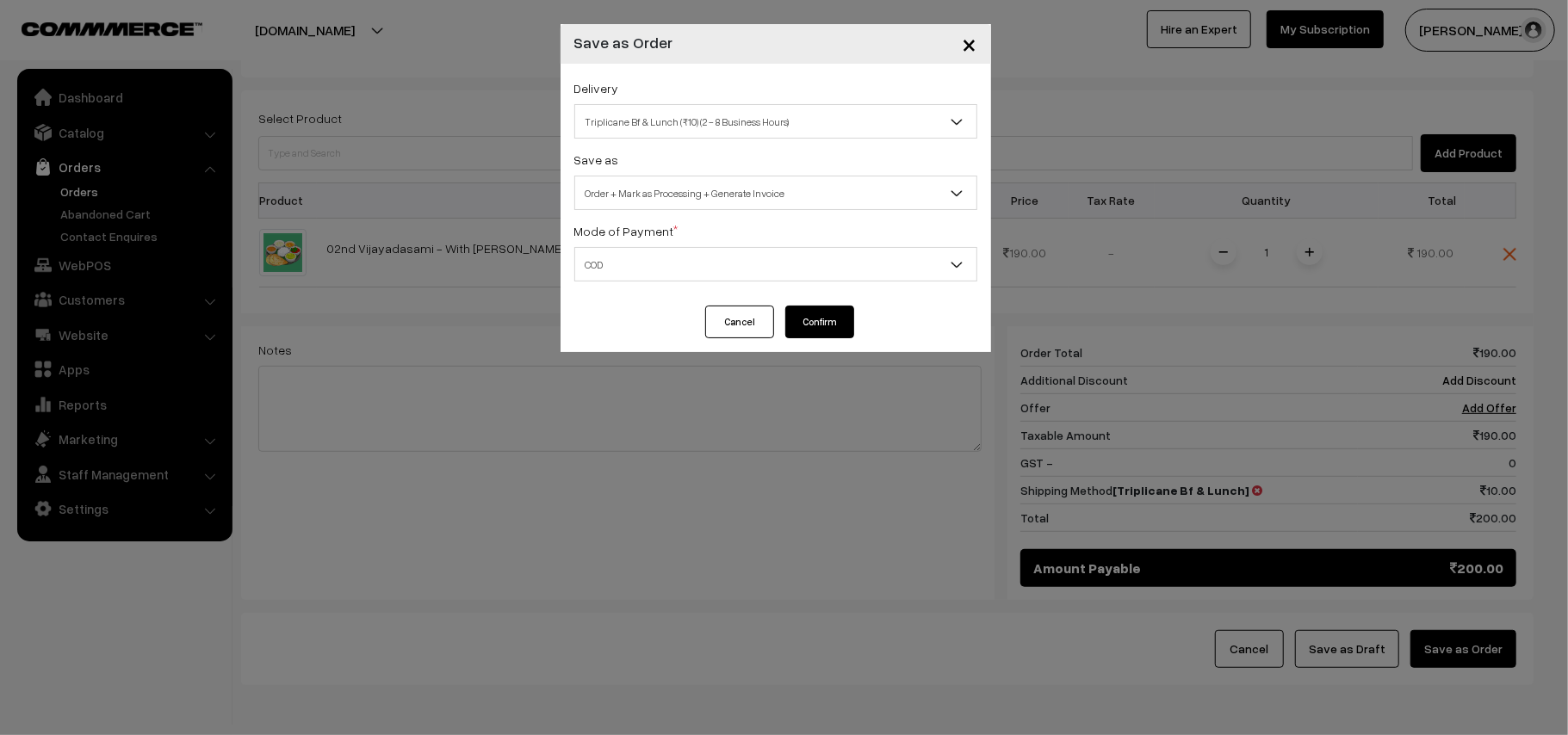
click at [848, 324] on button "Confirm" at bounding box center [819, 322] width 69 height 33
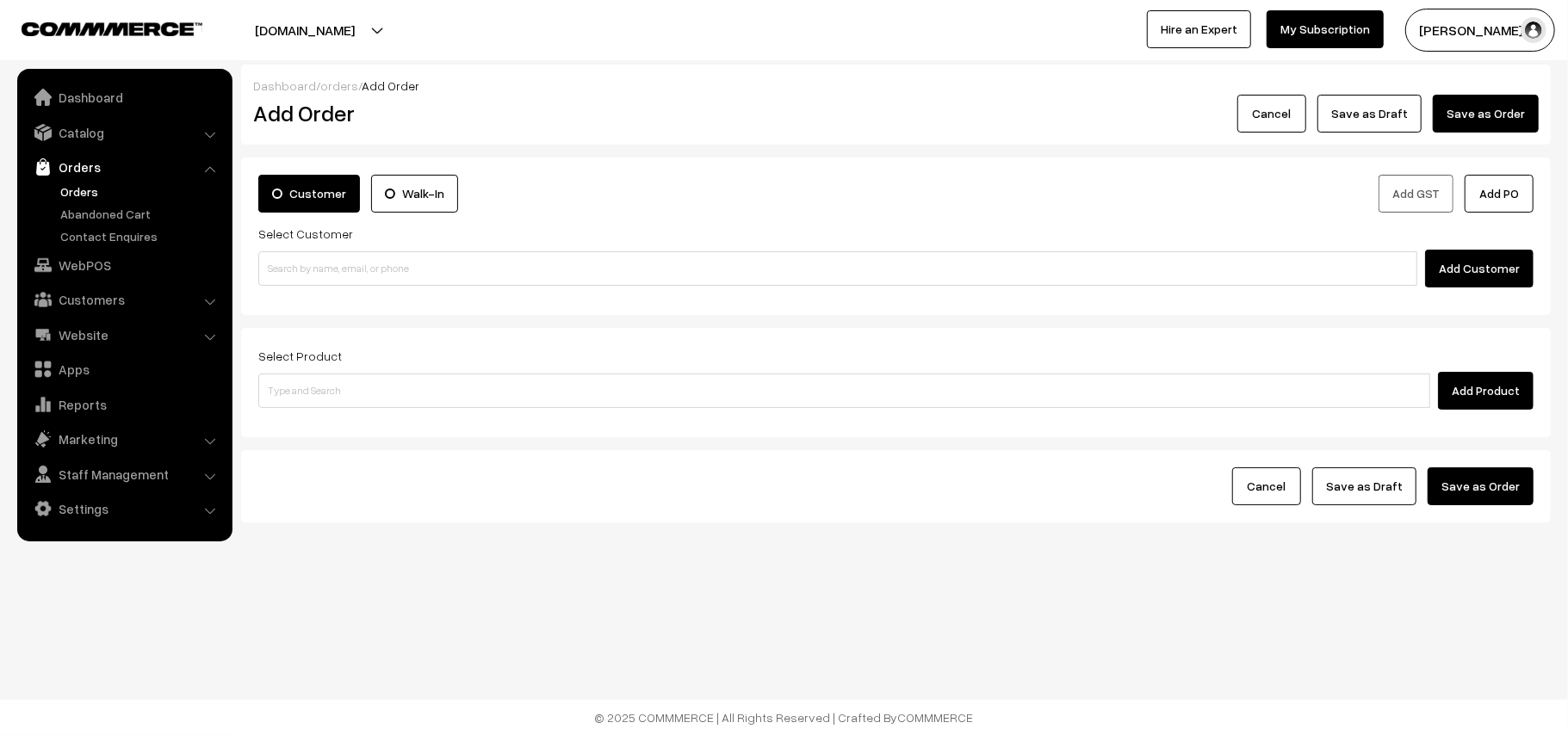
click at [80, 184] on link "Orders" at bounding box center [141, 192] width 171 height 18
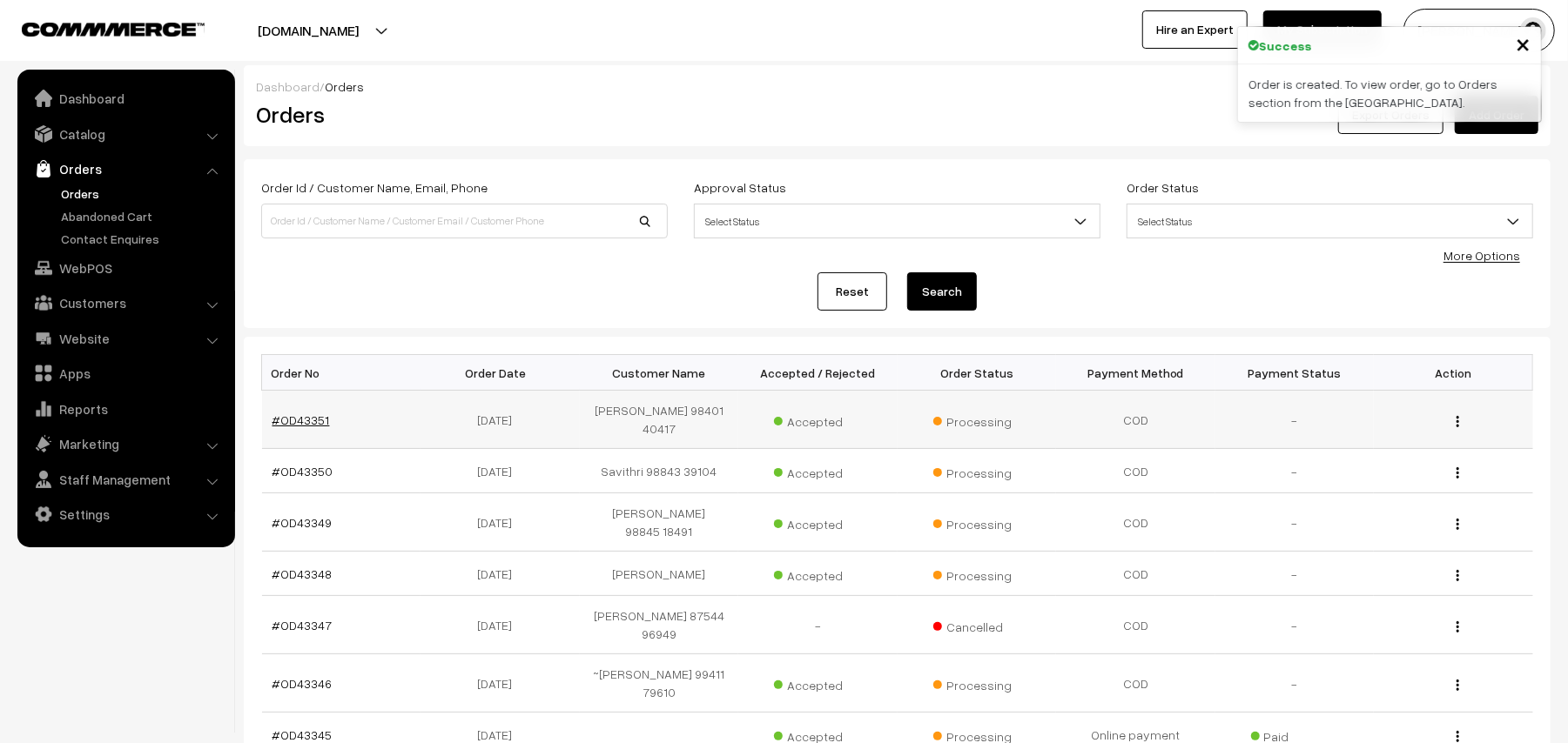
click at [304, 419] on link "#OD43351" at bounding box center [301, 419] width 58 height 15
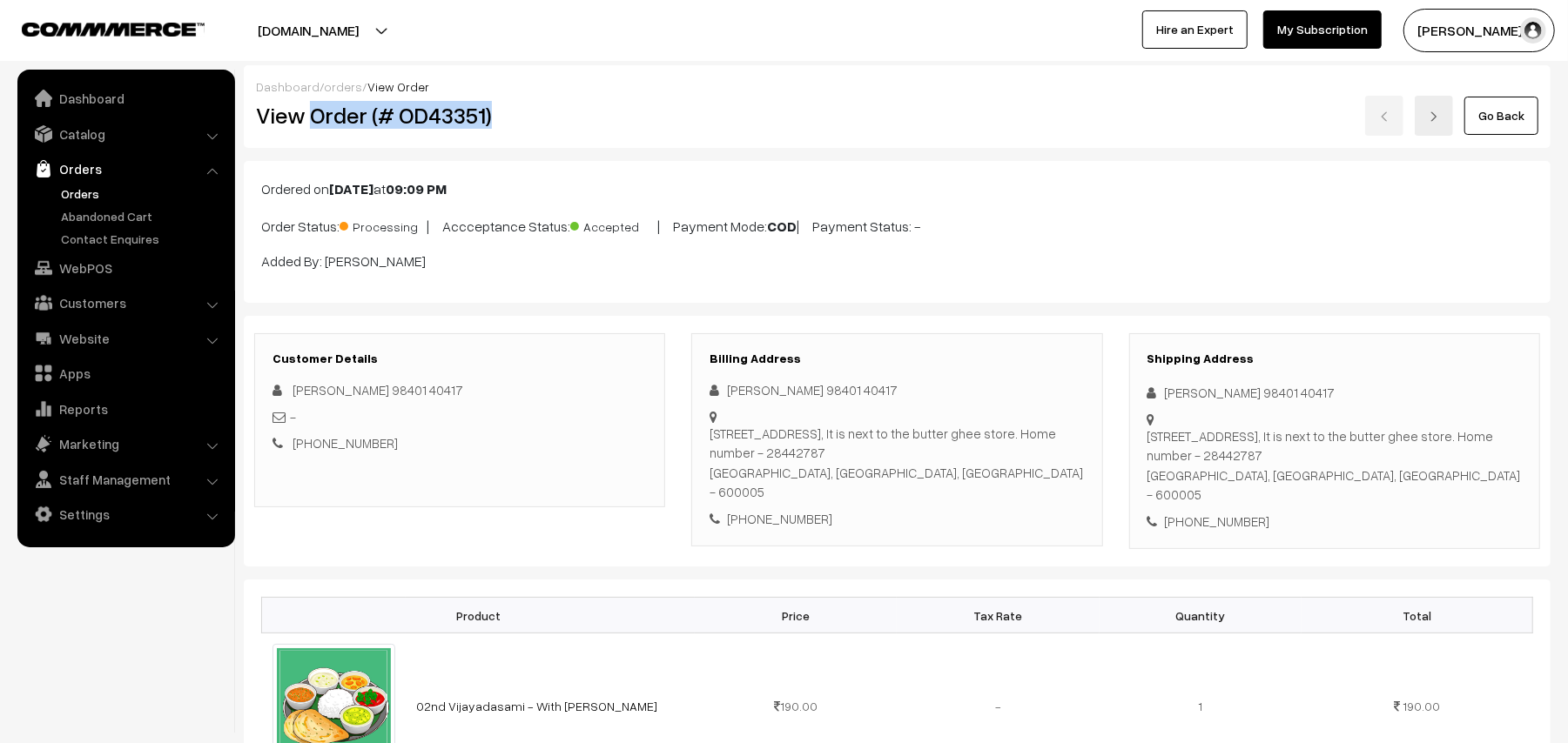
click at [79, 193] on link "Orders" at bounding box center [143, 194] width 173 height 18
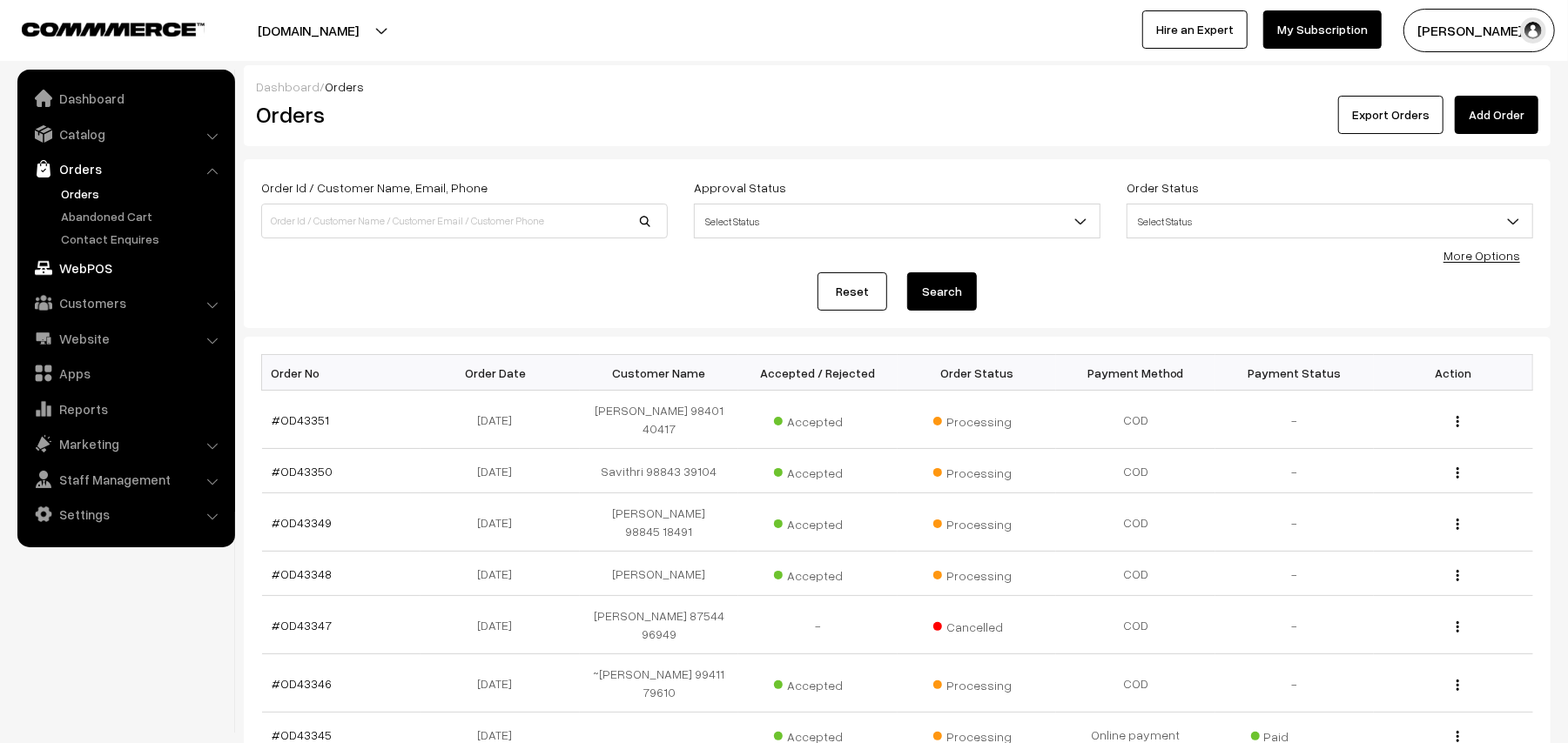
click at [84, 279] on link "WebPOS" at bounding box center [125, 268] width 208 height 31
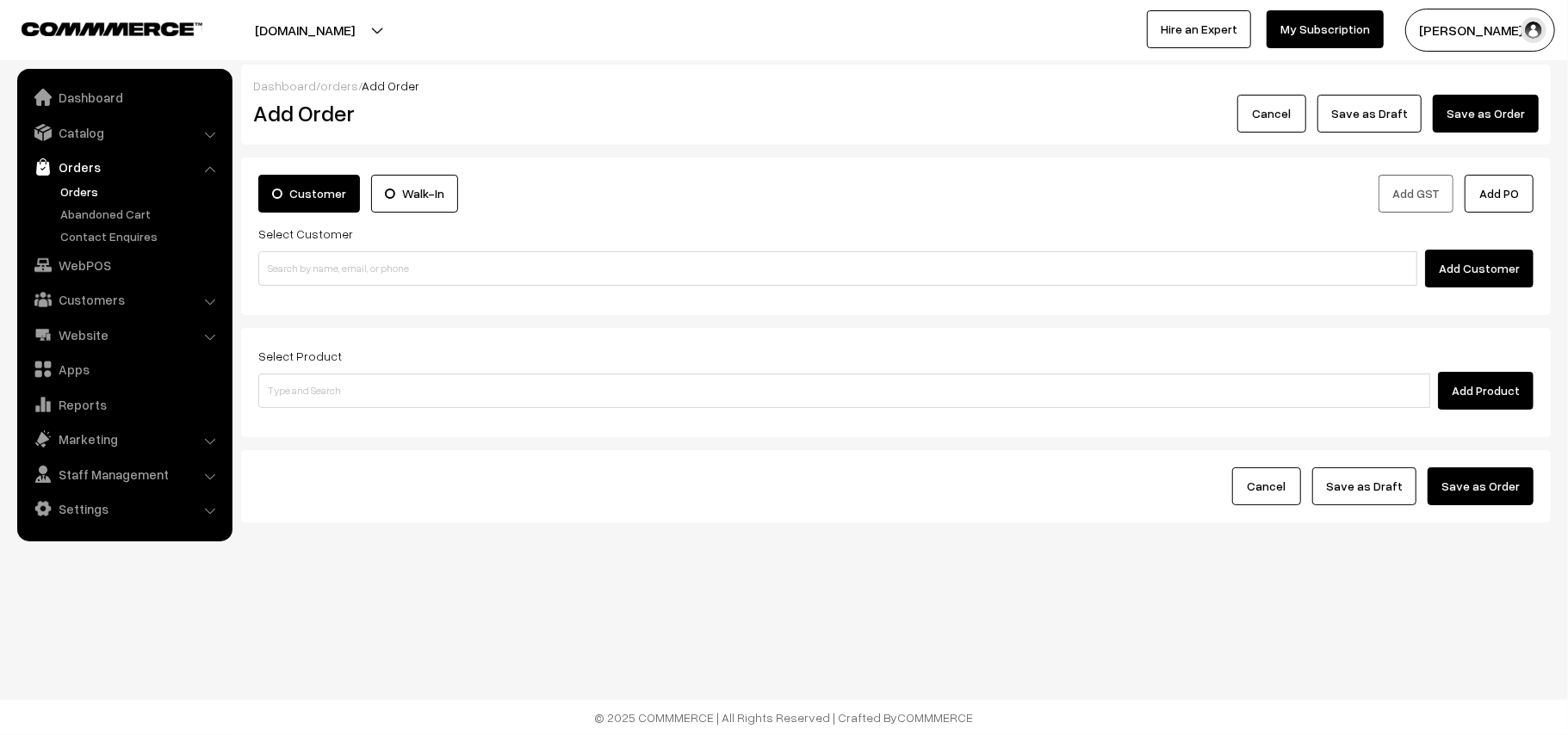
click at [358, 299] on div "Customer Walk-In Add GST Add PO Select Customer Add Customer" at bounding box center [896, 236] width 1309 height 157
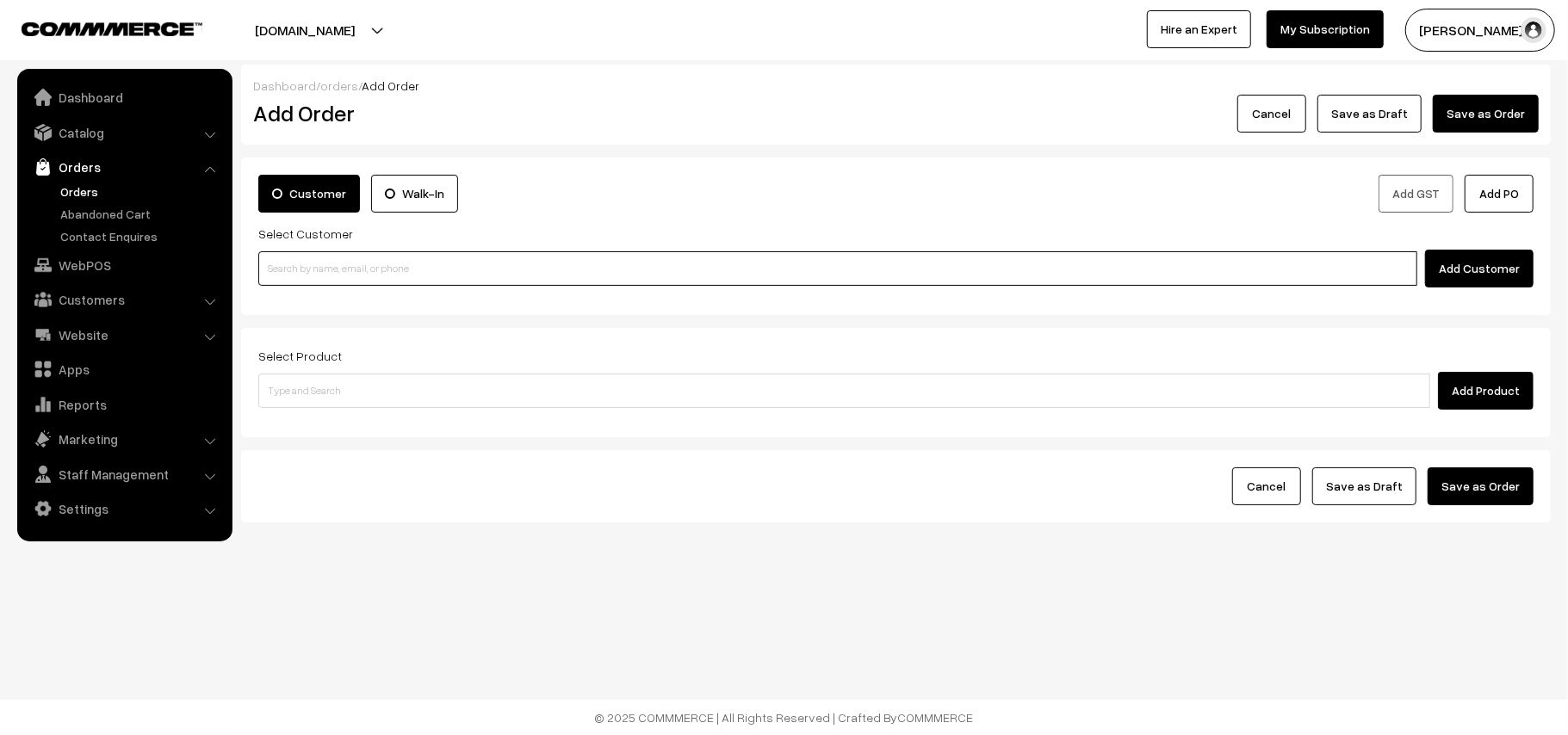
click at [358, 269] on input at bounding box center [837, 269] width 1158 height 34
paste input "94449 39379"
type input "94449 39379"
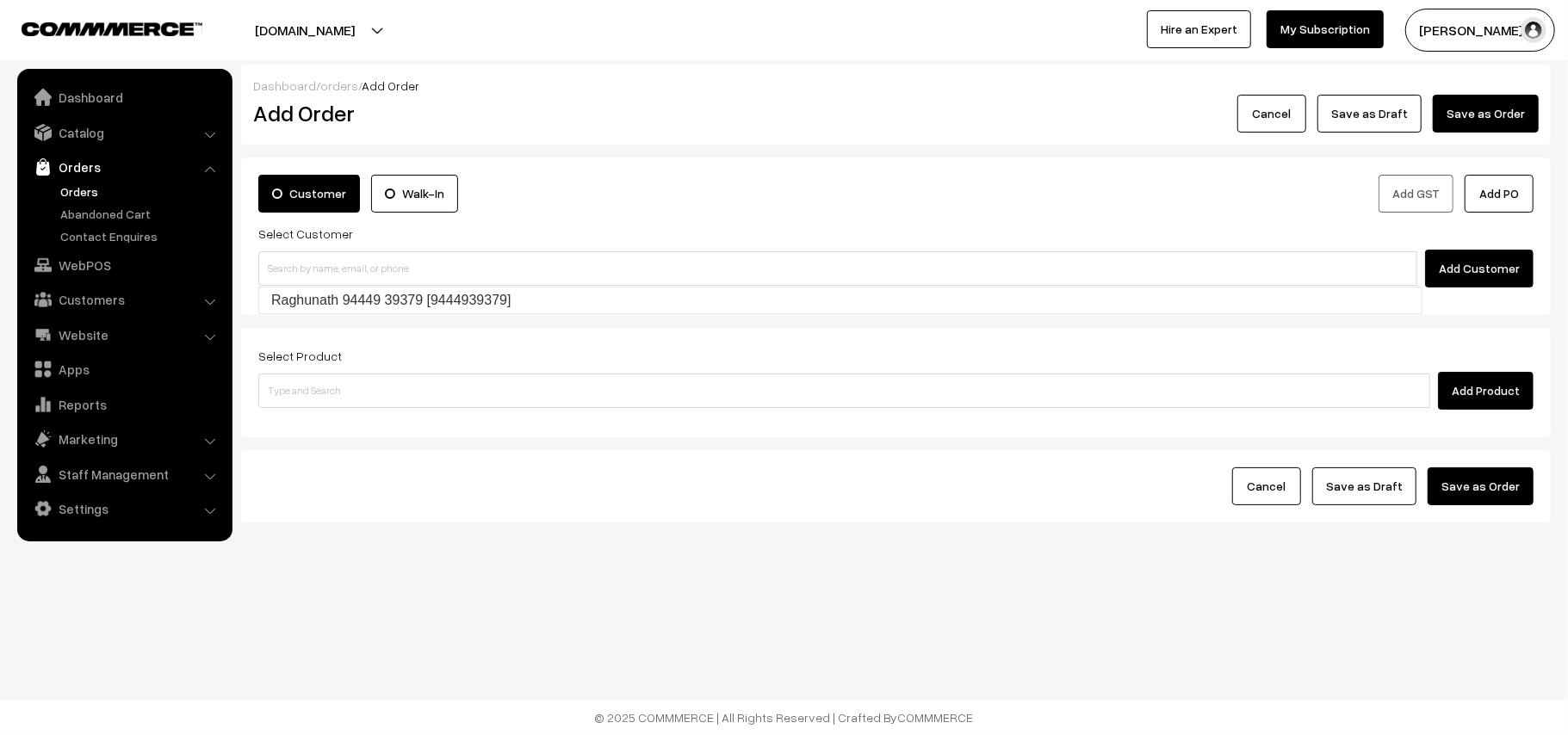
click at [325, 331] on div "Select Product Add Product" at bounding box center [896, 382] width 1309 height 109
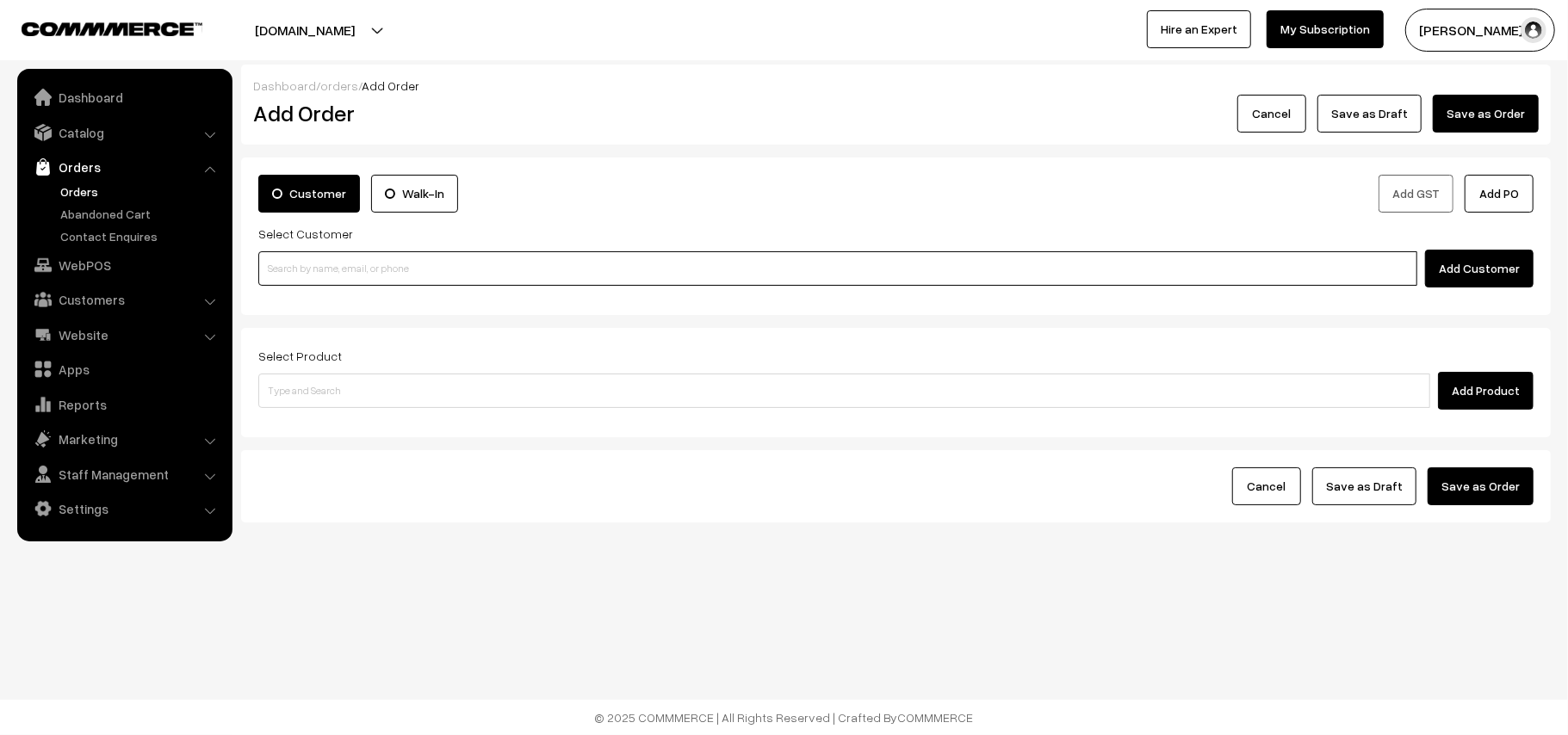
click at [331, 277] on input at bounding box center [837, 269] width 1158 height 34
paste input "94449 39379"
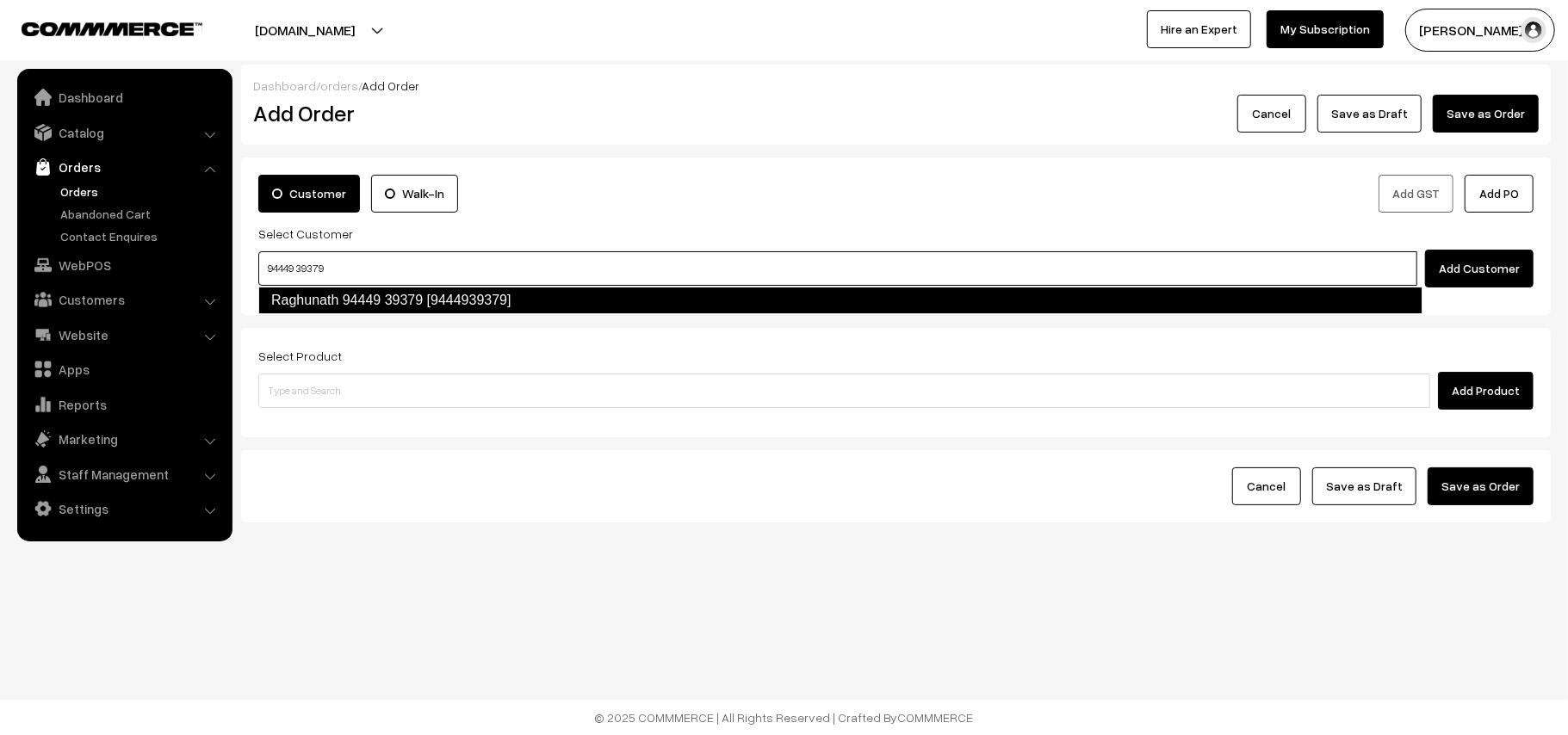
click at [308, 295] on link "Raghunath 94449 39379 [9444939379]" at bounding box center [840, 300] width 1164 height 27
type input "94449 39379"
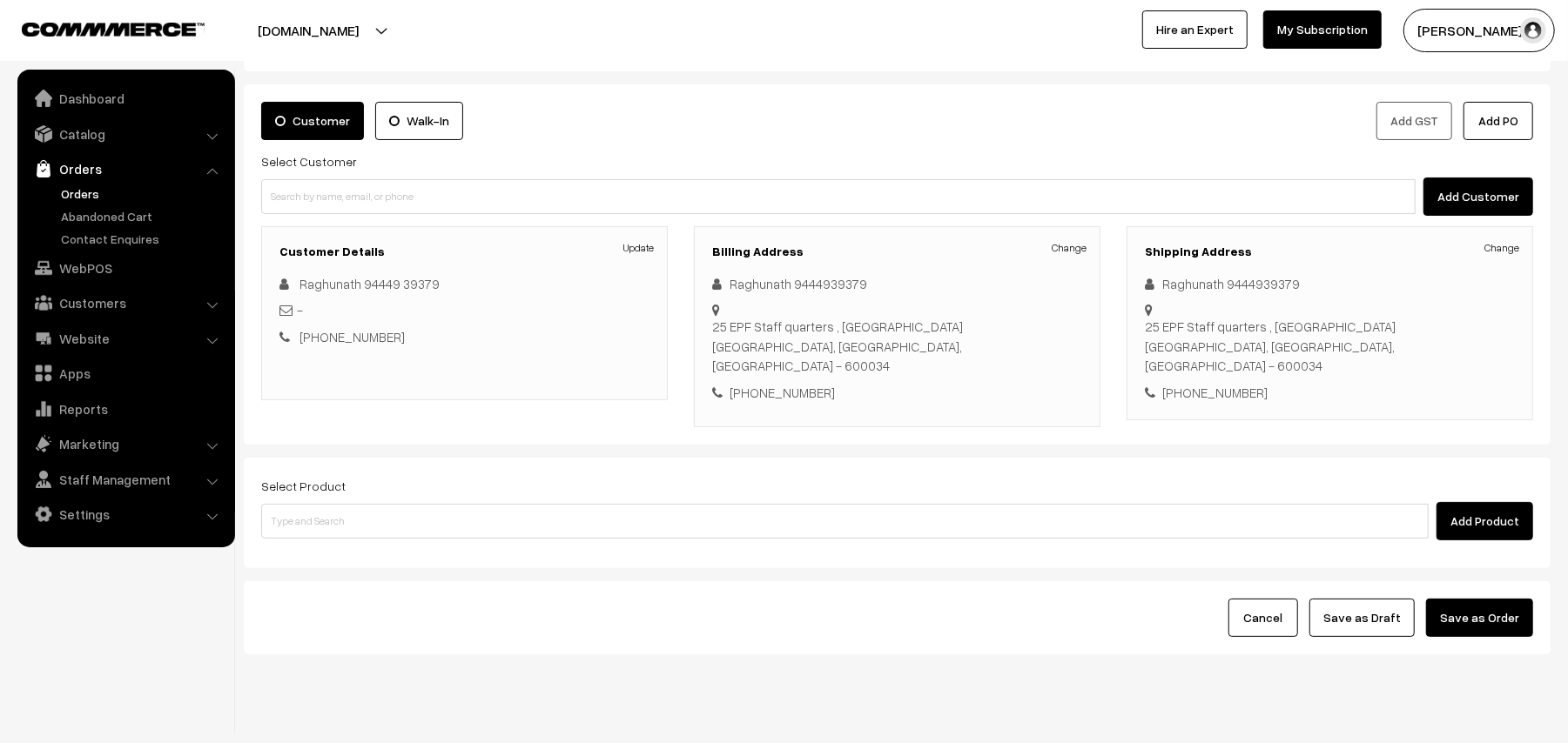
scroll to position [113, 0]
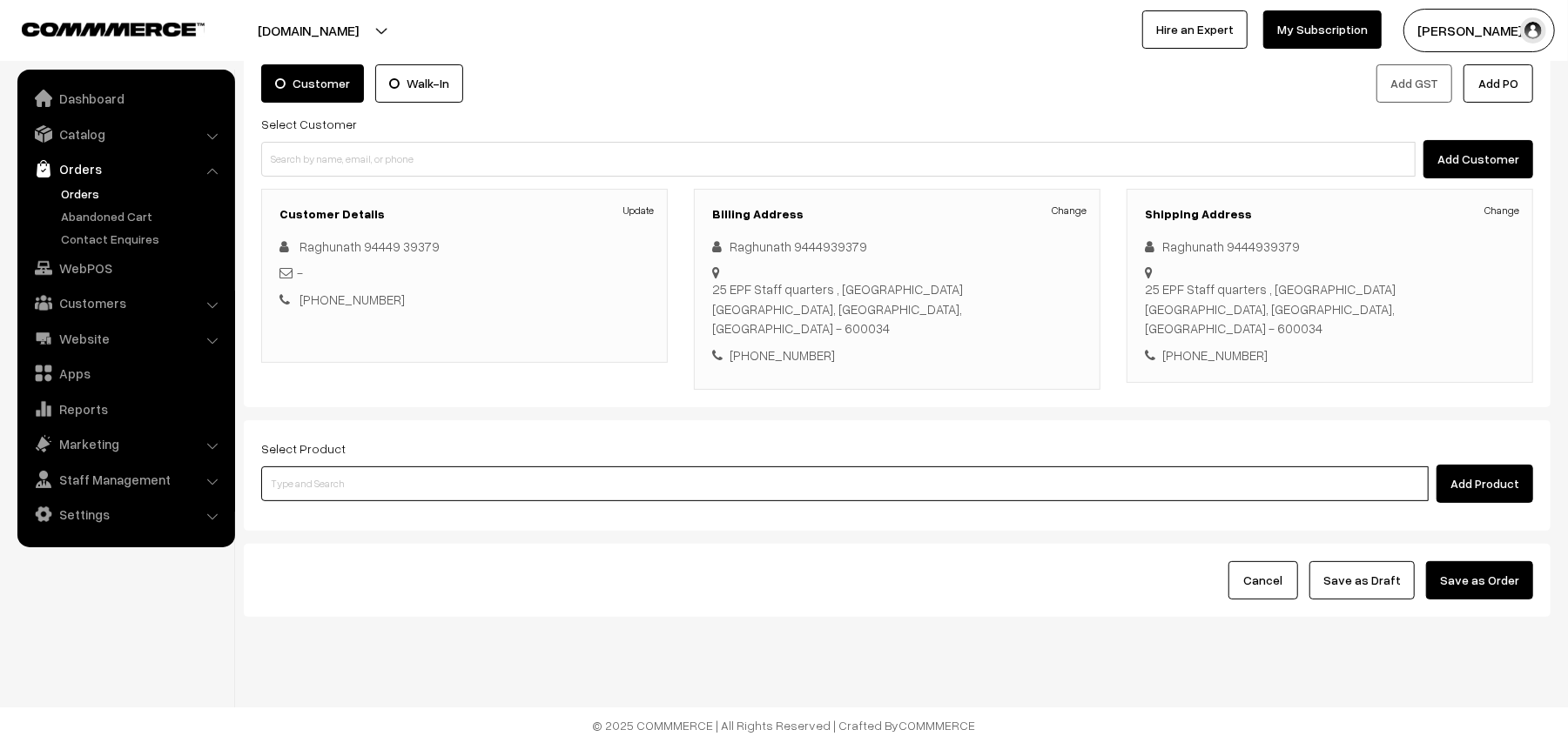
click at [306, 489] on input at bounding box center [845, 483] width 1168 height 35
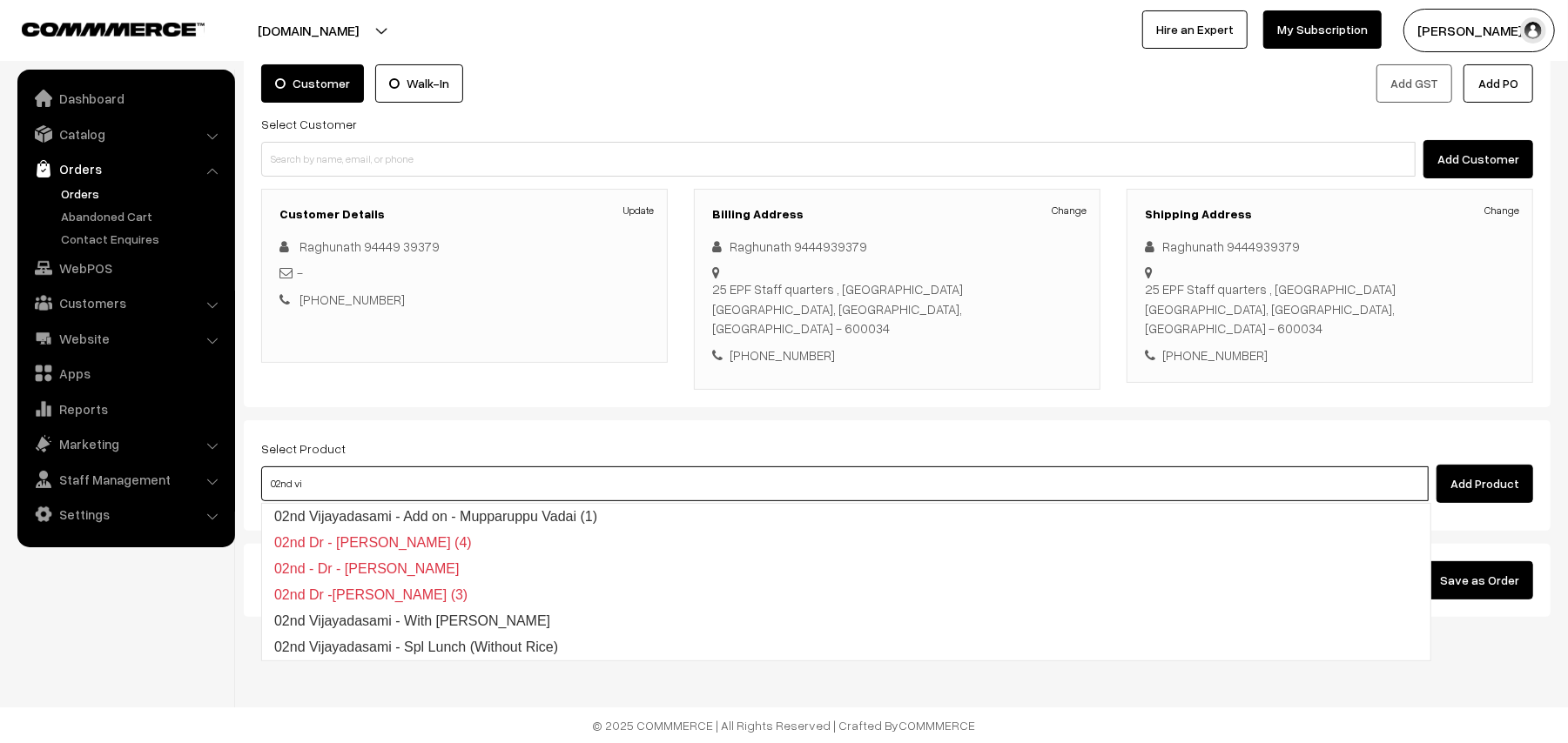
type input "02nd vij"
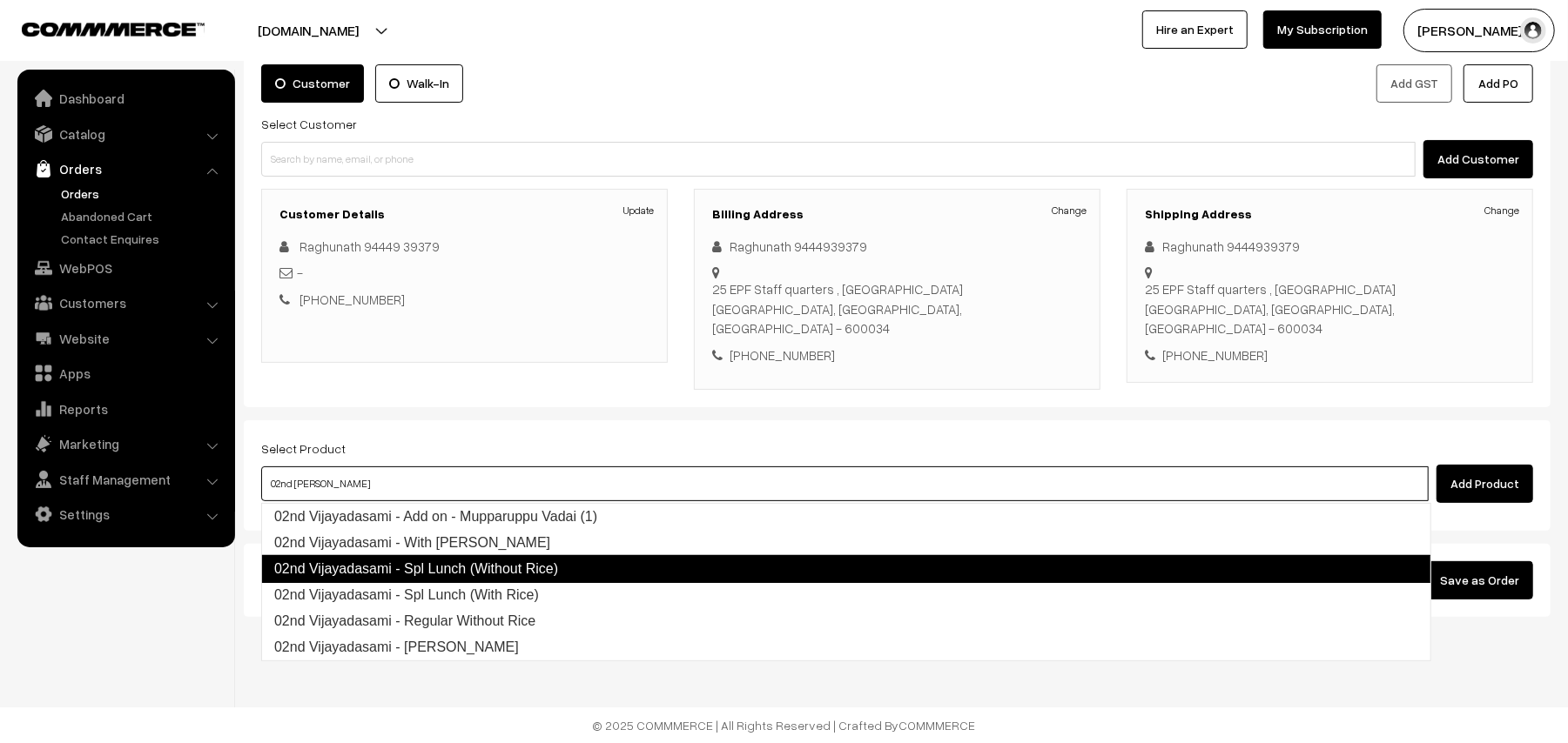
click at [601, 569] on link "02nd Vijayadasami - Spl Lunch (Without Rice)" at bounding box center [847, 568] width 1170 height 27
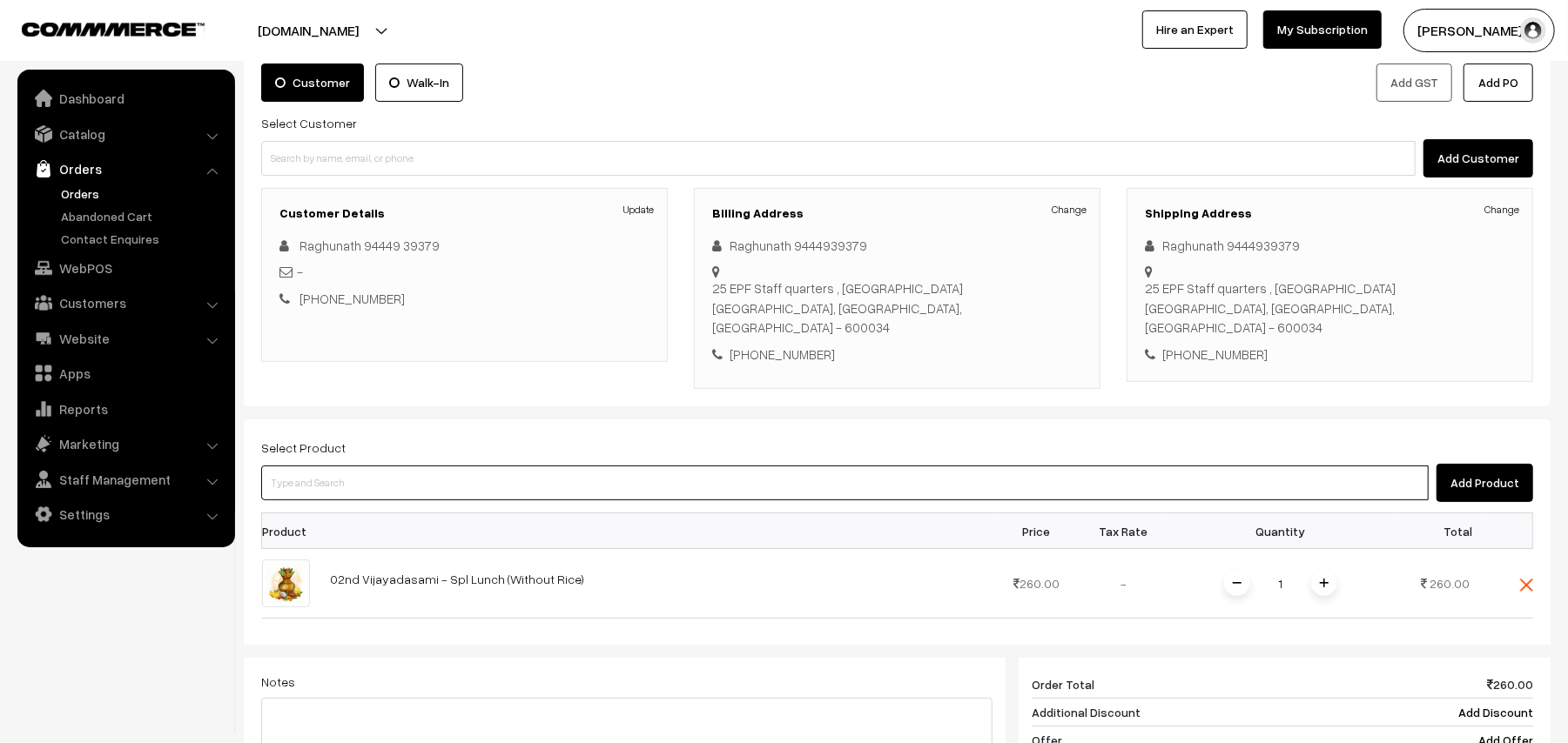
click at [364, 482] on input at bounding box center [845, 483] width 1168 height 35
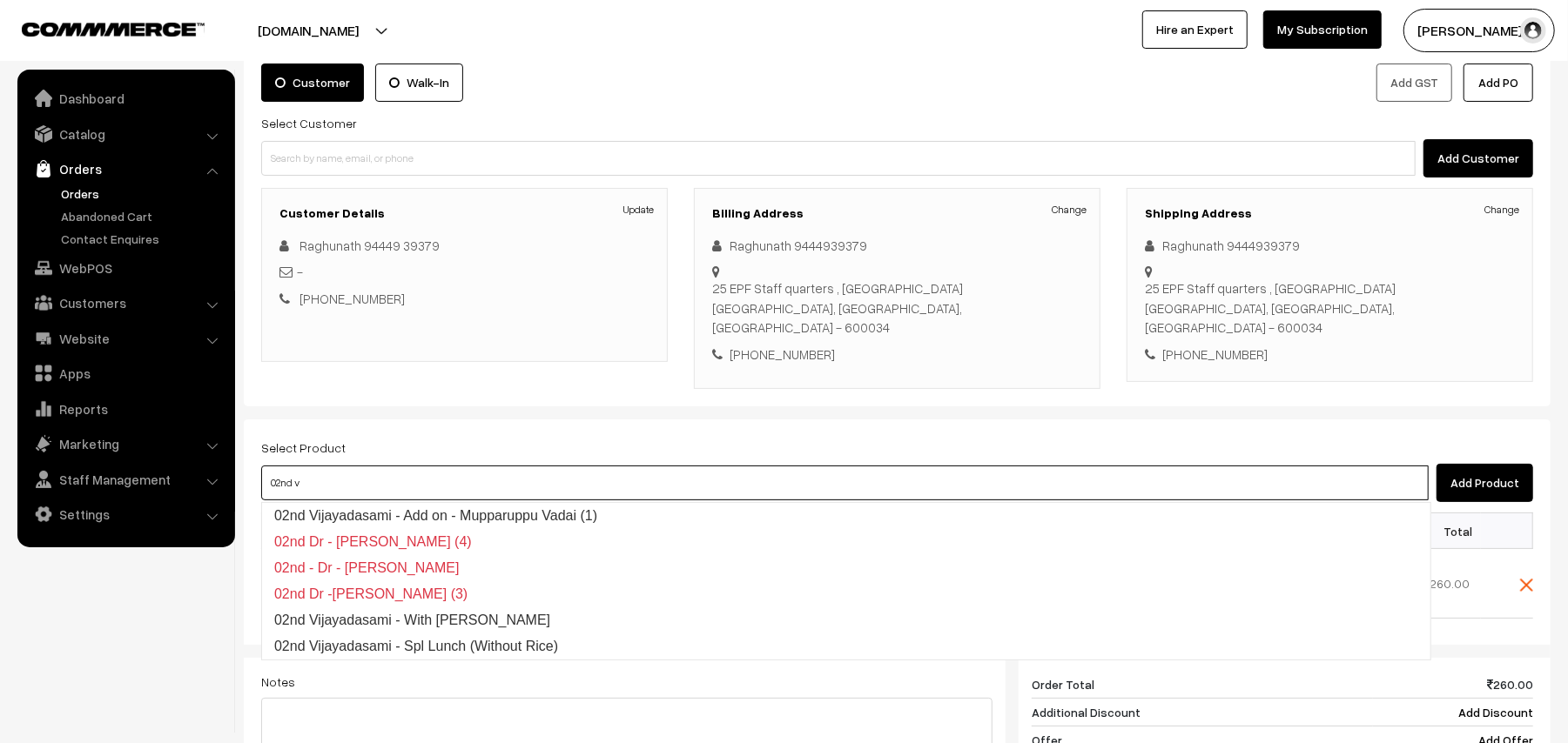
type input "02nd vi"
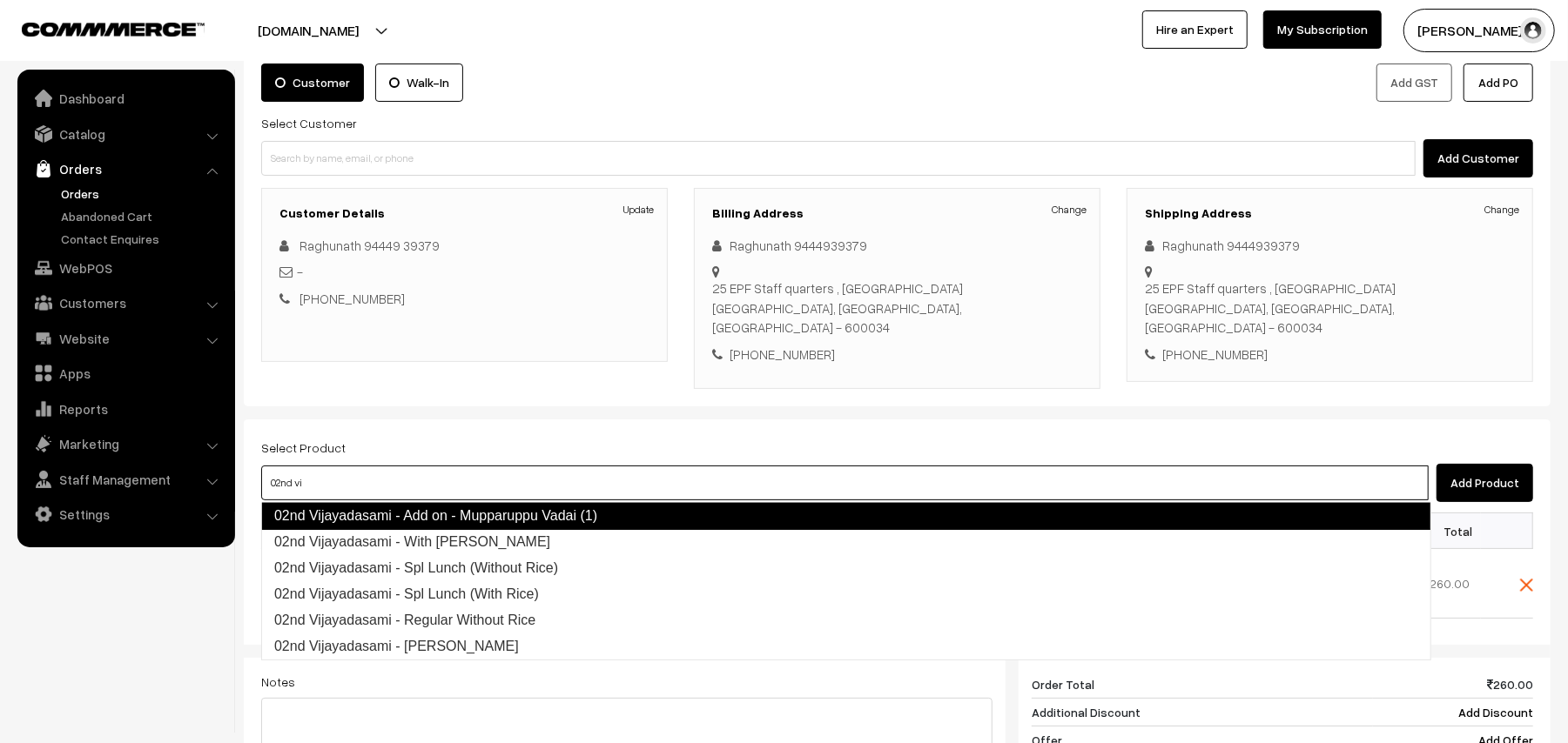
click at [372, 520] on link "02nd Vijayadasami - Add on - Mupparuppu Vadai (1)" at bounding box center [847, 515] width 1170 height 27
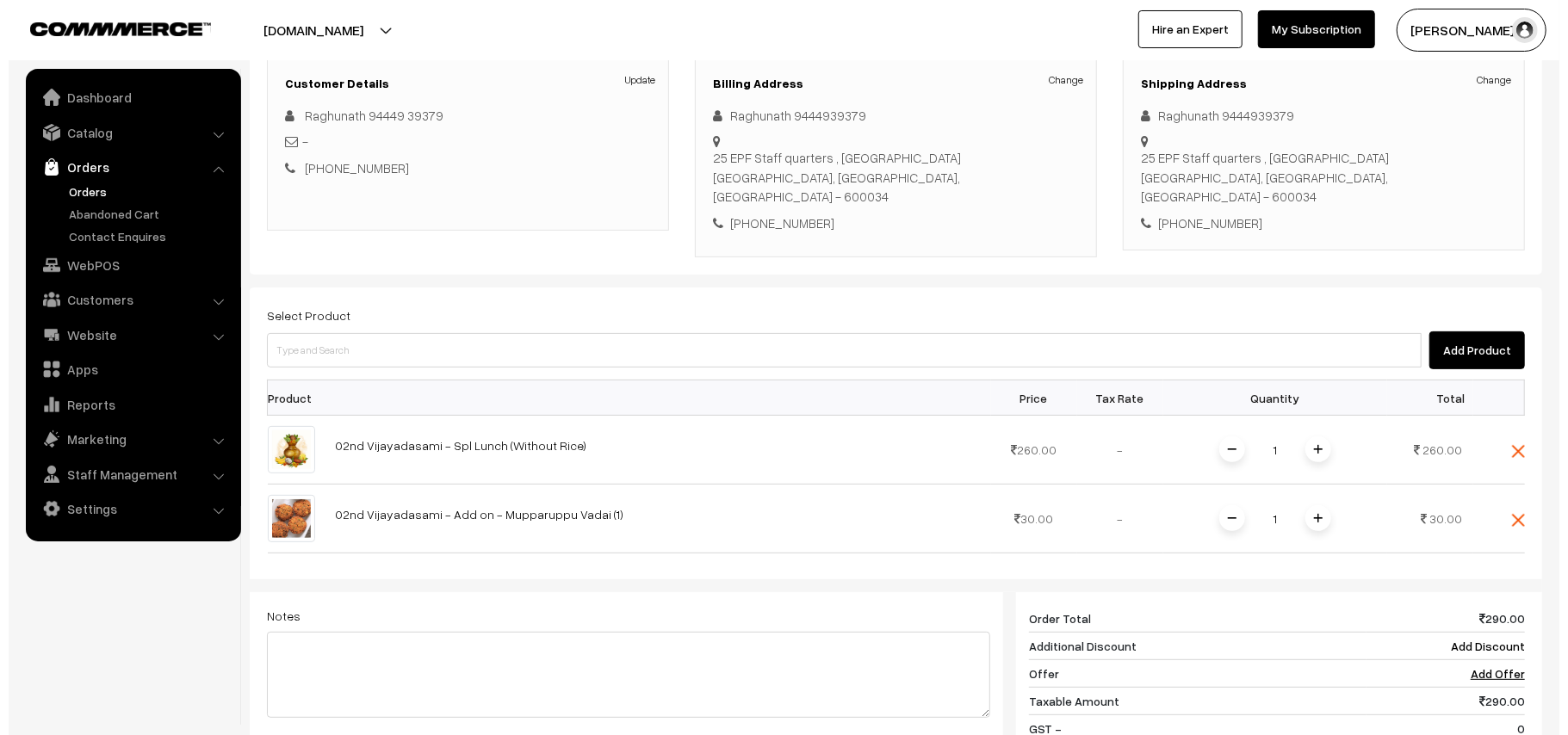
scroll to position [457, 0]
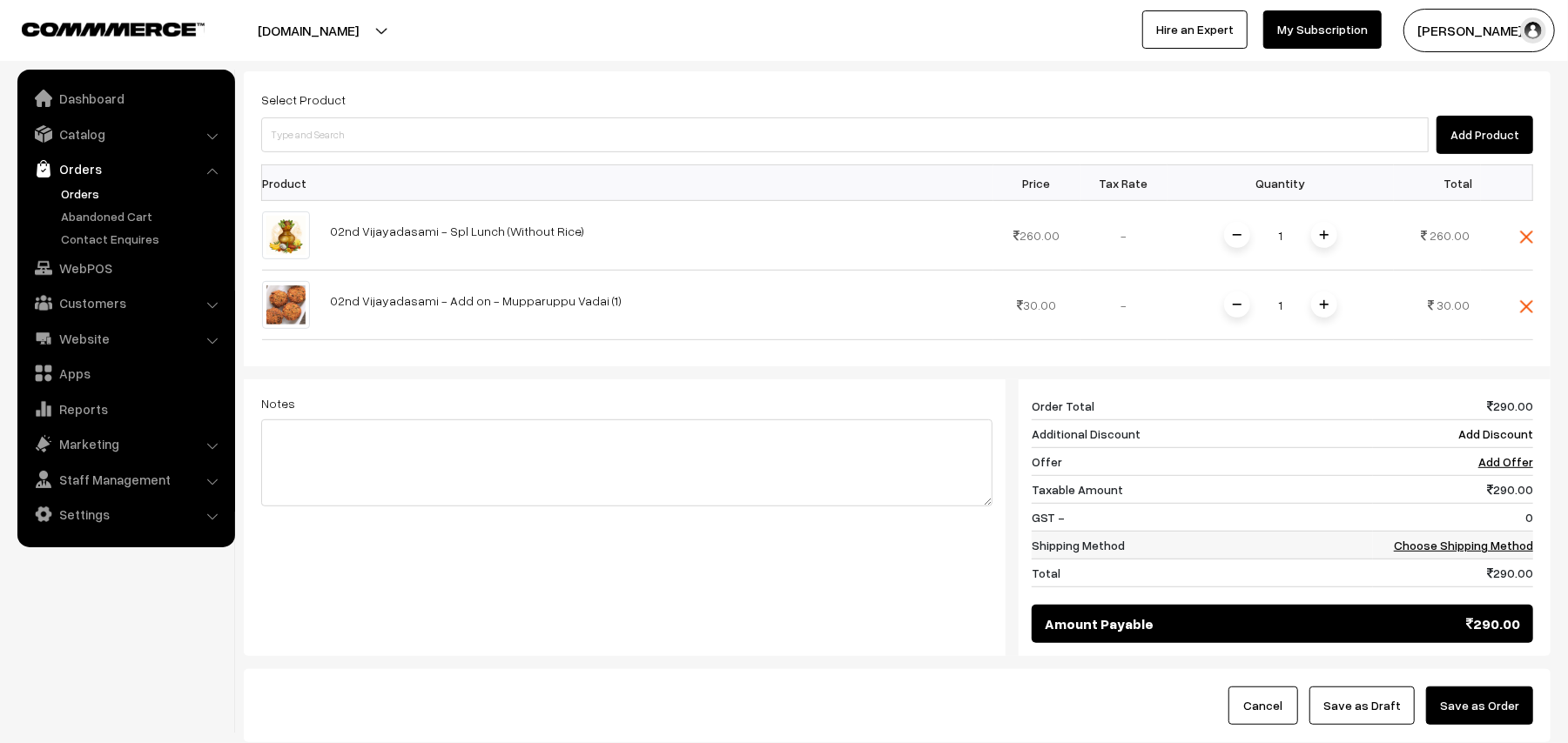
click at [1502, 547] on link "Choose Shipping Method" at bounding box center [1463, 545] width 139 height 15
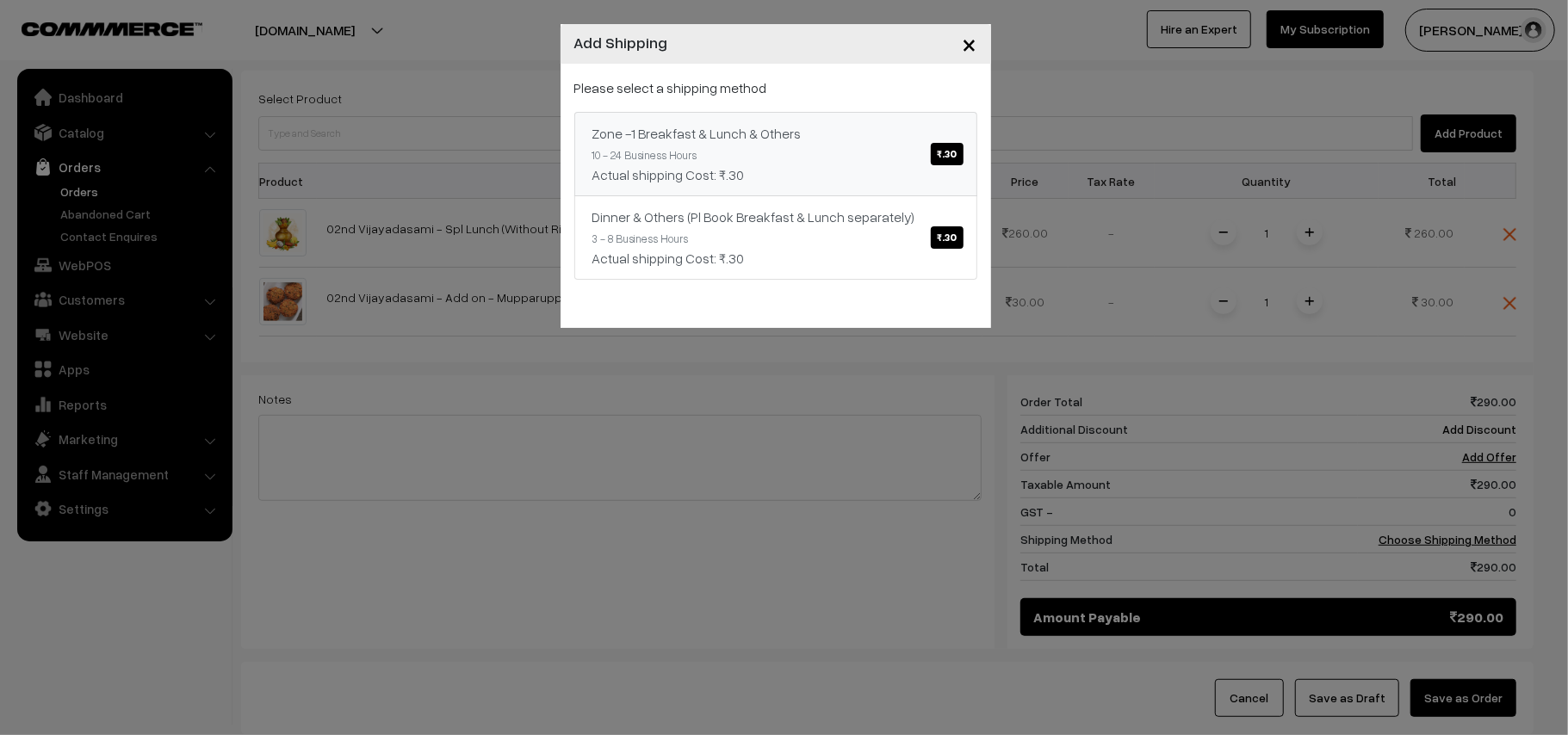
click at [866, 159] on link "Zone -1 Breakfast & Lunch & Others ₹.30 10 - 24 Business Hours Actual shipping …" at bounding box center [776, 154] width 403 height 84
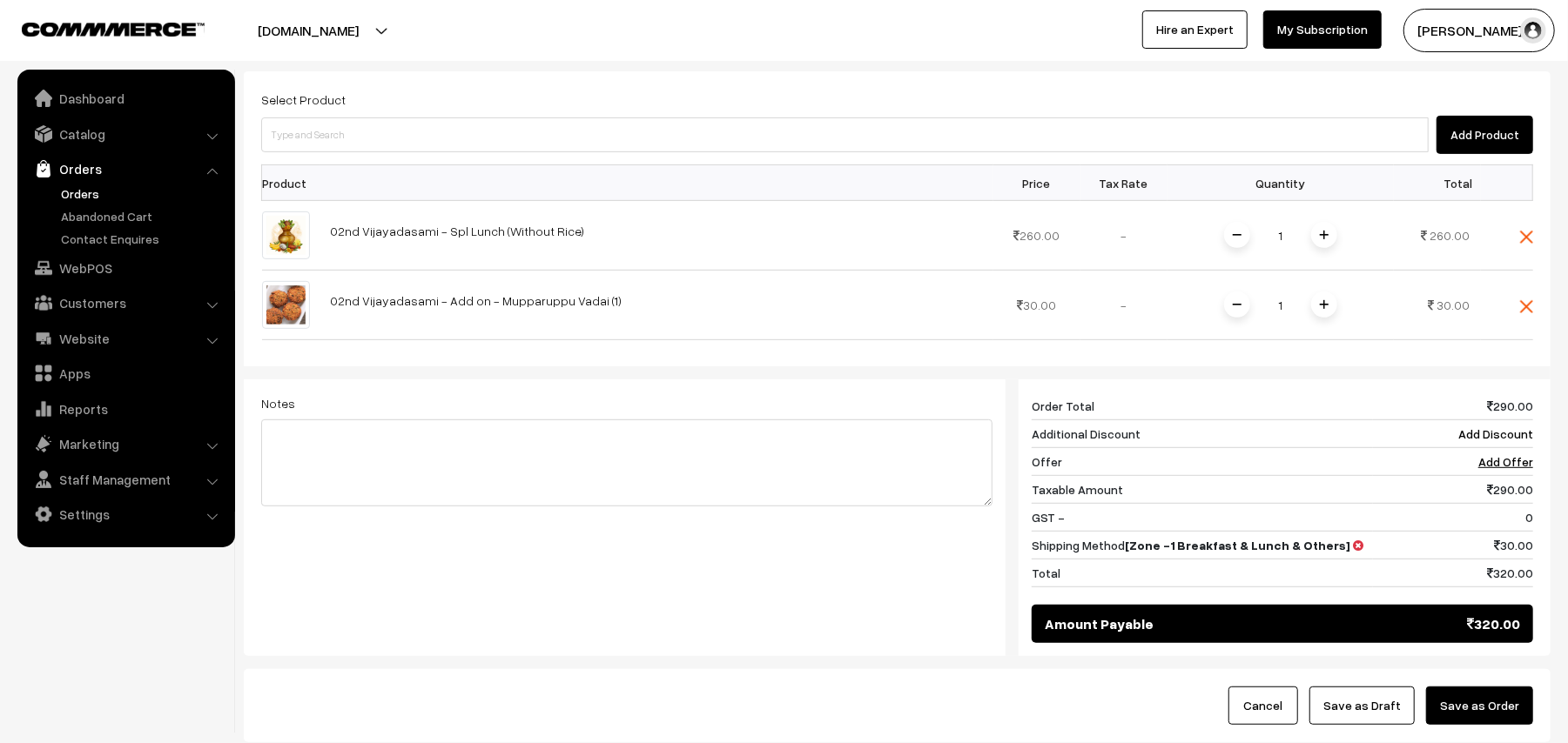
click at [1485, 724] on button "Save as Order" at bounding box center [1479, 706] width 107 height 38
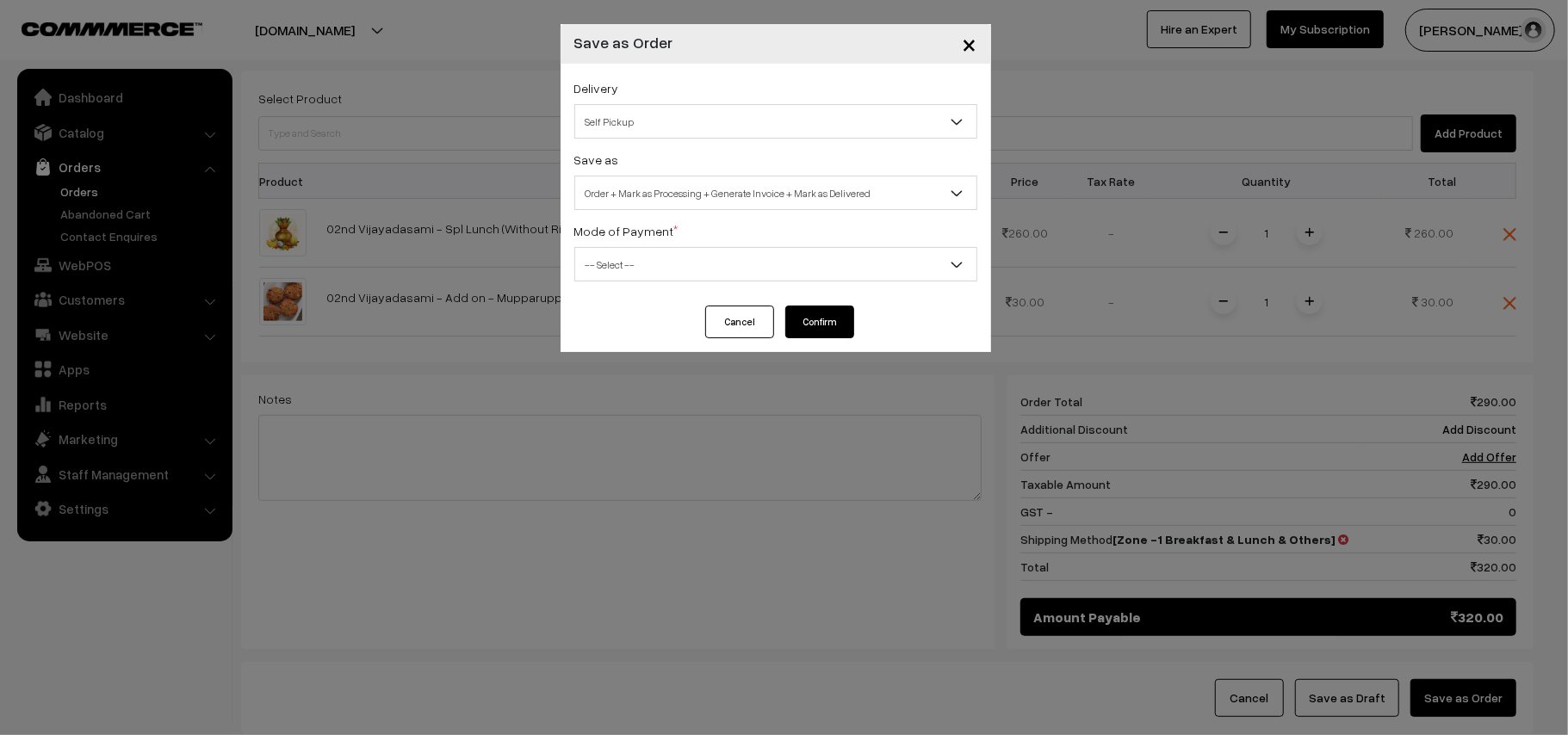
click at [657, 120] on span "Self Pickup" at bounding box center [776, 121] width 401 height 30
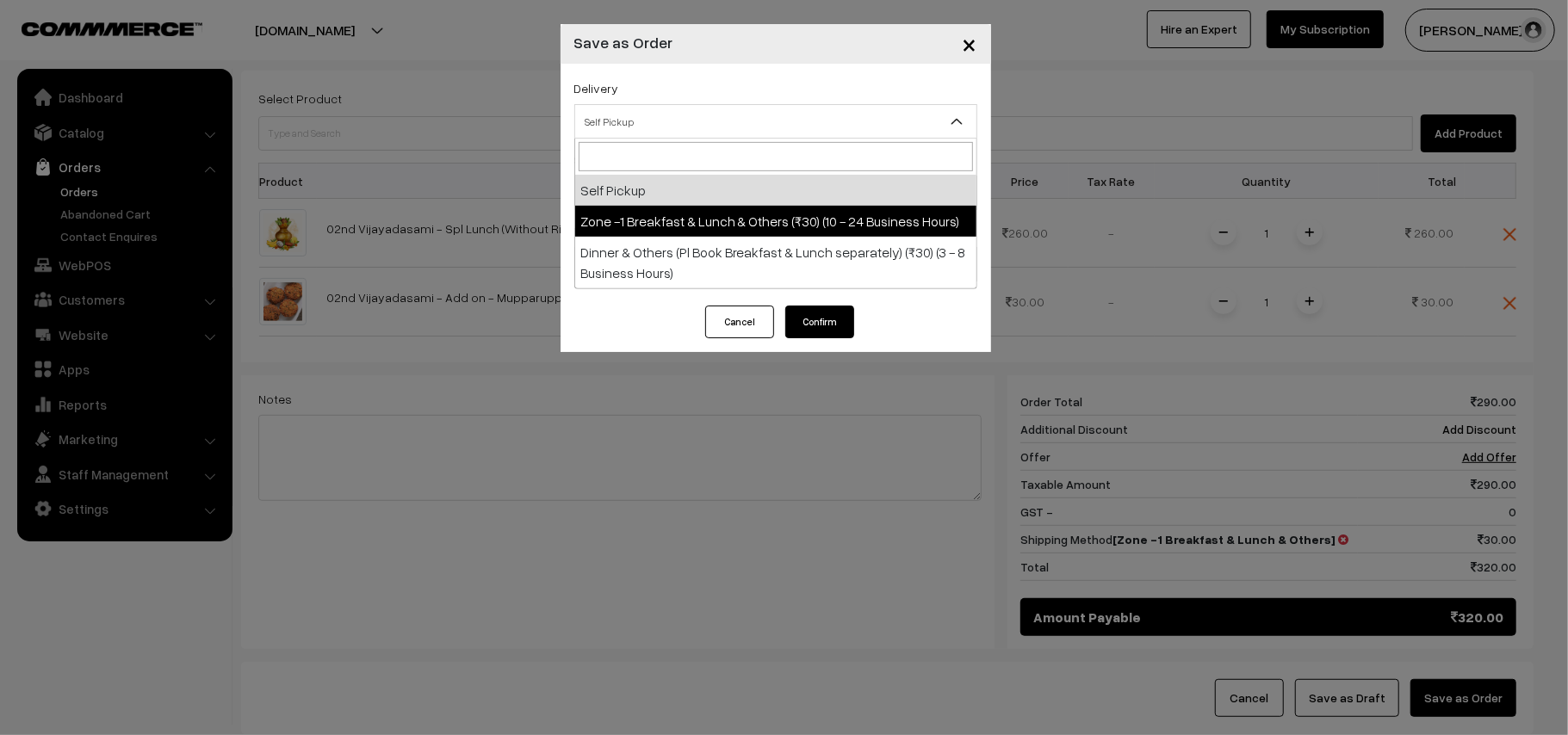
select select "ZON1"
select select "3"
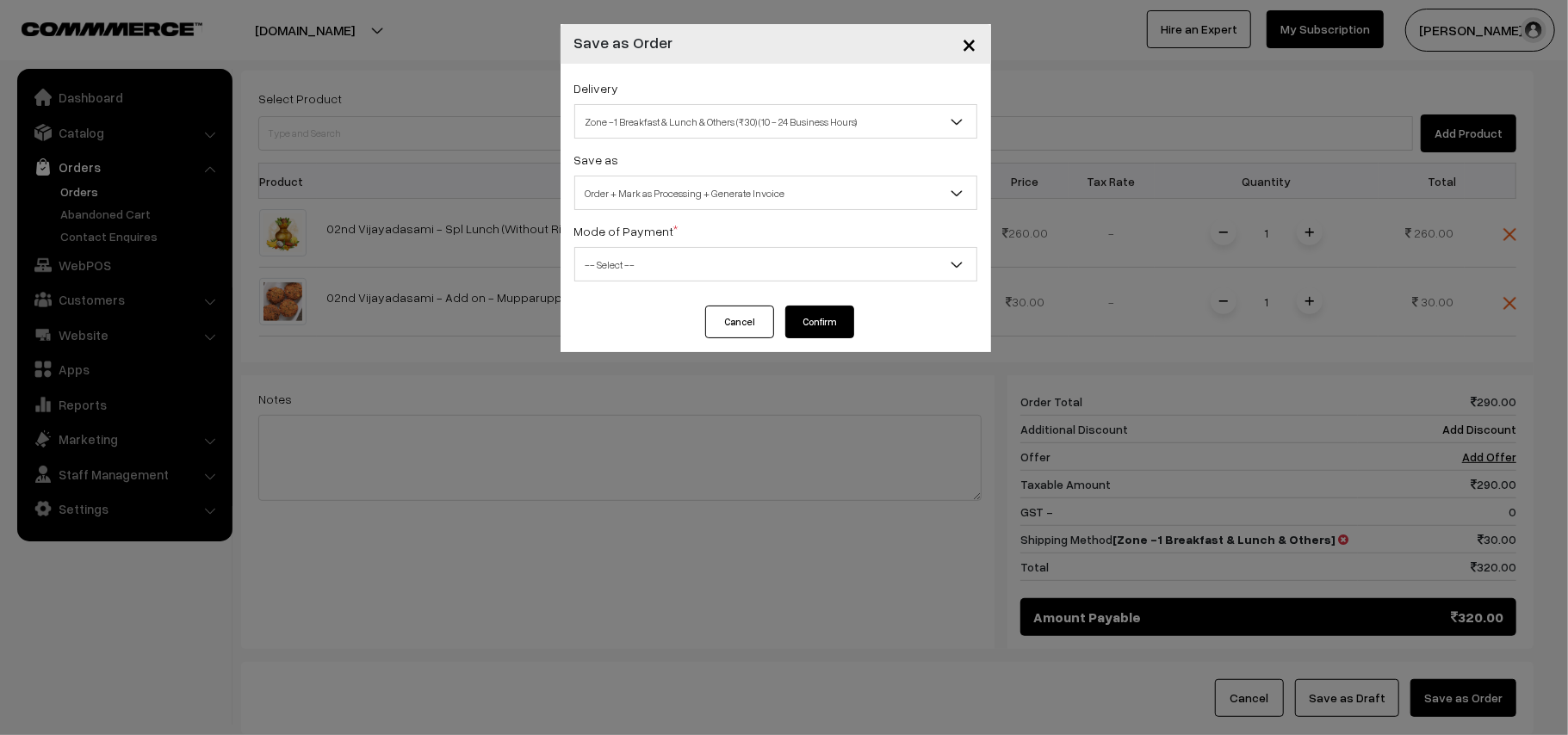
click at [696, 193] on span "Order + Mark as Processing + Generate Invoice" at bounding box center [776, 193] width 401 height 30
click at [638, 259] on span "-- Select --" at bounding box center [776, 264] width 401 height 30
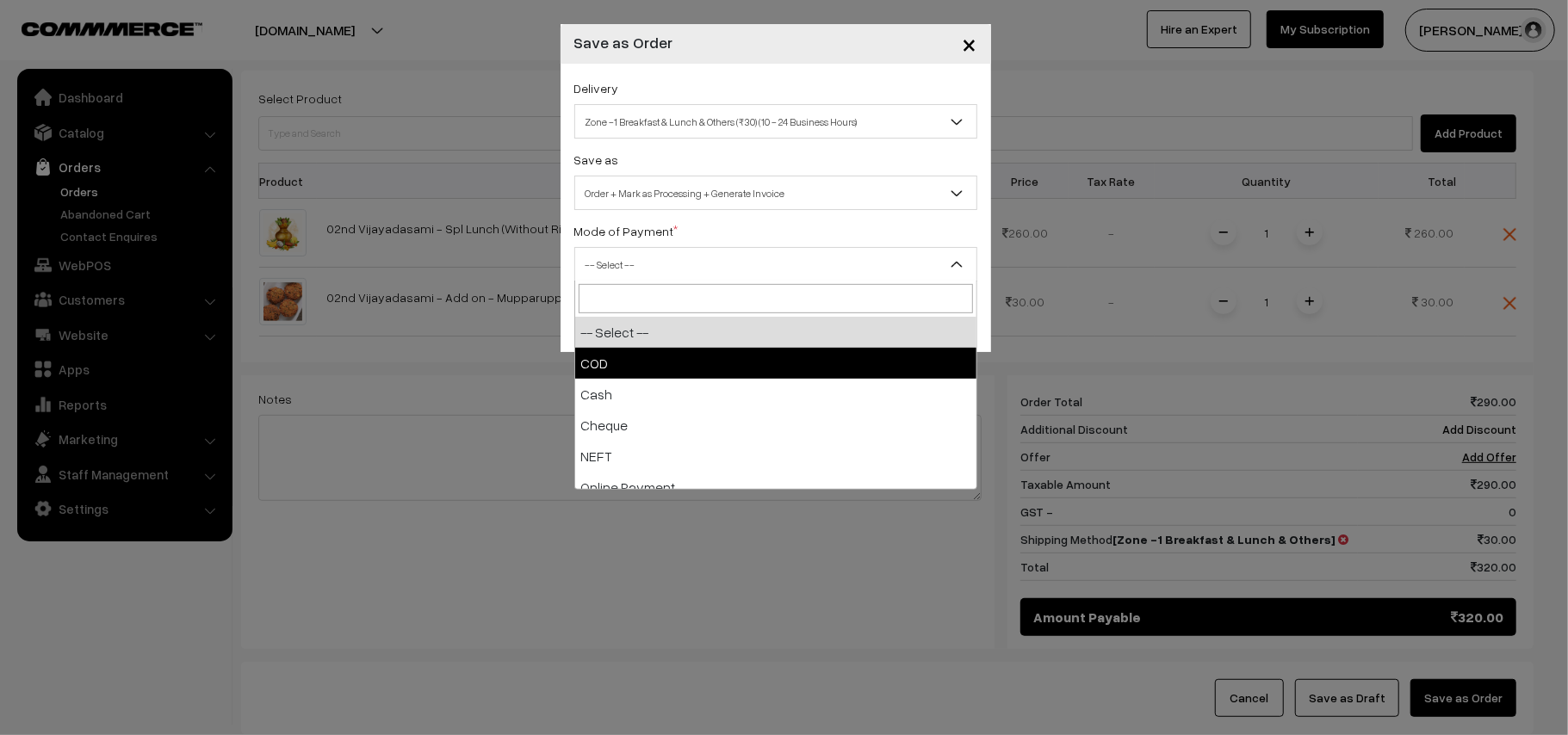
select select "1"
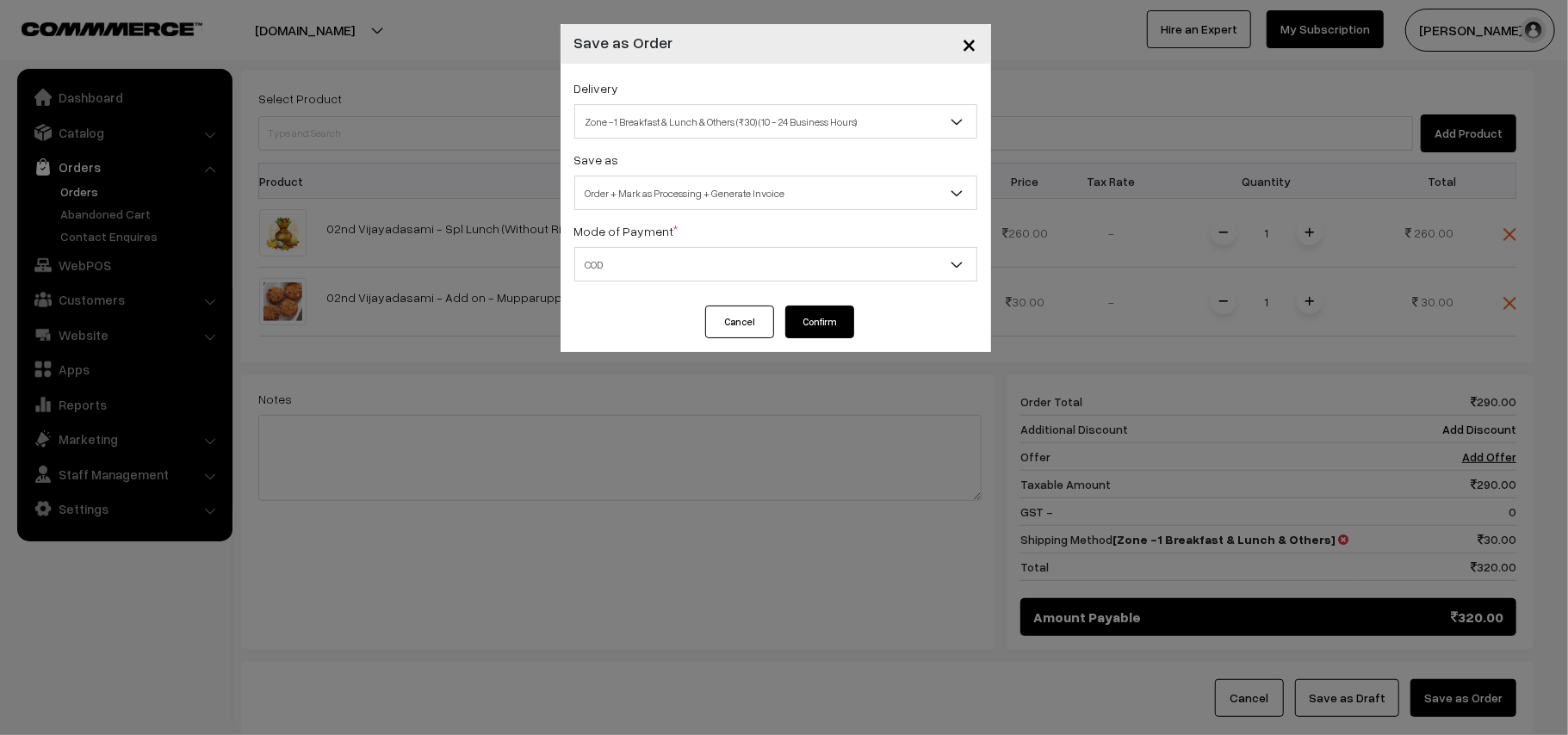
click at [814, 311] on button "Confirm" at bounding box center [819, 322] width 69 height 33
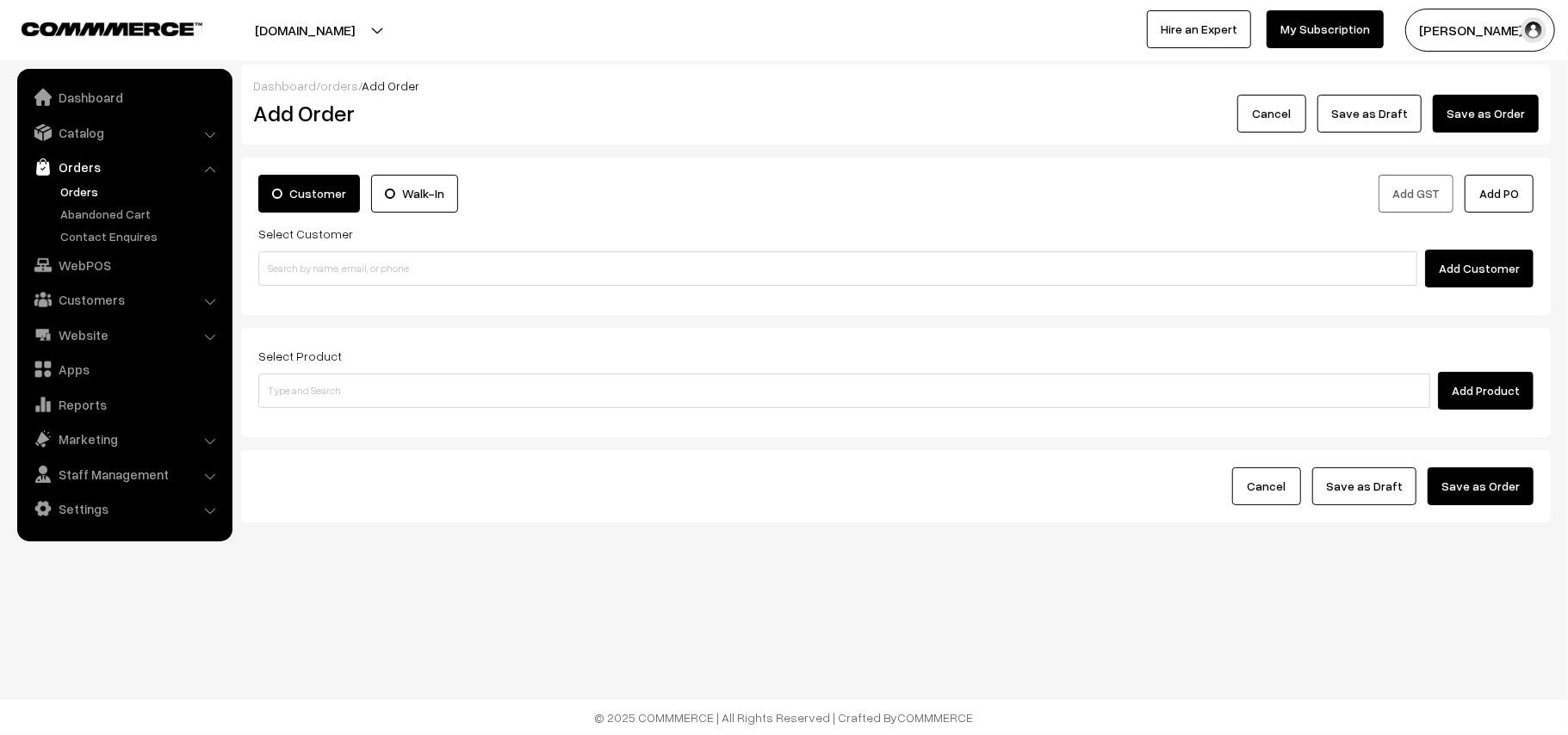
click at [83, 188] on link "Orders" at bounding box center [141, 192] width 171 height 18
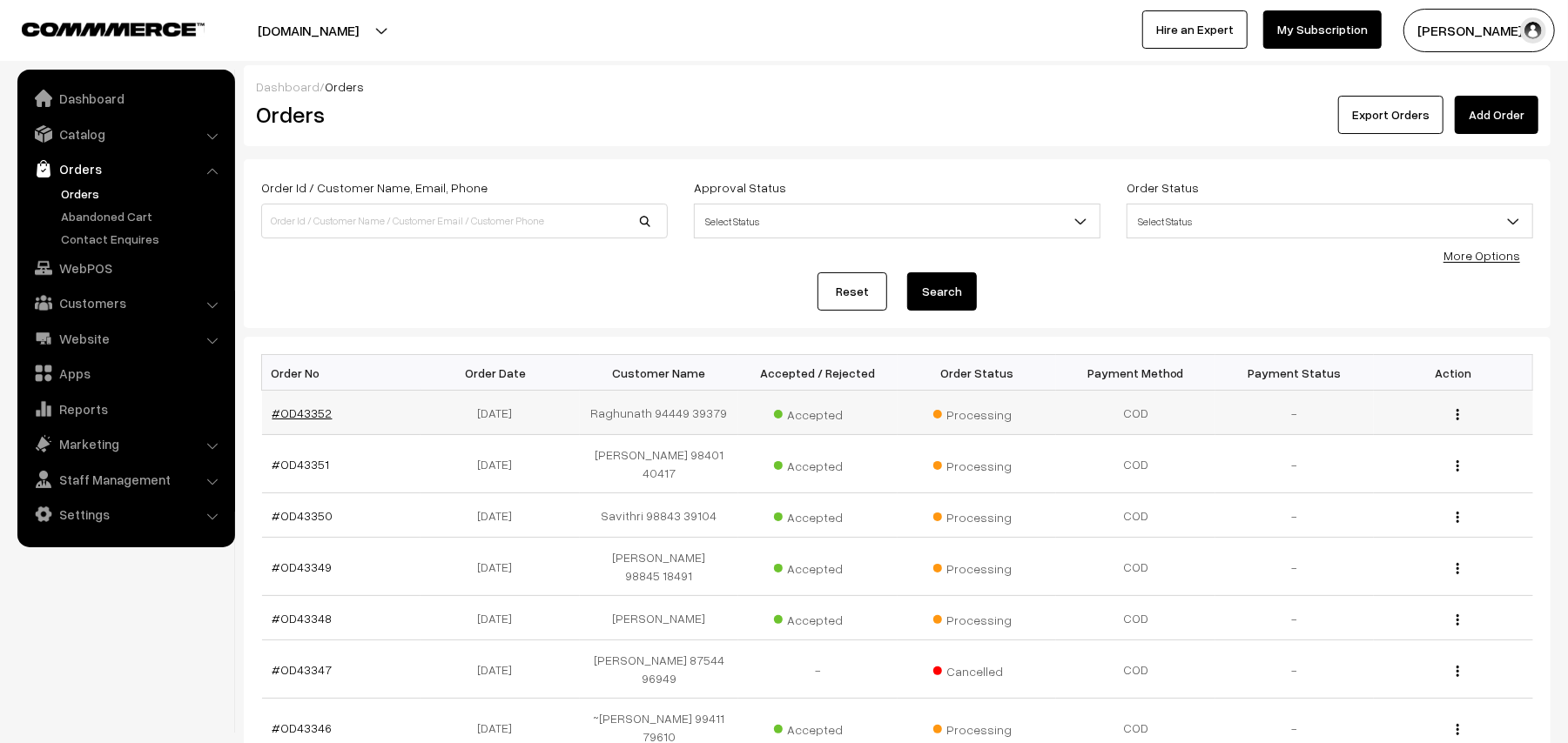
click at [307, 408] on link "#OD43352" at bounding box center [303, 413] width 60 height 15
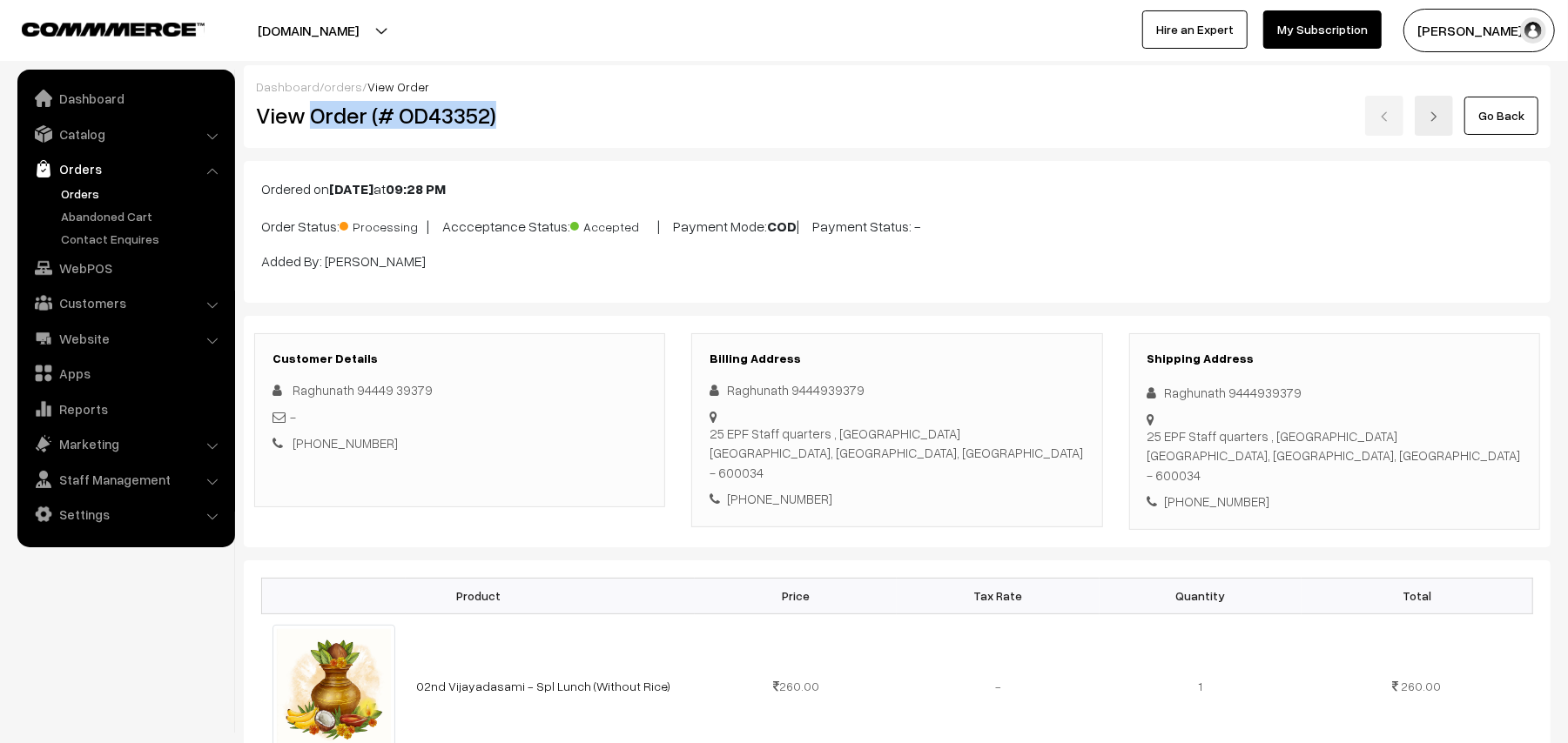
drag, startPoint x: 312, startPoint y: 110, endPoint x: 549, endPoint y: 123, distance: 237.4
click at [549, 123] on h2 "View Order (# OD43352)" at bounding box center [461, 115] width 410 height 27
copy h2 "Order (# OD43352)"
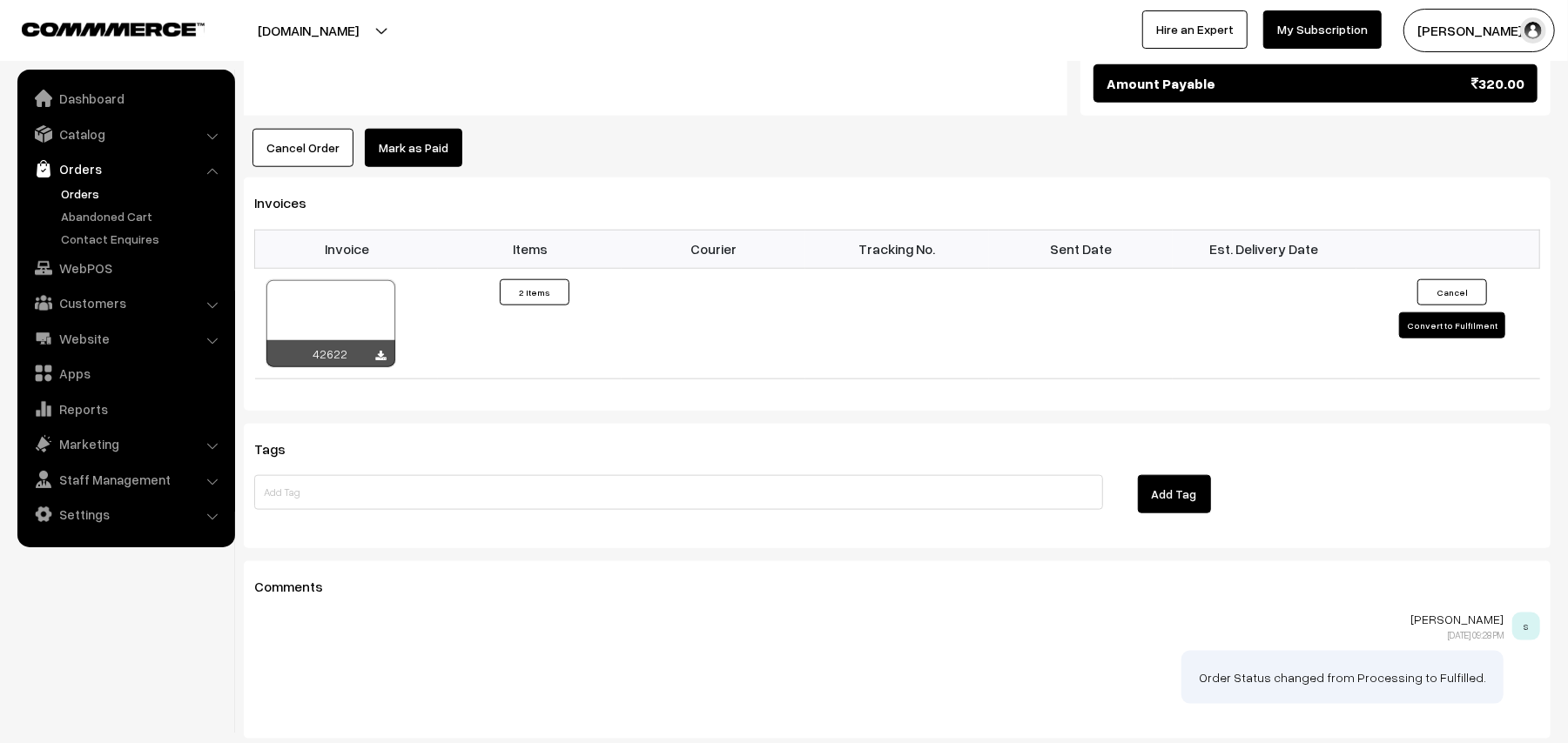
scroll to position [1276, 0]
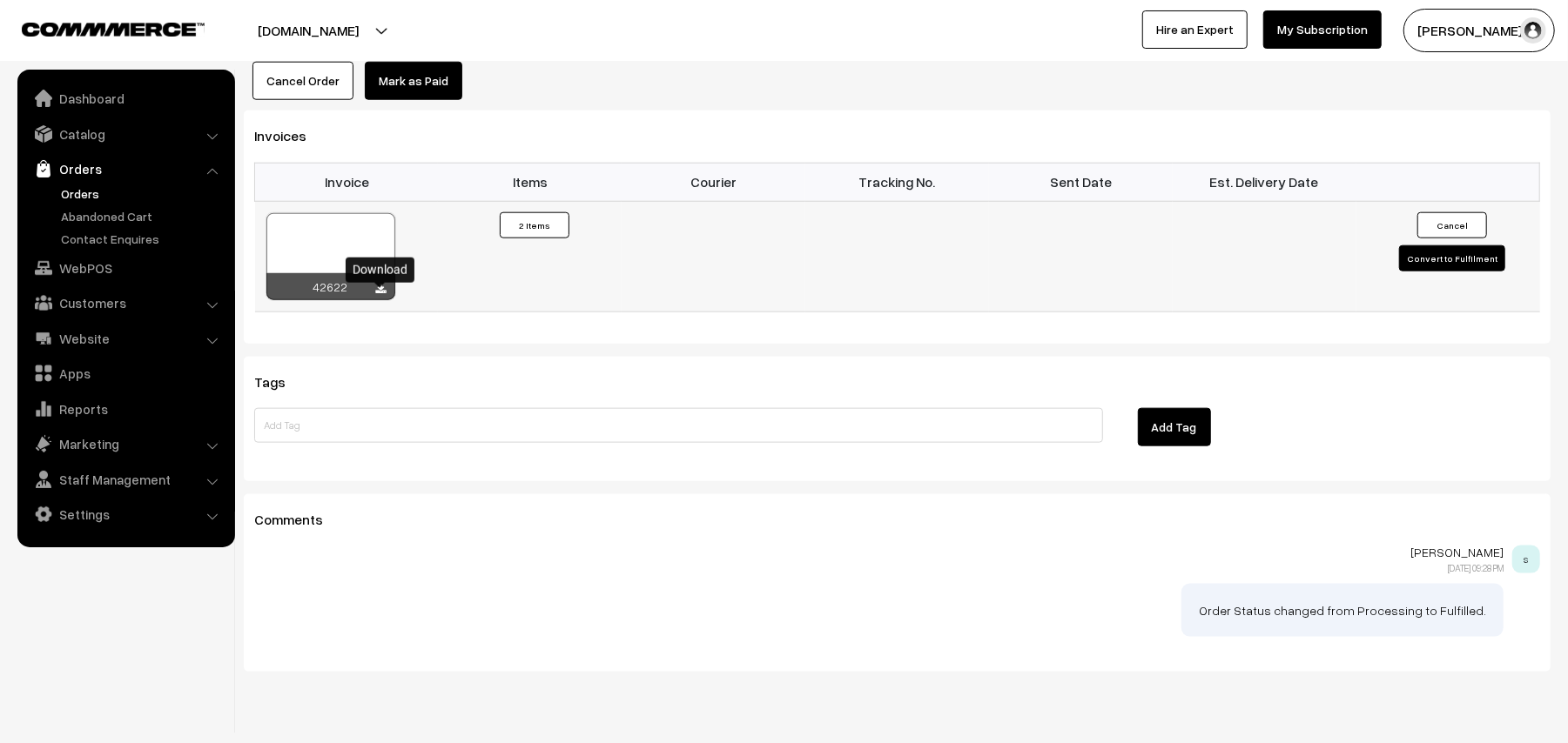
click at [383, 294] on icon at bounding box center [380, 289] width 10 height 11
click at [84, 268] on link "WebPOS" at bounding box center [125, 268] width 208 height 31
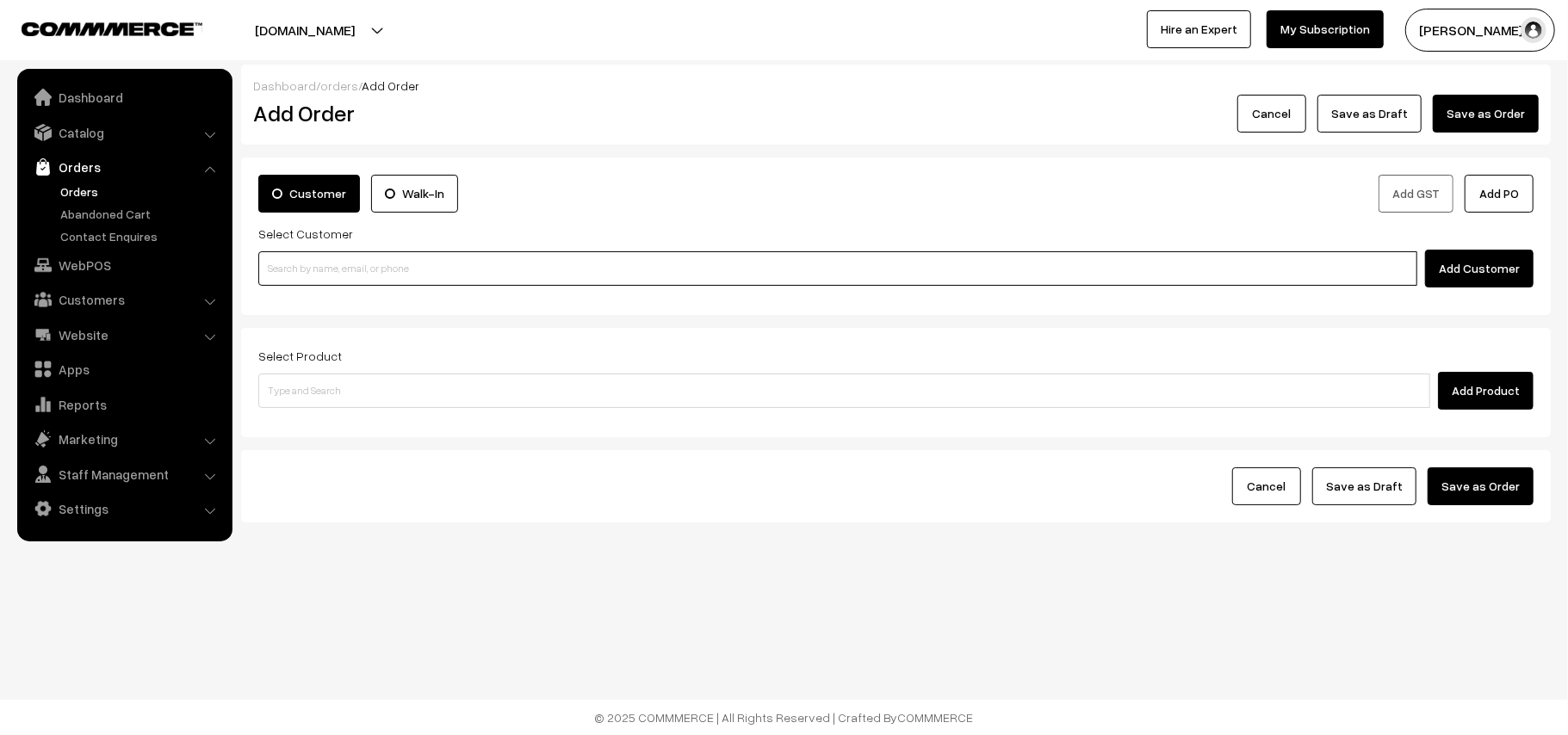
click at [353, 253] on input at bounding box center [837, 269] width 1158 height 34
paste input "98105 02067"
click at [294, 259] on input "98105 02067" at bounding box center [837, 269] width 1158 height 34
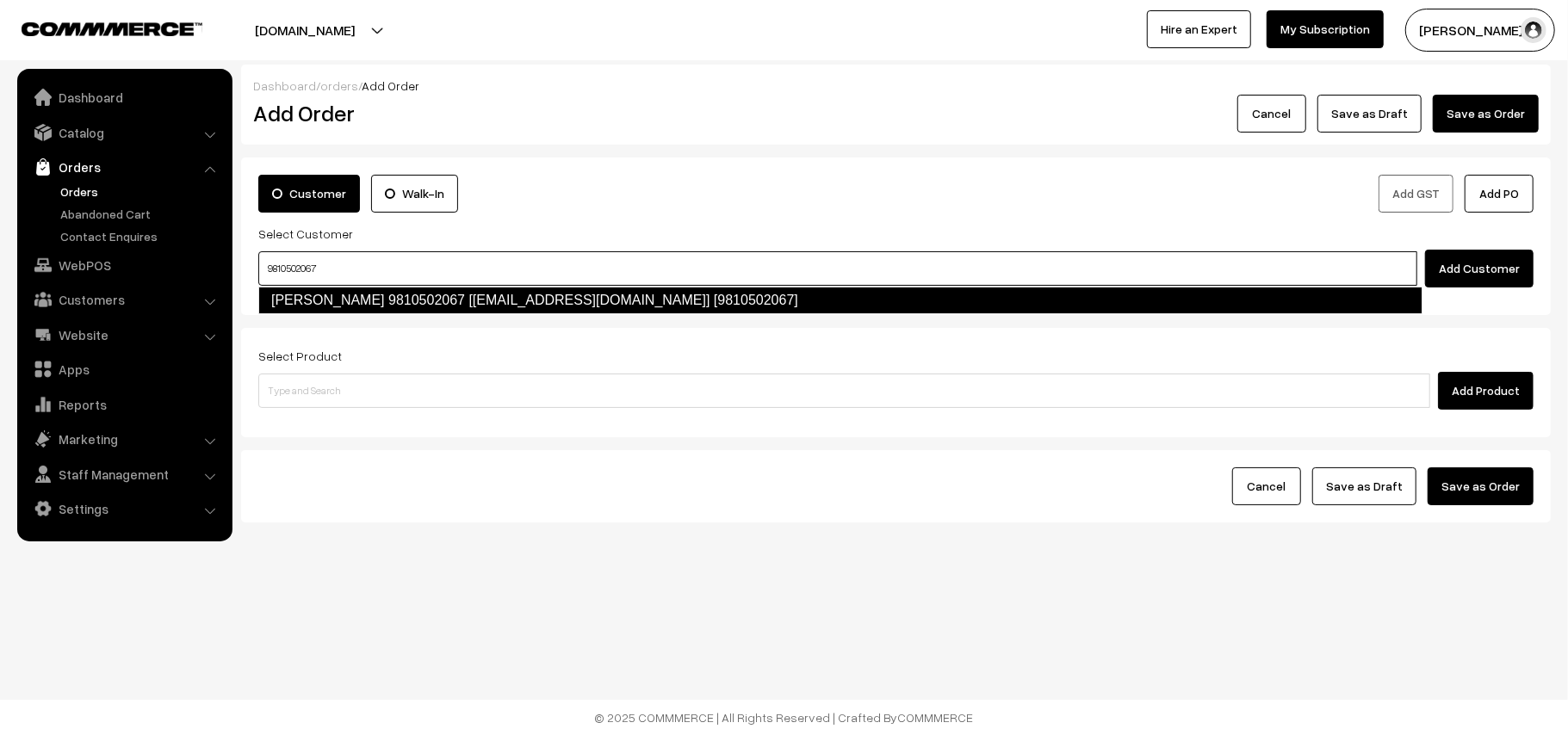
click at [386, 312] on link "[PERSON_NAME] 9810502067 [[EMAIL_ADDRESS][DOMAIN_NAME]] [9810502067]" at bounding box center [840, 300] width 1164 height 27
type input "9810502067"
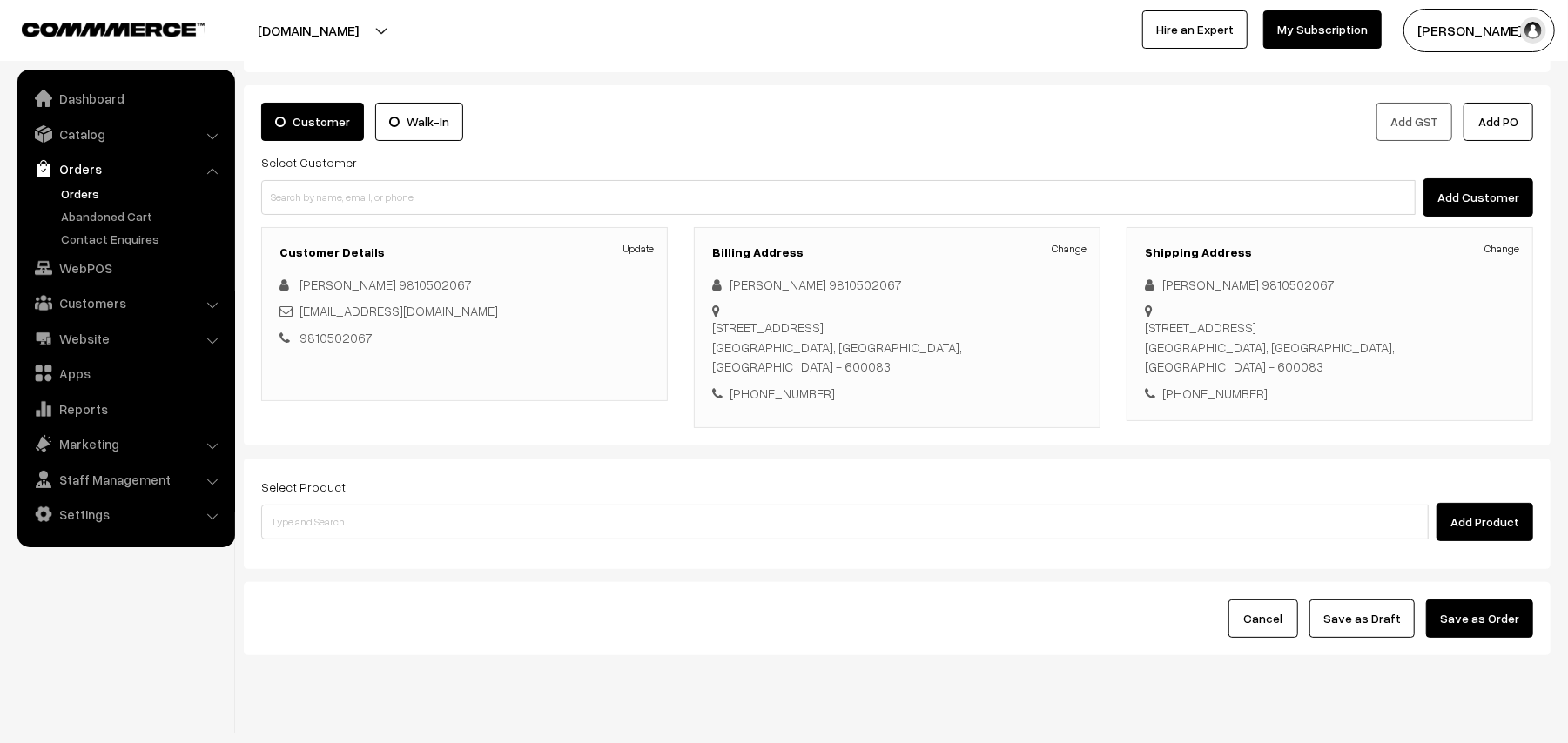
scroll to position [113, 0]
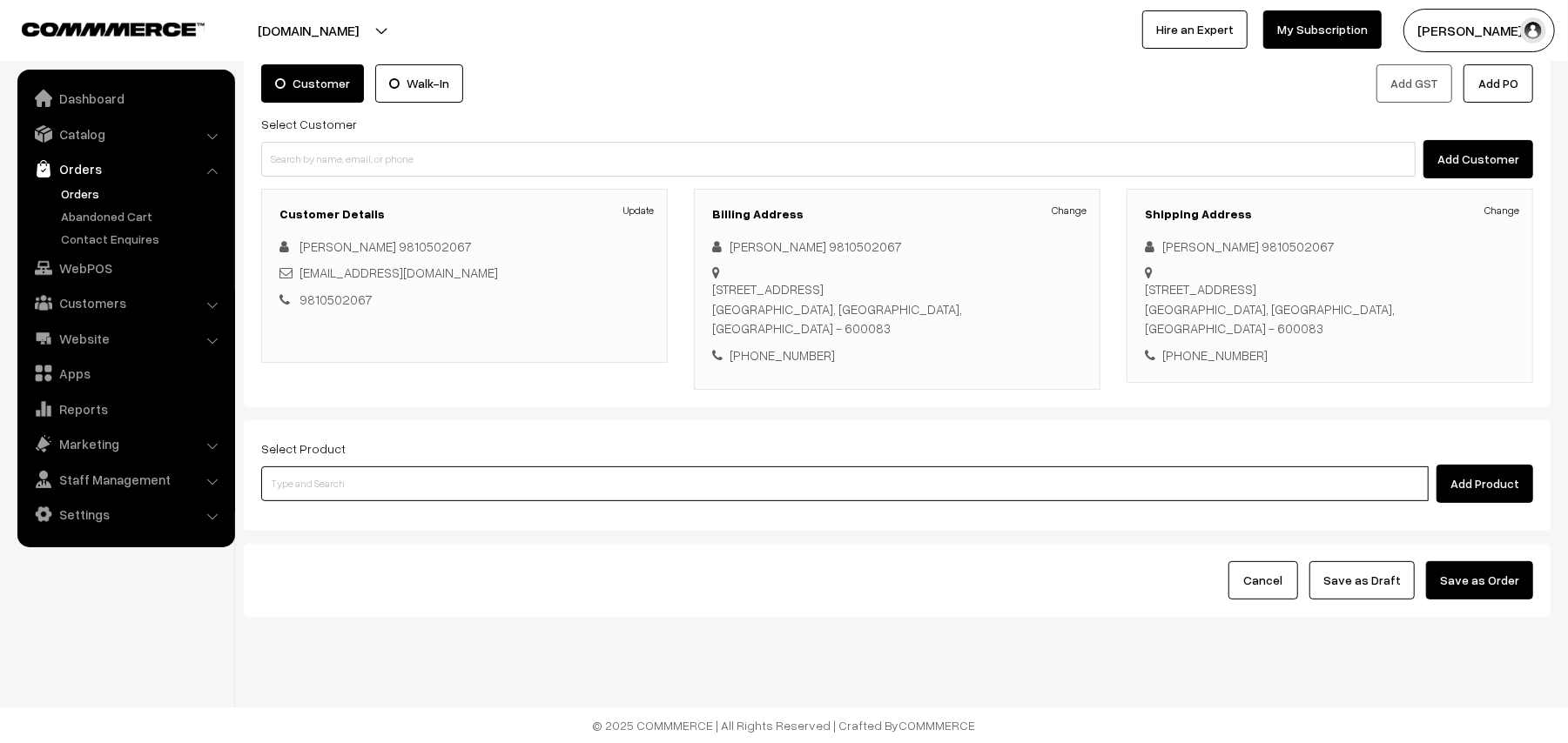
click at [458, 481] on input at bounding box center [845, 483] width 1168 height 35
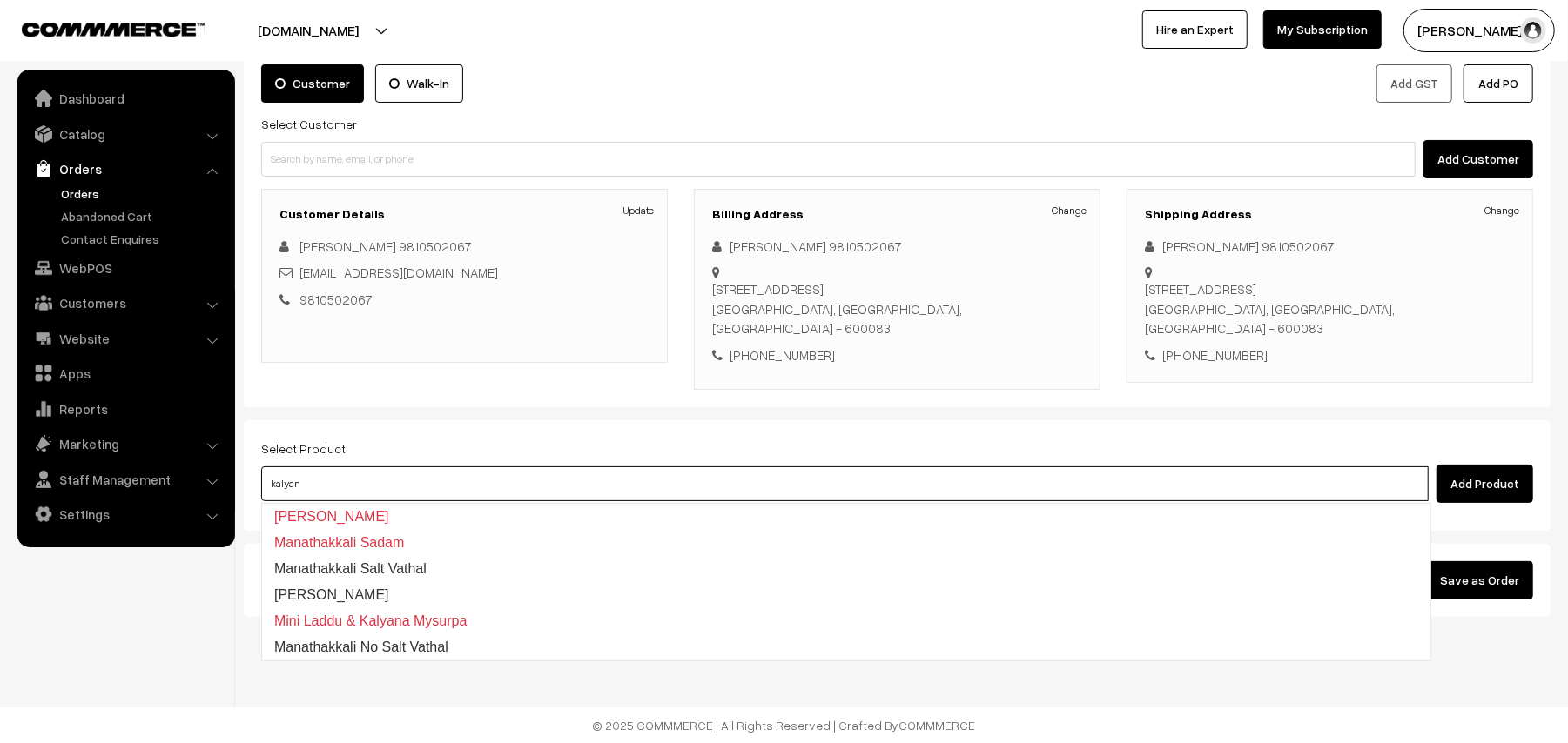
type input "kalyana"
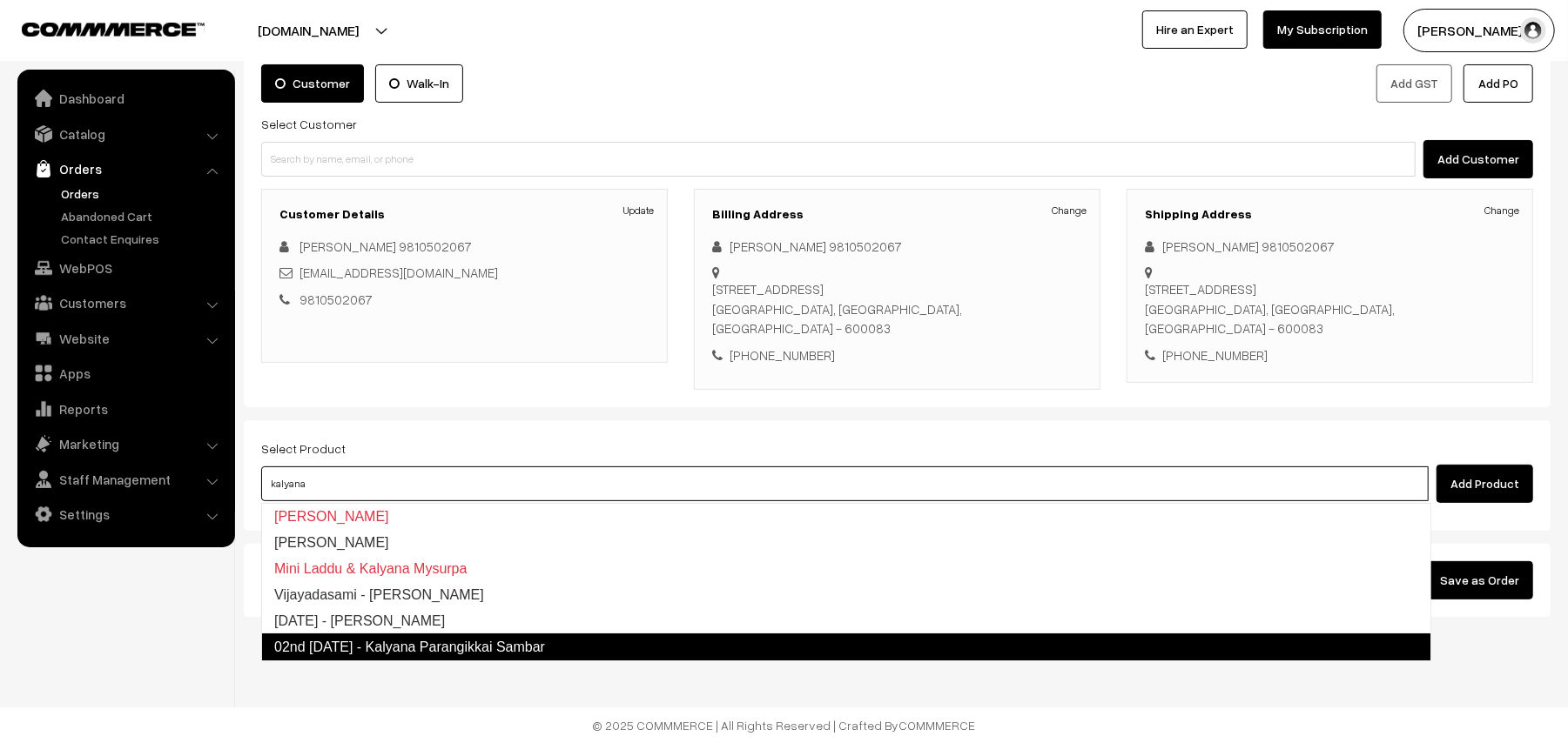
click at [513, 651] on link "02nd [DATE] - Kalyana Parangikkai Sambar" at bounding box center [847, 647] width 1170 height 27
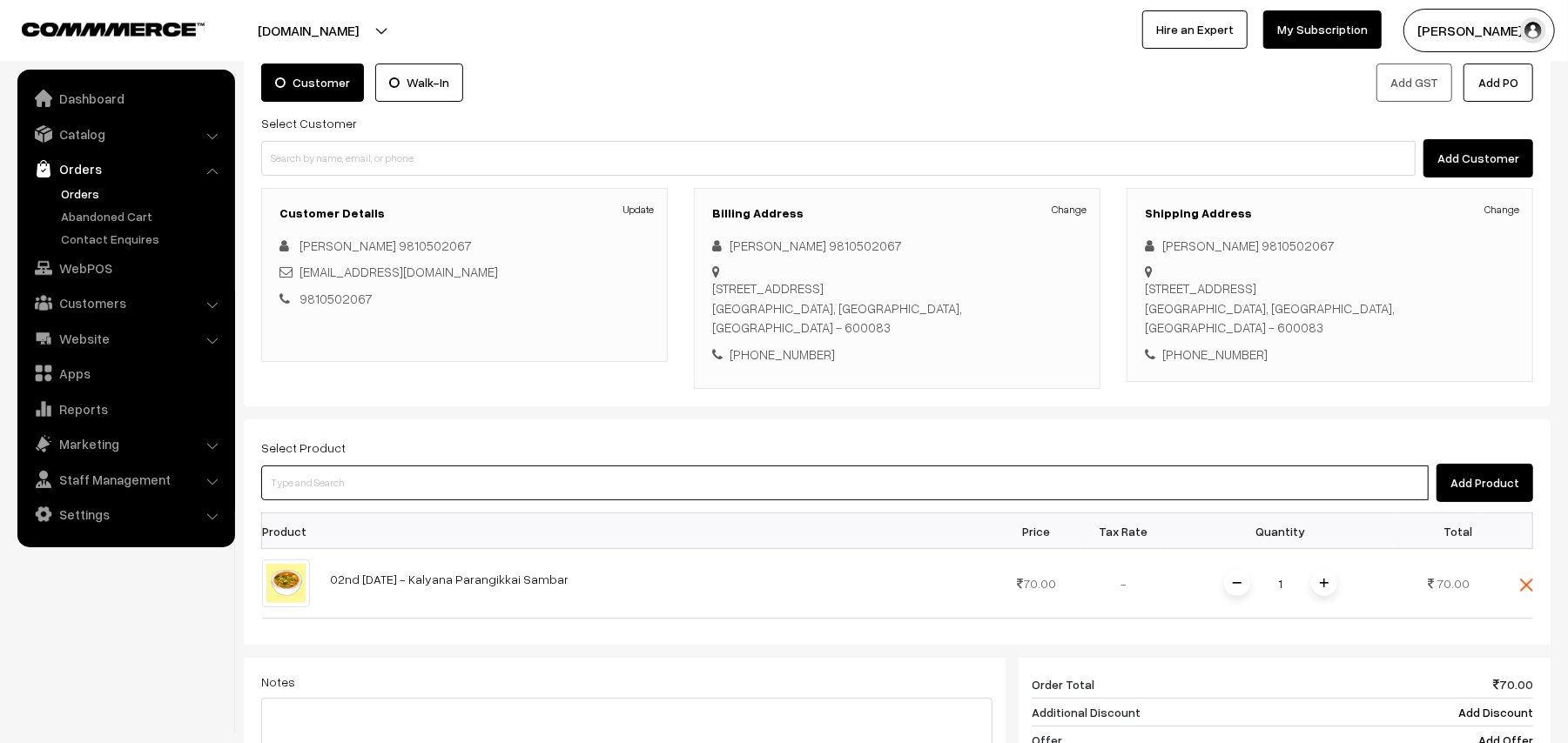
click at [406, 482] on input at bounding box center [845, 483] width 1168 height 35
type input "ushili"
click at [454, 488] on input "ushili" at bounding box center [845, 483] width 1168 height 35
click at [450, 524] on link "02nd [DATE] - Paruppu Ushili" at bounding box center [847, 515] width 1168 height 27
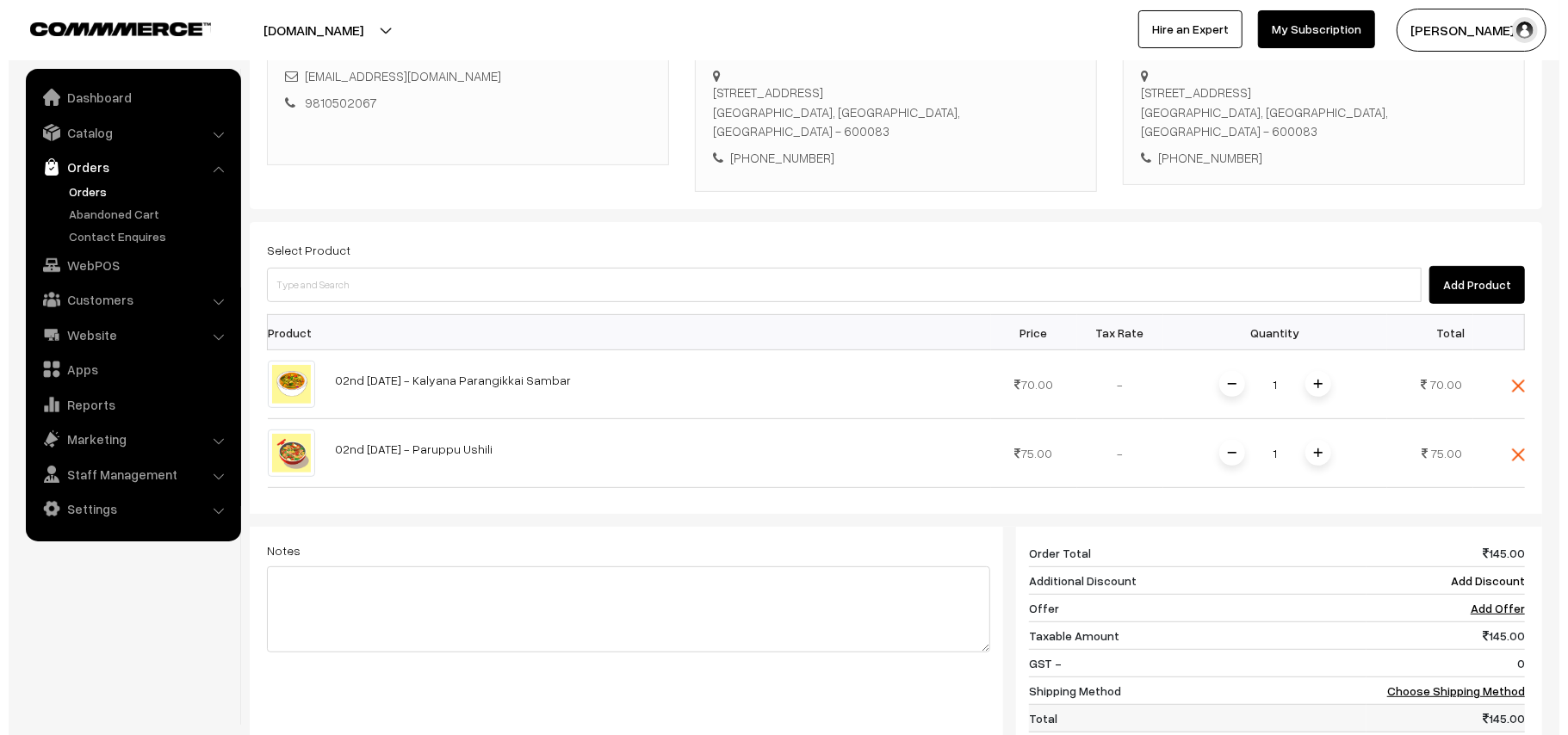
scroll to position [571, 0]
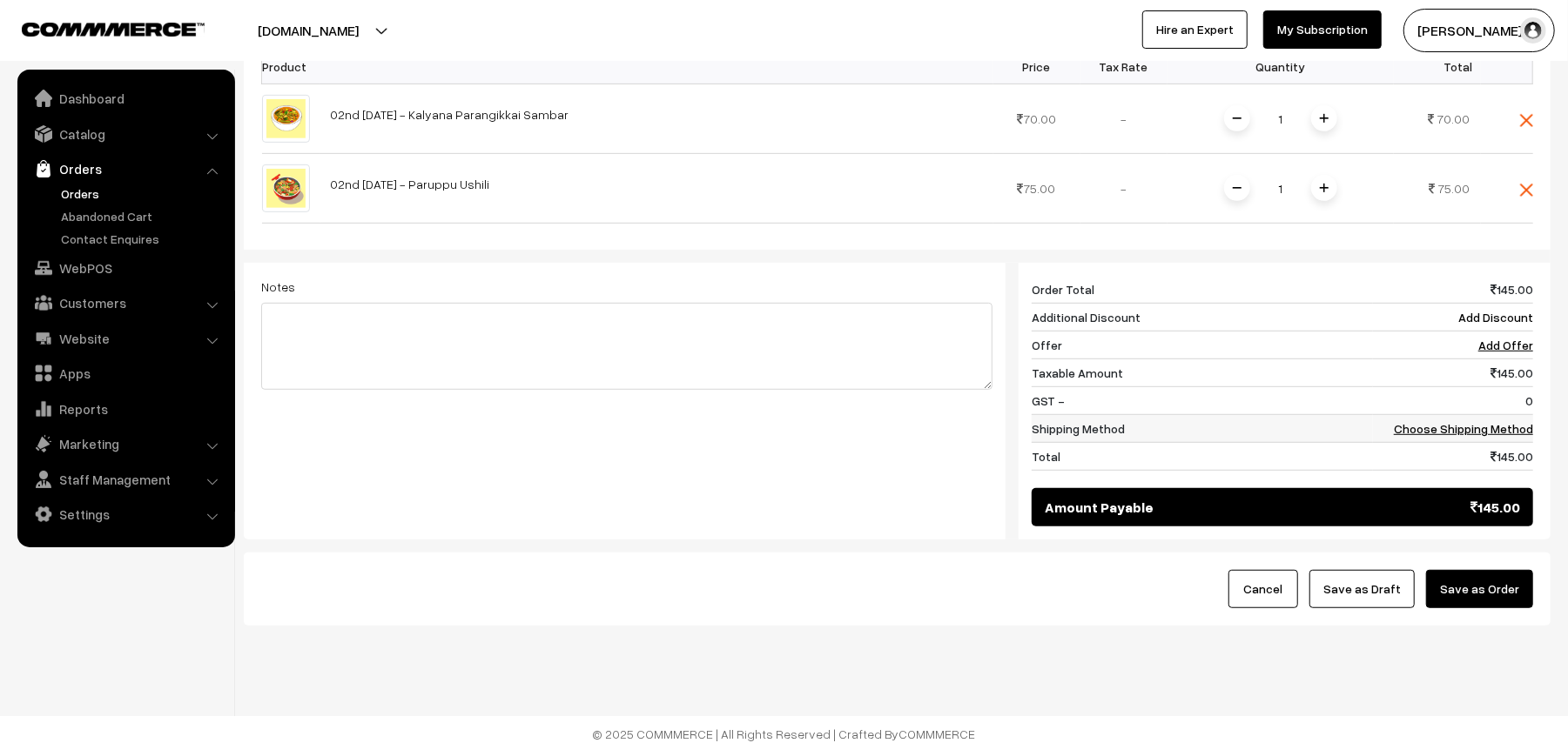
click at [1445, 443] on td "Choose Shipping Method" at bounding box center [1452, 429] width 160 height 27
click at [1435, 433] on link "Choose Shipping Method" at bounding box center [1463, 429] width 139 height 15
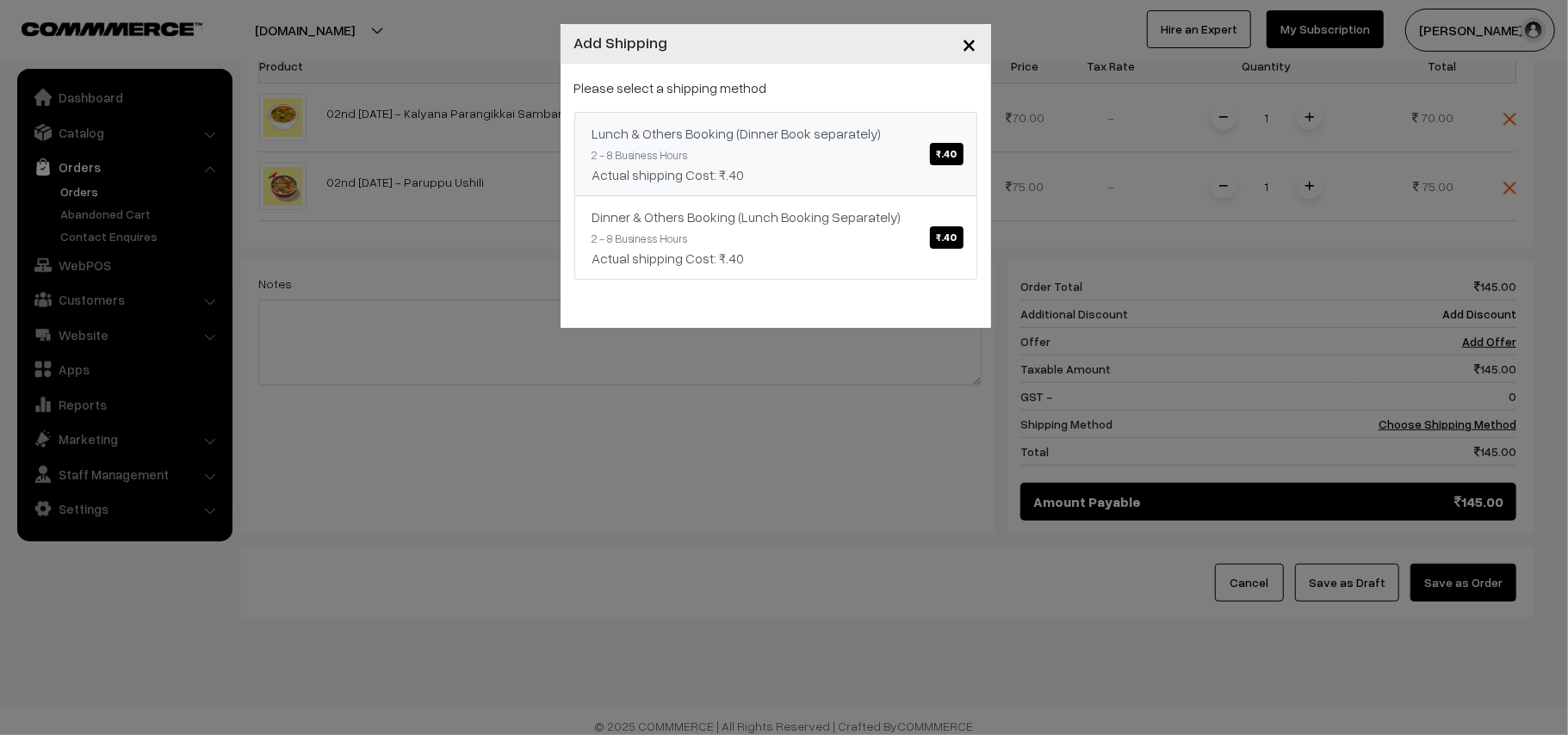
click at [824, 189] on link "Lunch & Others Booking (Dinner Book separately) ₹.40 2 - 8 Business Hours Actua…" at bounding box center [776, 154] width 403 height 84
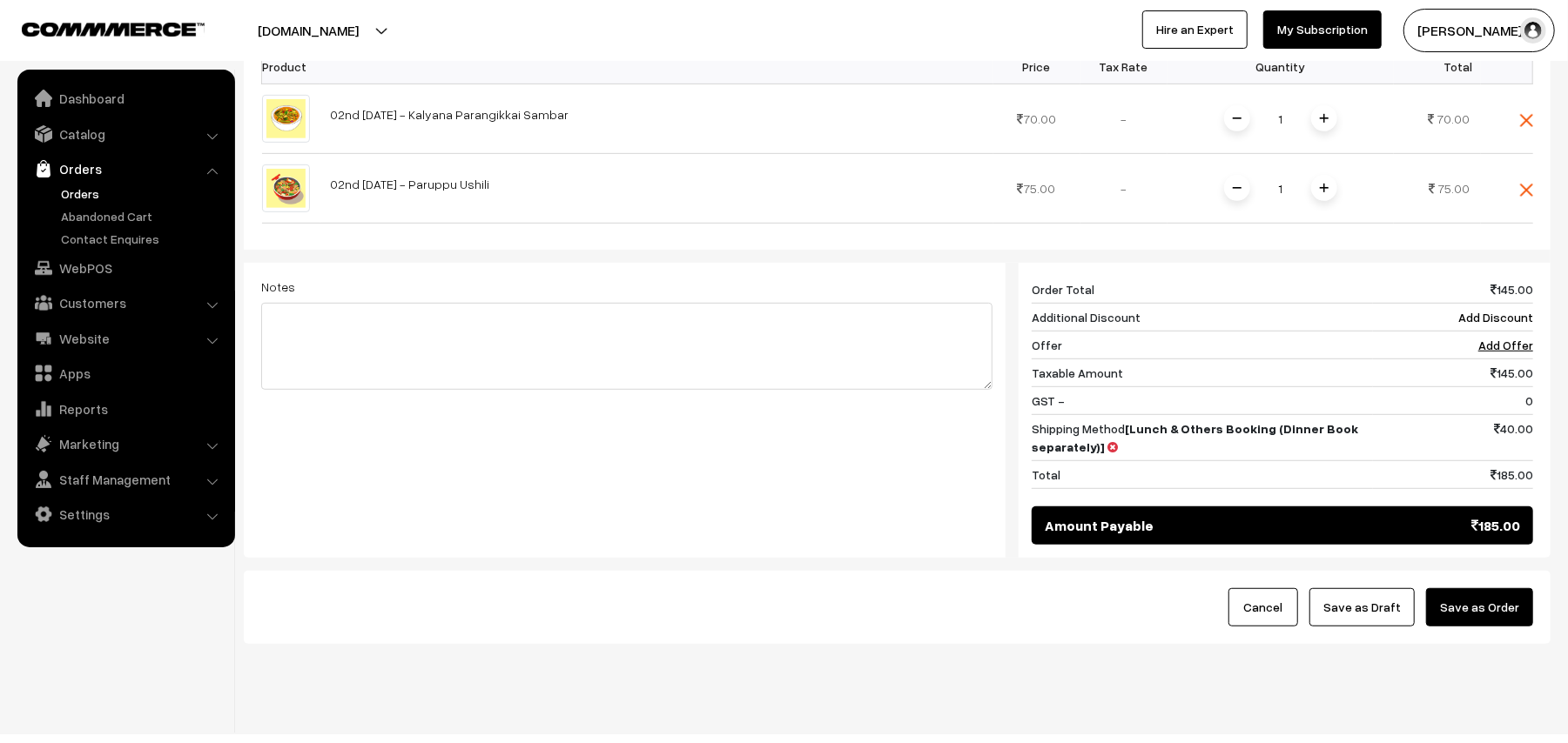
click at [1453, 602] on button "Save as Order" at bounding box center [1479, 608] width 107 height 38
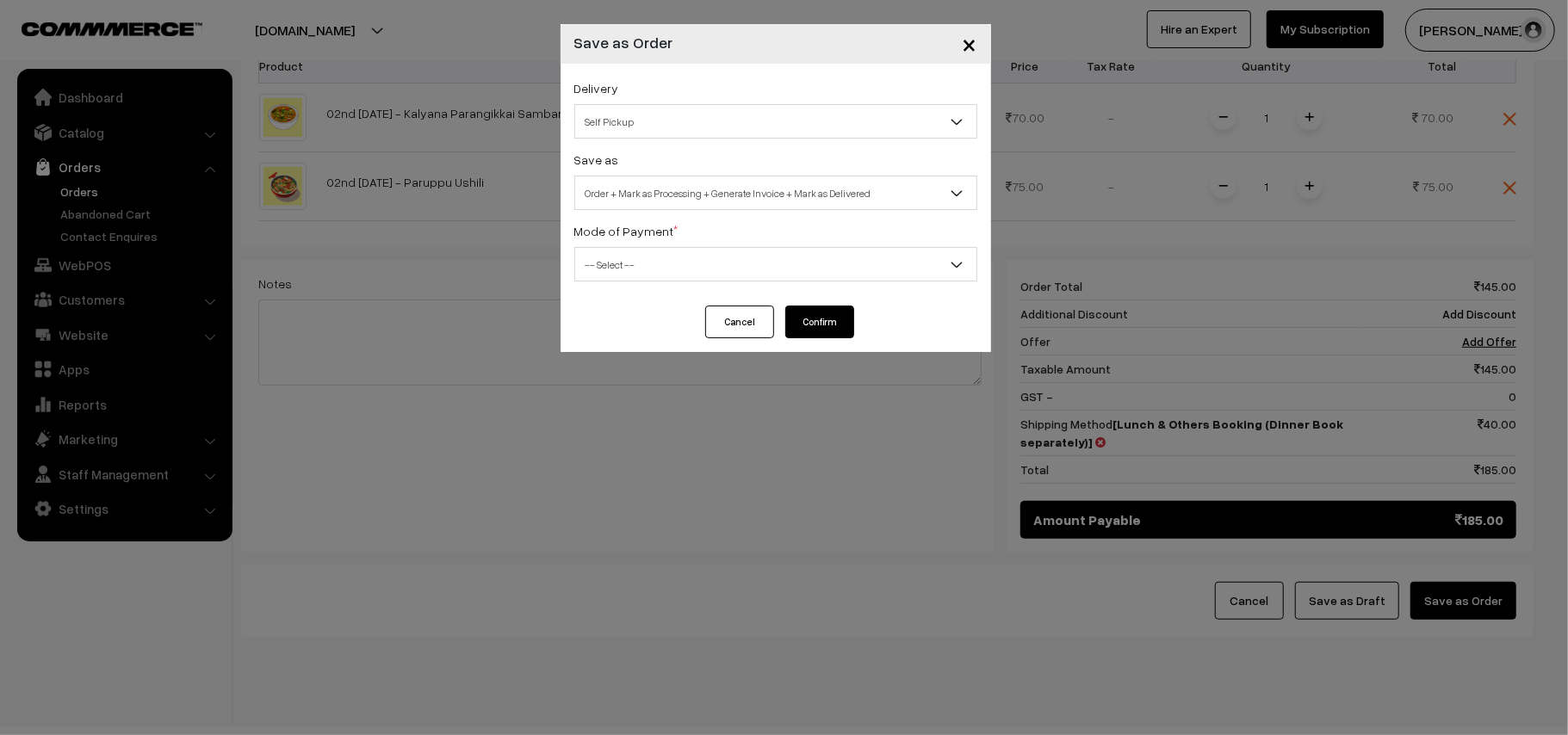
click at [682, 129] on span "Self Pickup" at bounding box center [776, 121] width 401 height 30
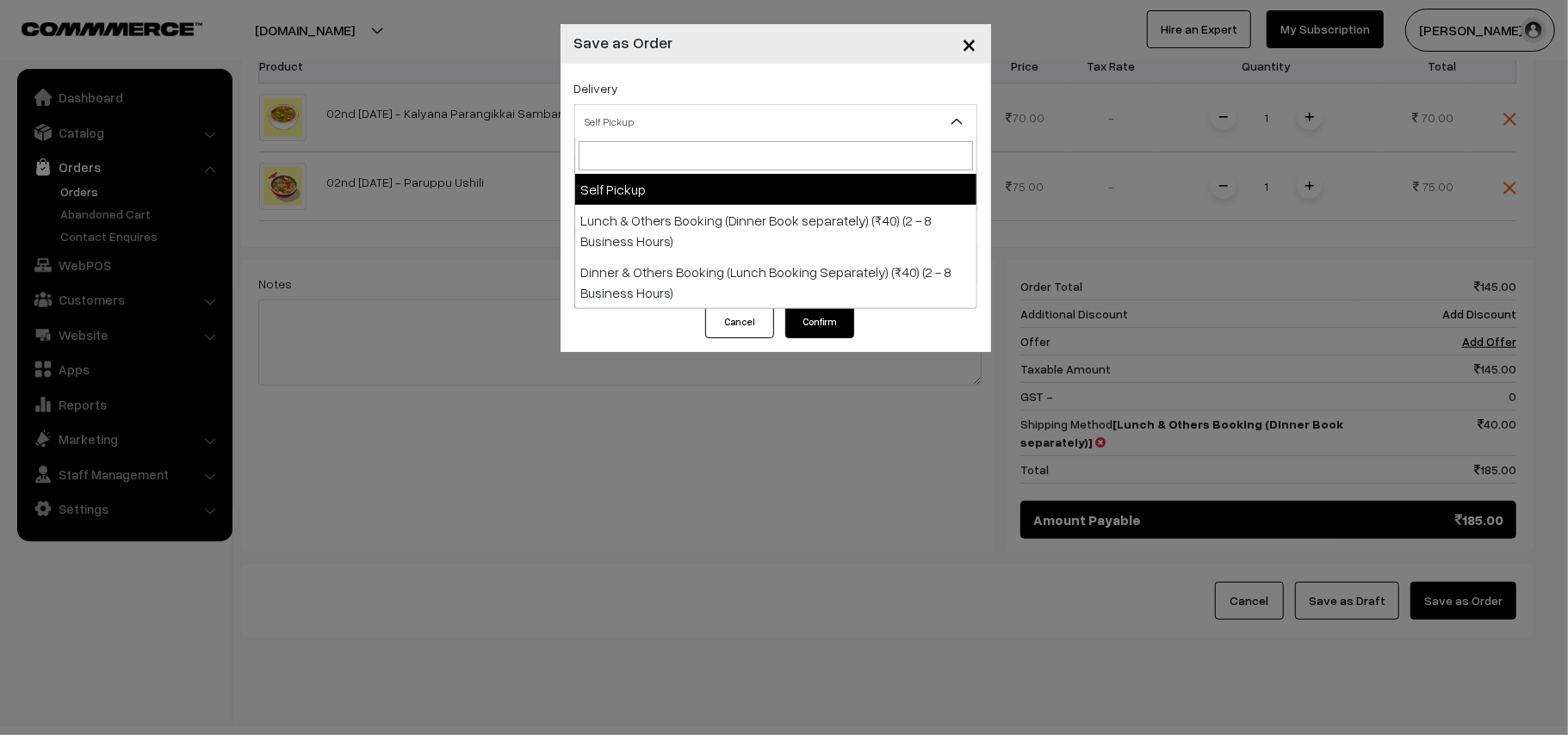
drag, startPoint x: 678, startPoint y: 196, endPoint x: 678, endPoint y: 206, distance: 10.0
select select "LOB1"
select select "3"
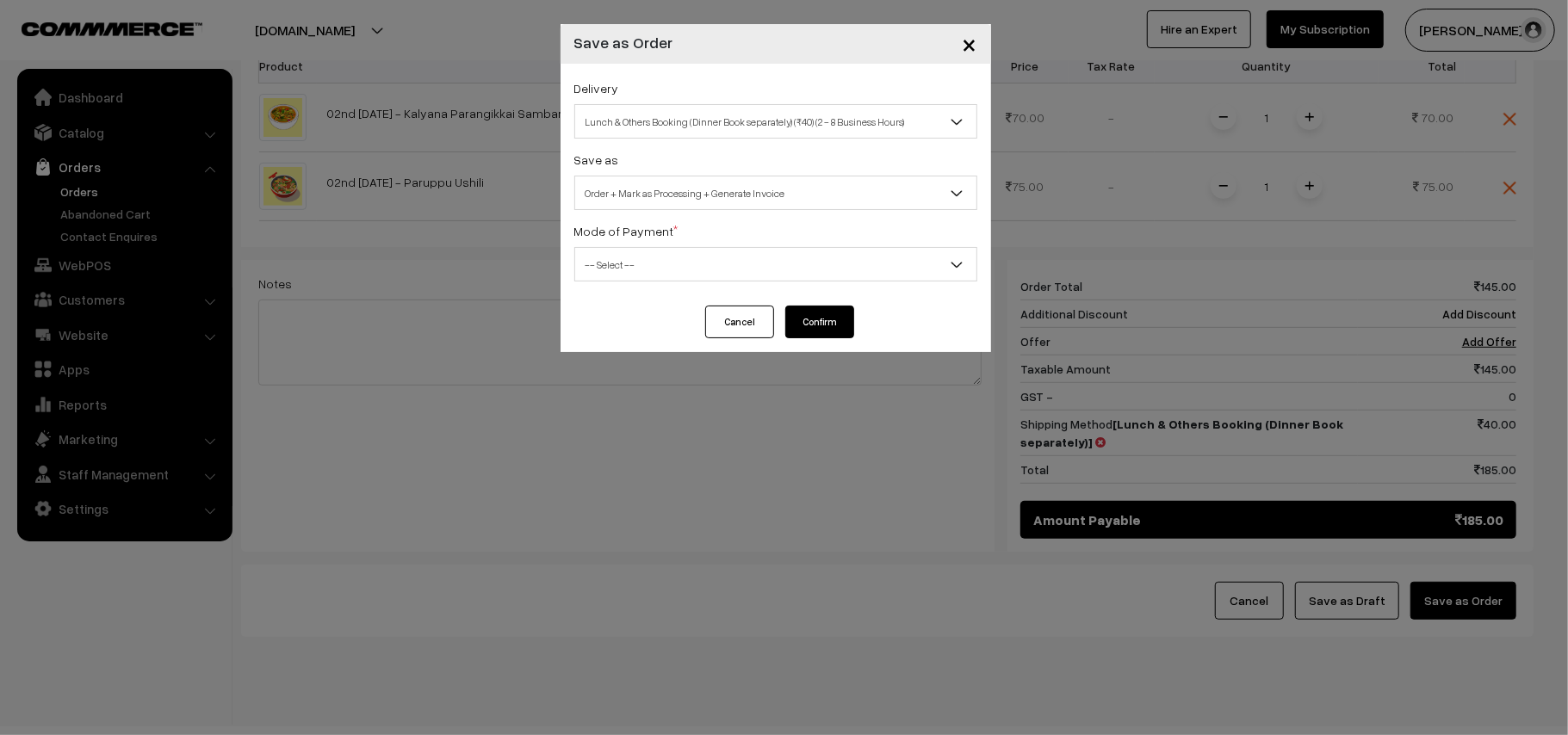
click at [691, 178] on span "Order + Mark as Processing + Generate Invoice" at bounding box center [776, 193] width 401 height 30
click at [635, 257] on span "-- Select --" at bounding box center [776, 264] width 401 height 30
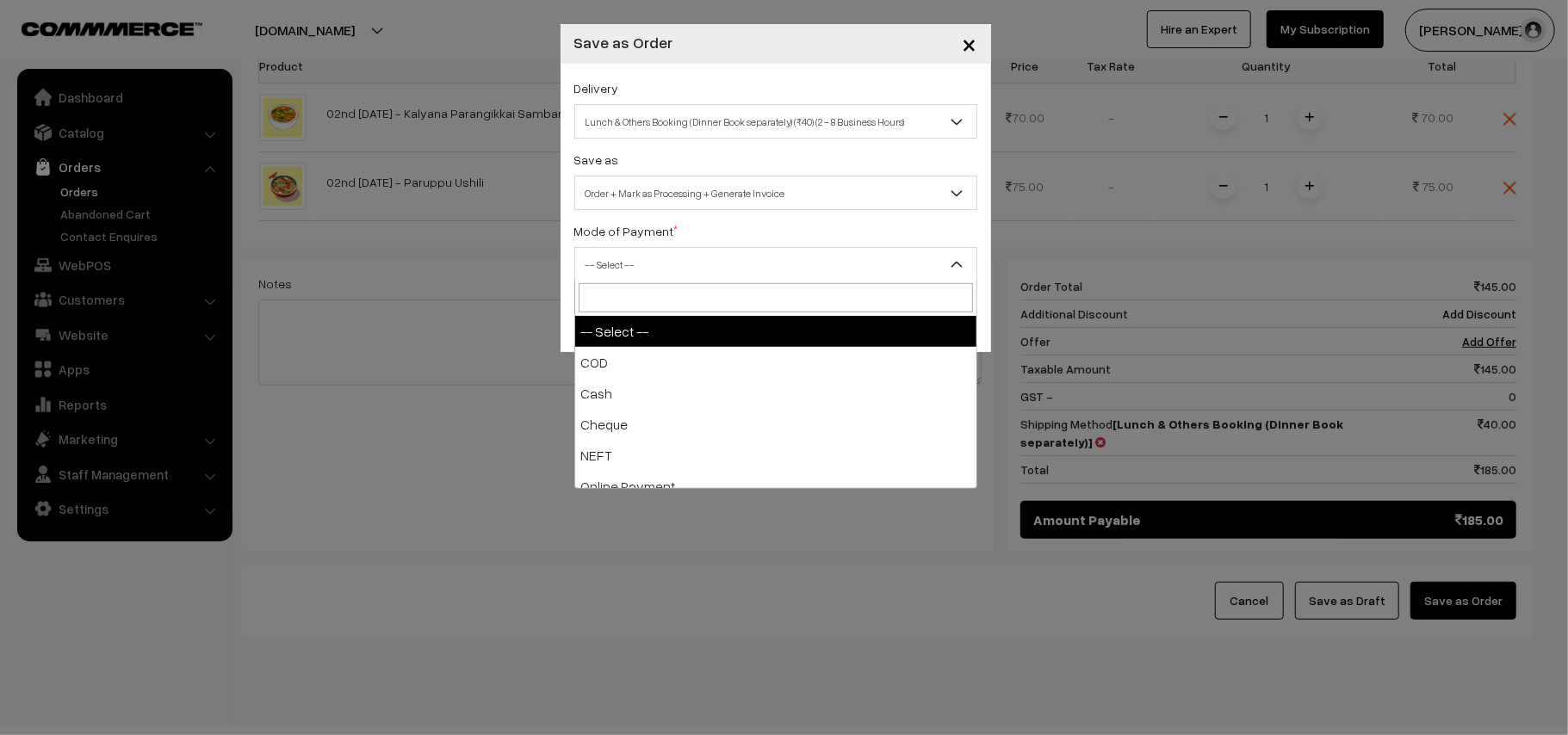
drag, startPoint x: 617, startPoint y: 344, endPoint x: 640, endPoint y: 350, distance: 23.8
select select "1"
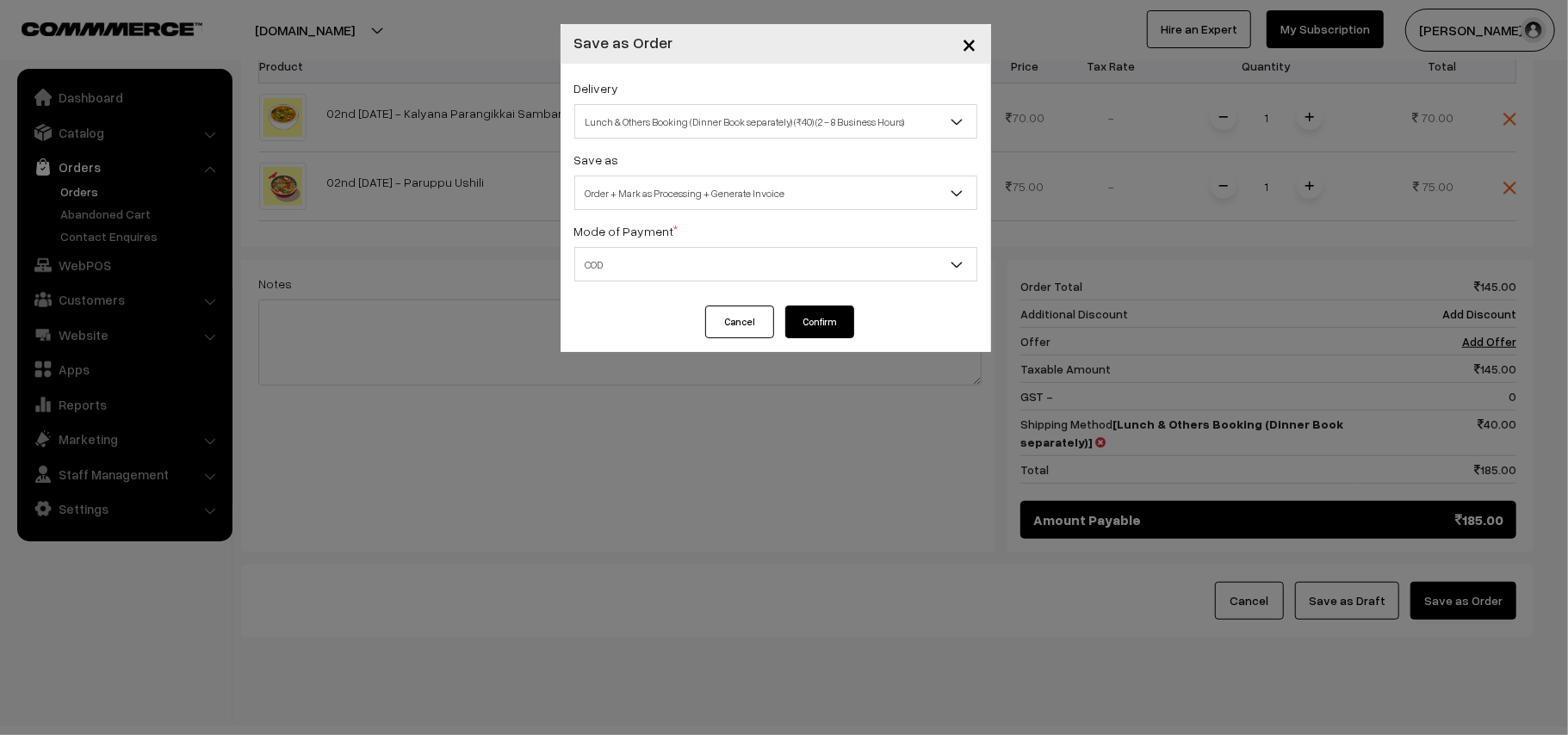
click at [864, 314] on div "Cancel Confirm" at bounding box center [776, 328] width 430 height 46
click at [855, 321] on div "Cancel Confirm" at bounding box center [776, 328] width 430 height 46
click at [847, 325] on button "Confirm" at bounding box center [819, 322] width 69 height 33
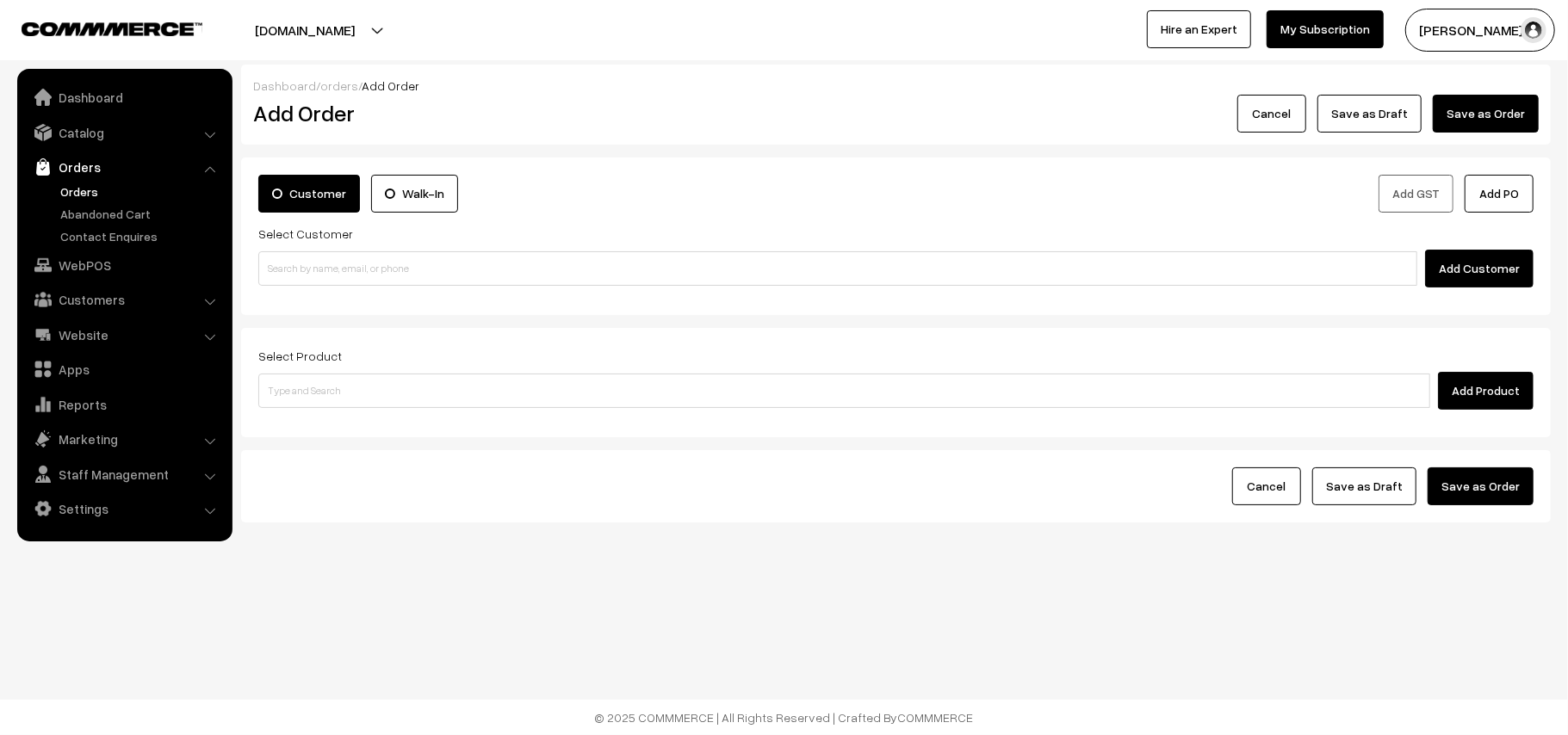
click at [86, 193] on link "Orders" at bounding box center [141, 192] width 171 height 18
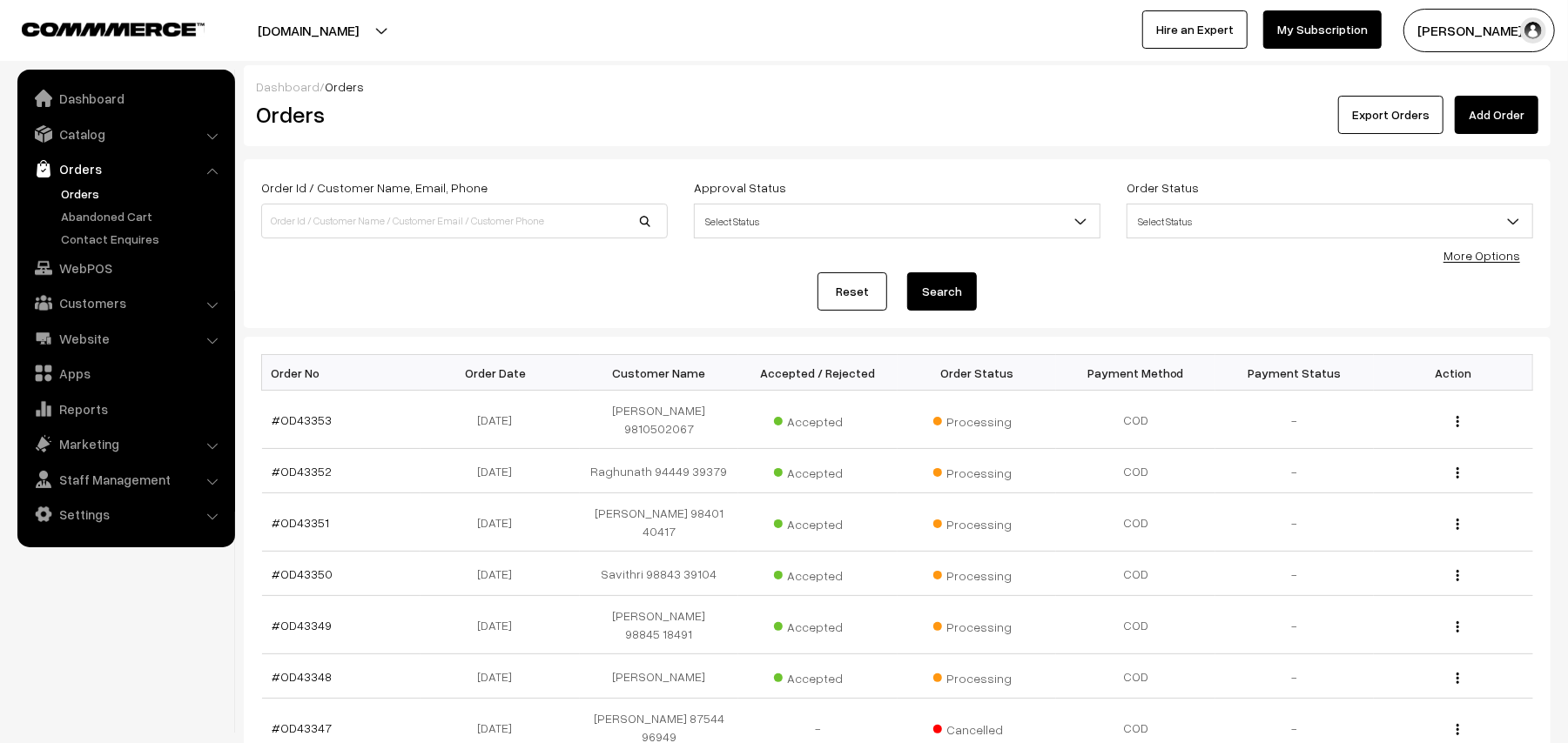
click at [81, 193] on link "Orders" at bounding box center [143, 194] width 173 height 18
click at [307, 415] on link "#OD43353" at bounding box center [303, 419] width 60 height 15
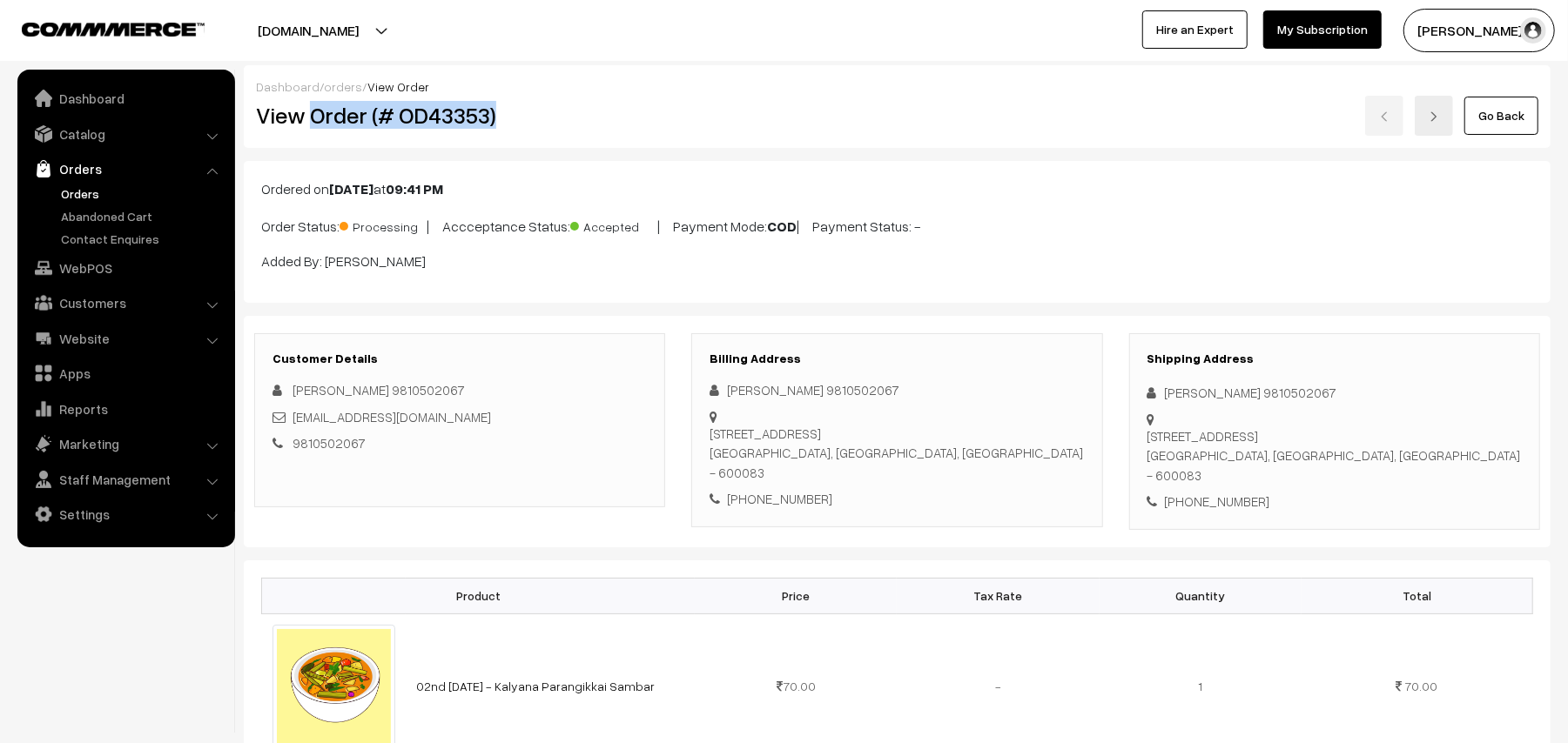
drag, startPoint x: 311, startPoint y: 115, endPoint x: 559, endPoint y: 112, distance: 248.0
click at [559, 112] on h2 "View Order (# OD43353)" at bounding box center [461, 115] width 410 height 27
copy h2 "Order (# OD43353)"
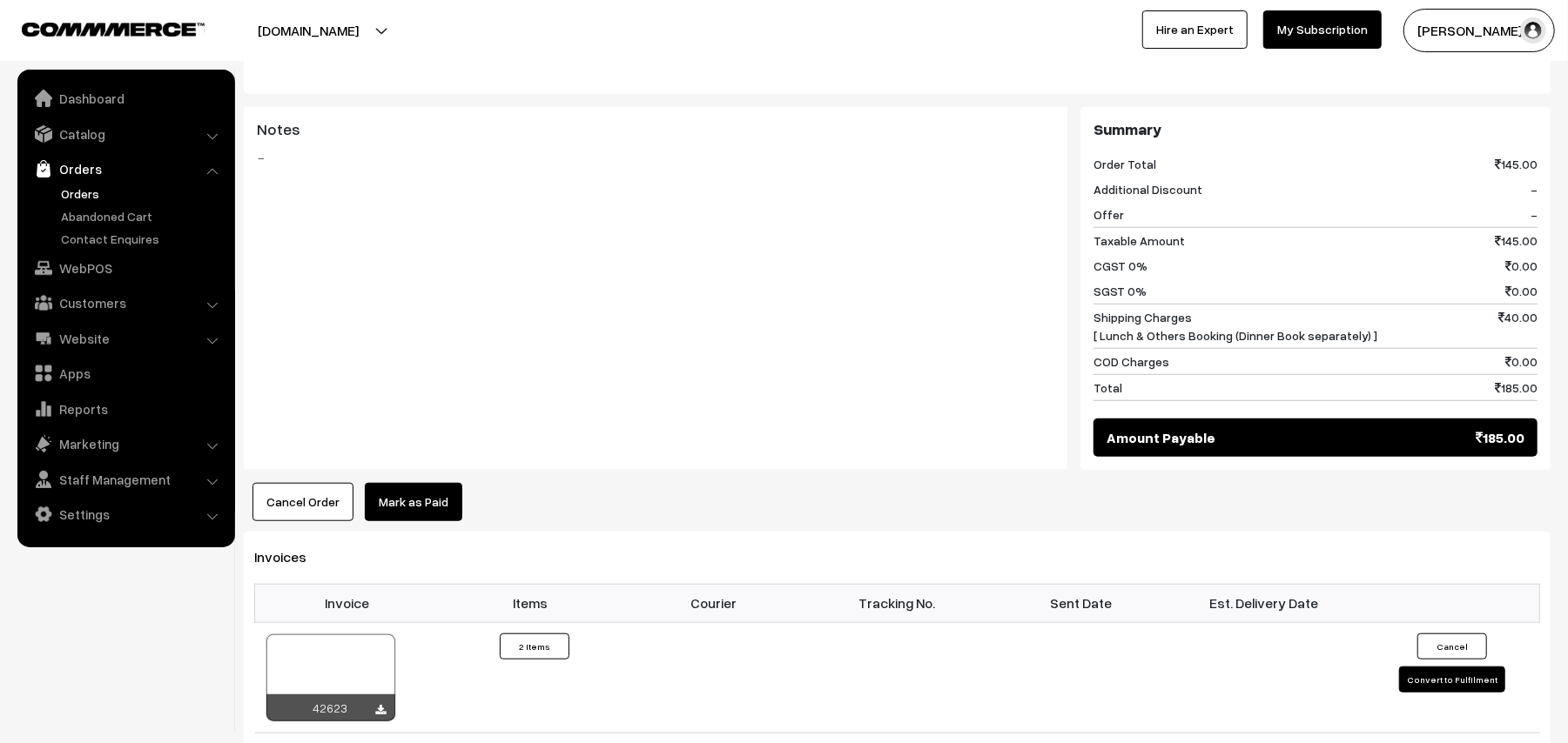
scroll to position [1044, 0]
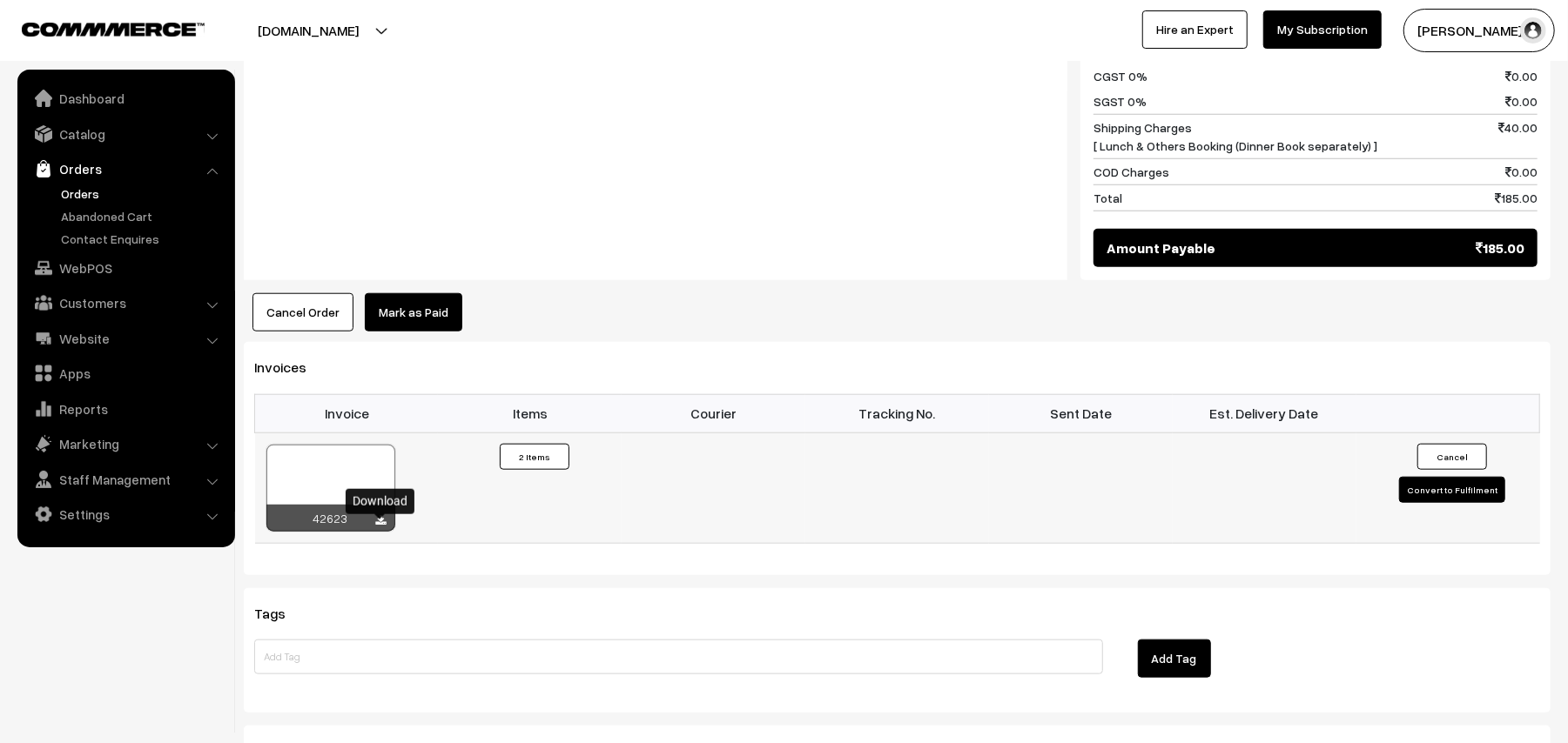
click at [379, 526] on icon at bounding box center [380, 521] width 10 height 11
click at [79, 191] on link "Orders" at bounding box center [143, 194] width 173 height 18
